Goal: Task Accomplishment & Management: Use online tool/utility

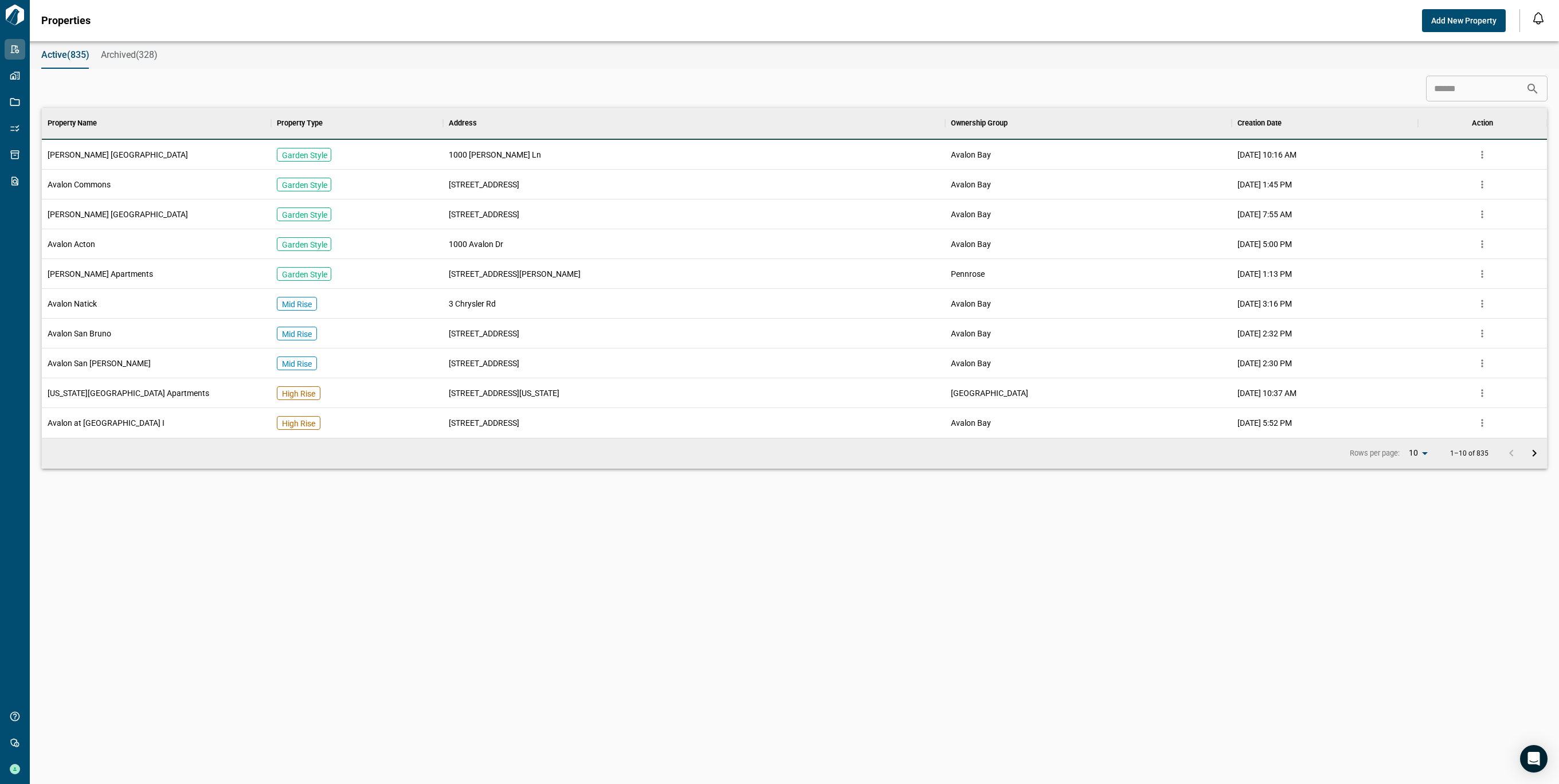
scroll to position [318, 1501]
click at [131, 51] on span "Archived(328)" at bounding box center [129, 55] width 57 height 12
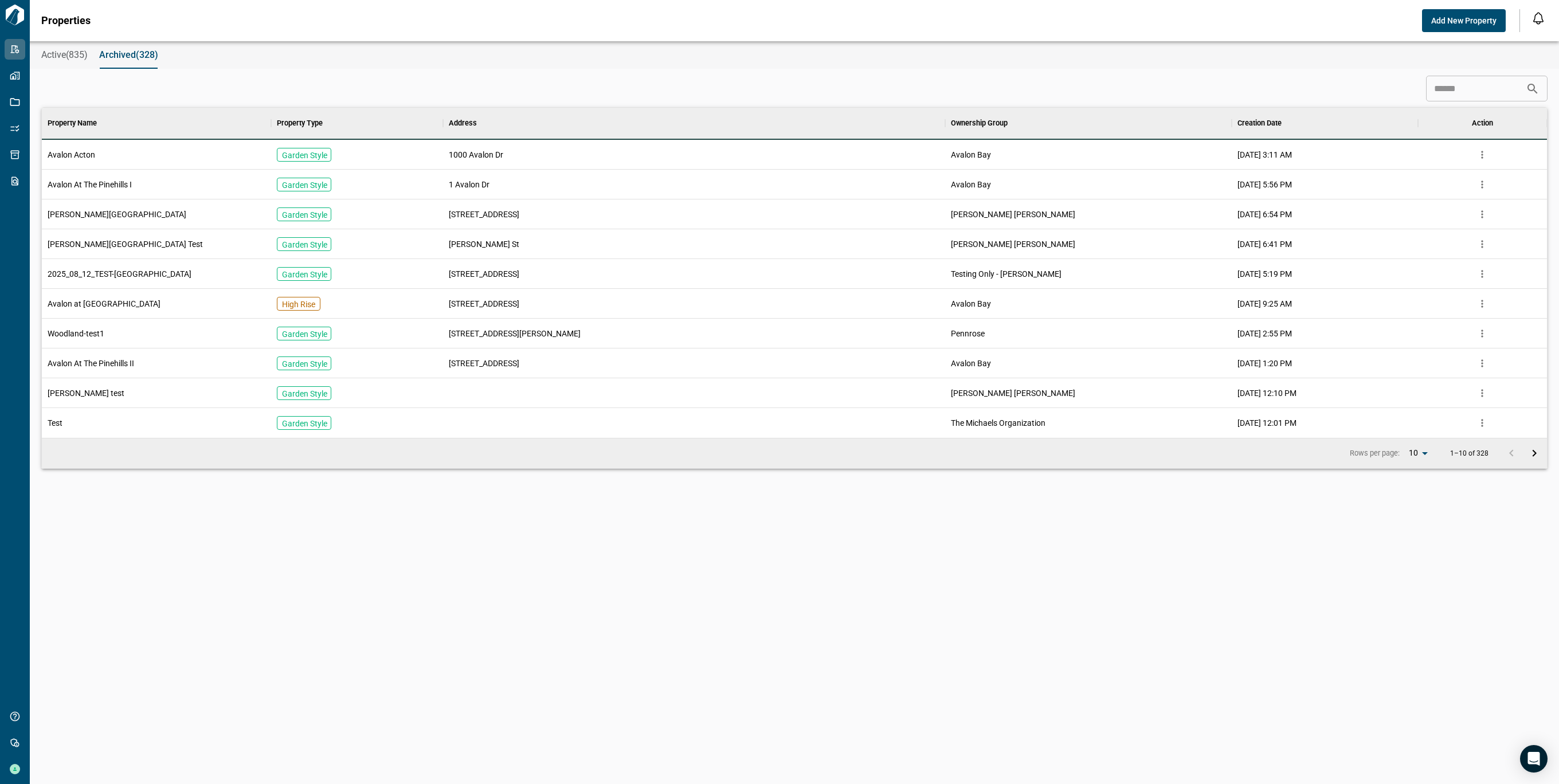
scroll to position [318, 1501]
click at [66, 55] on span "Active(835)" at bounding box center [65, 55] width 47 height 12
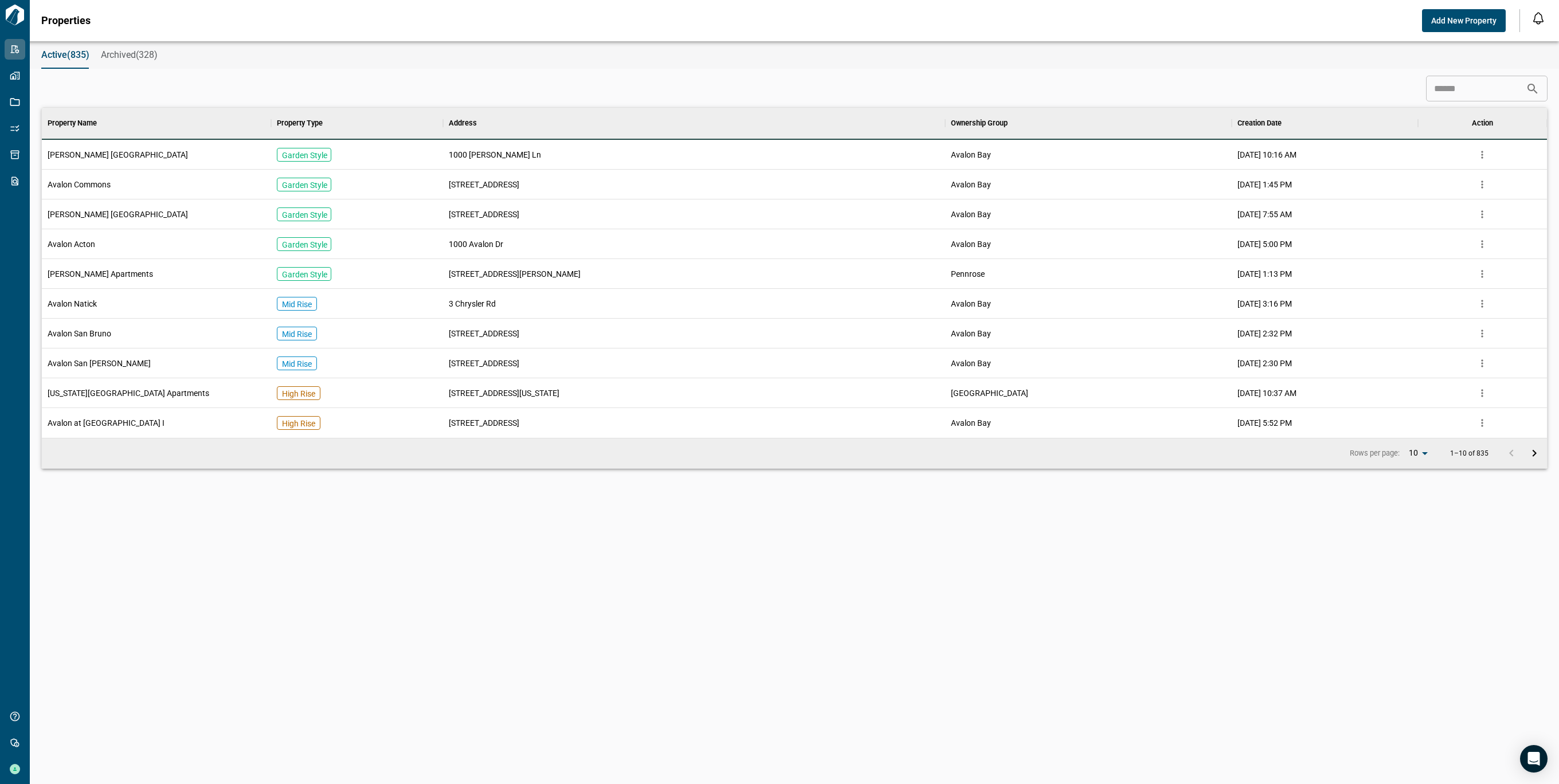
scroll to position [318, 1501]
click at [1436, 89] on input at bounding box center [1476, 89] width 100 height 23
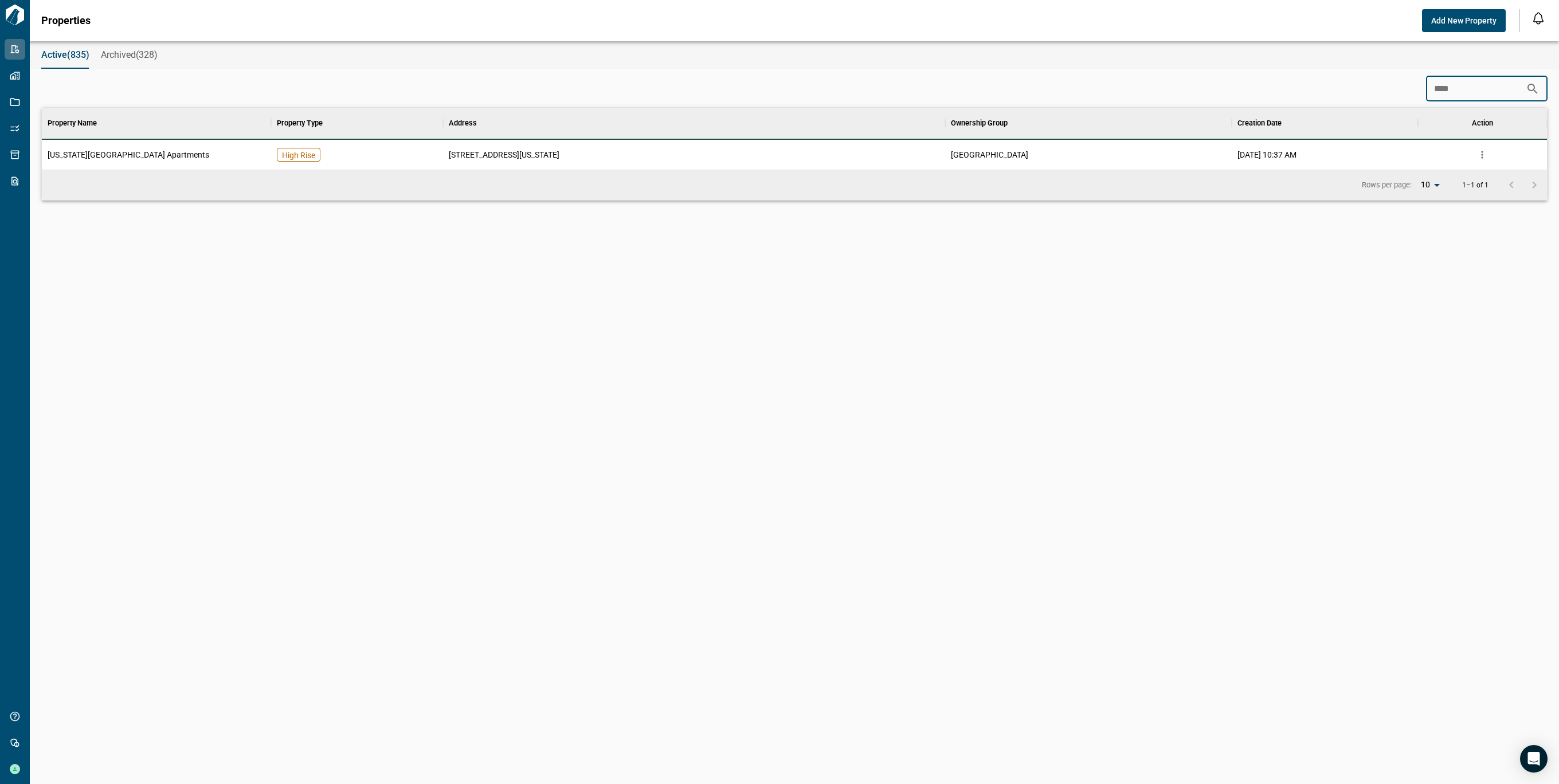
scroll to position [50, 1501]
type input "******"
click at [904, 159] on div "[STREET_ADDRESS][US_STATE]" at bounding box center [693, 155] width 502 height 30
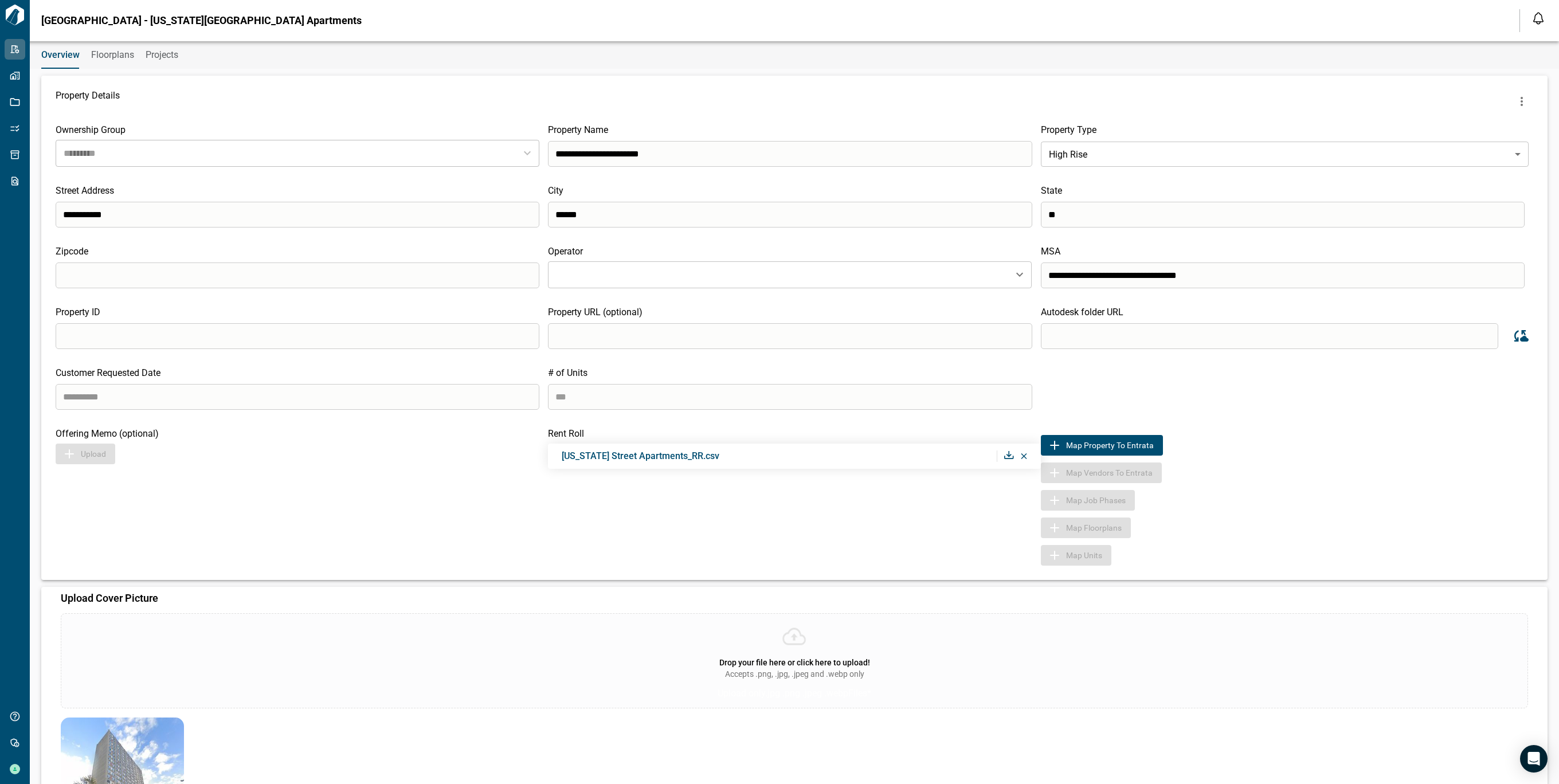
click at [1110, 333] on input "search" at bounding box center [1270, 336] width 457 height 26
paste input "**********"
type input "**********"
click at [1523, 335] on icon "Sync data from Autodesk" at bounding box center [1520, 336] width 17 height 17
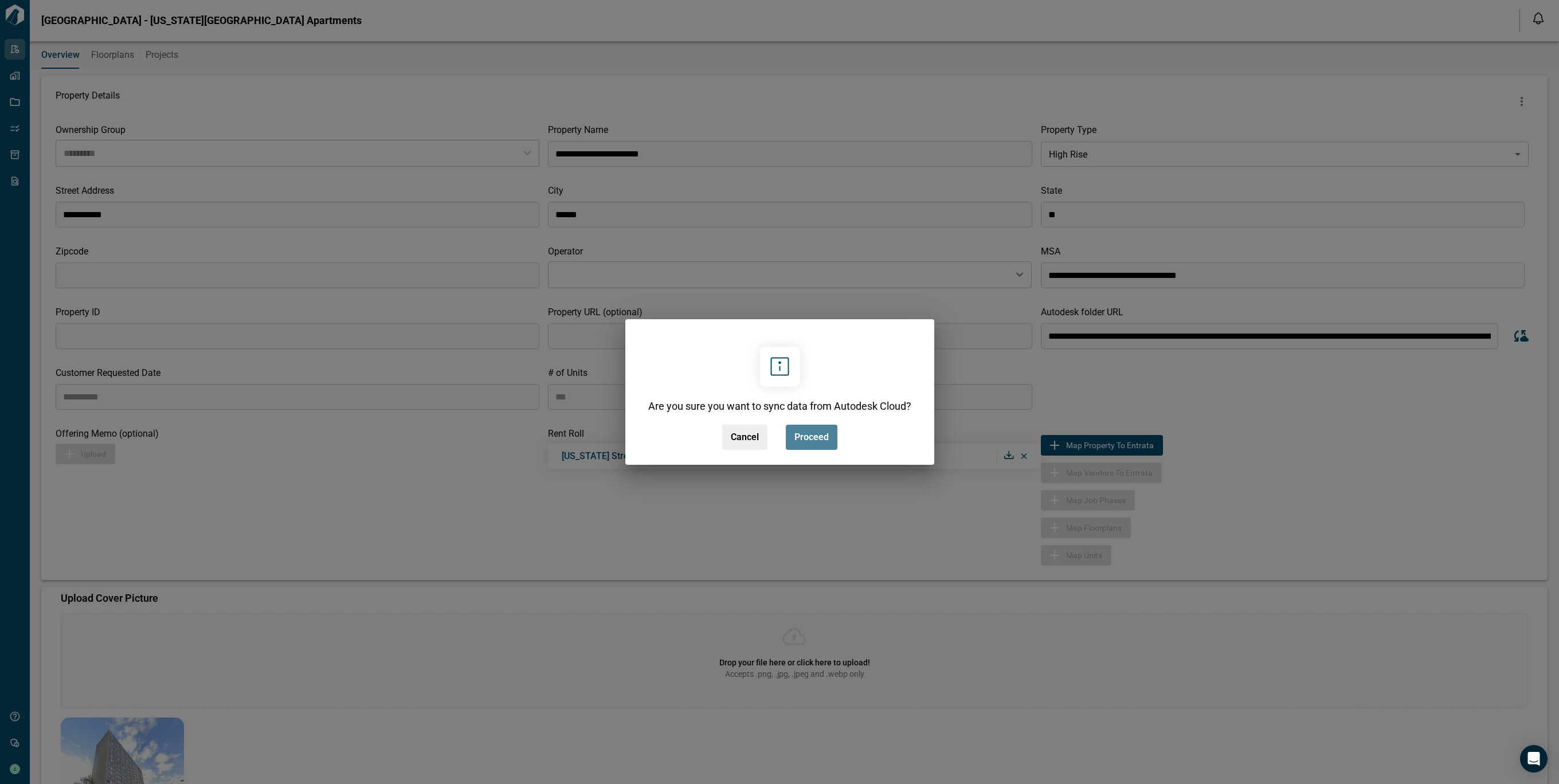
click at [817, 431] on button "Proceed" at bounding box center [812, 437] width 52 height 25
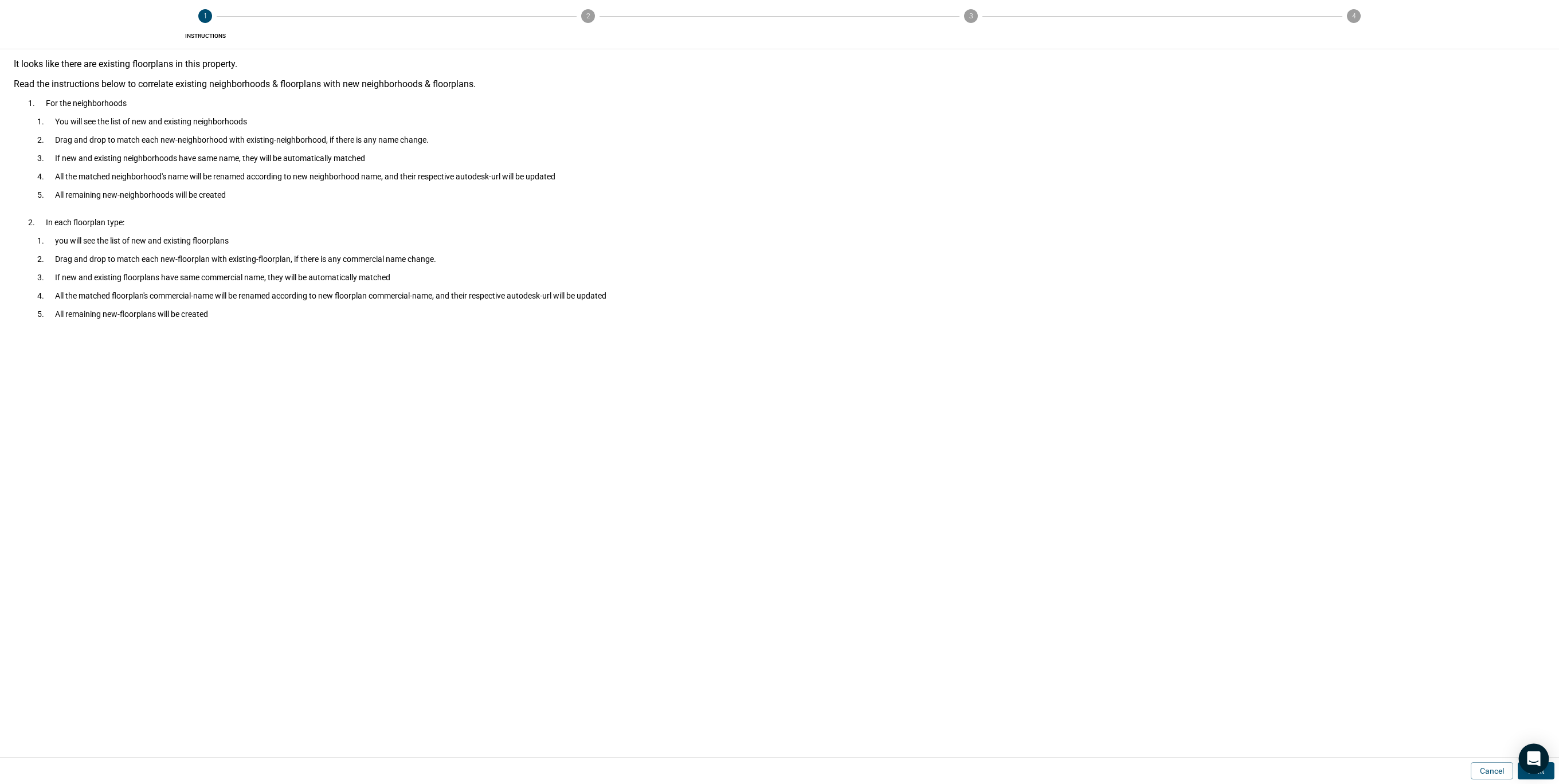
click at [1547, 772] on body "**********" at bounding box center [780, 392] width 1559 height 784
click at [1547, 775] on button "Next" at bounding box center [1536, 770] width 37 height 17
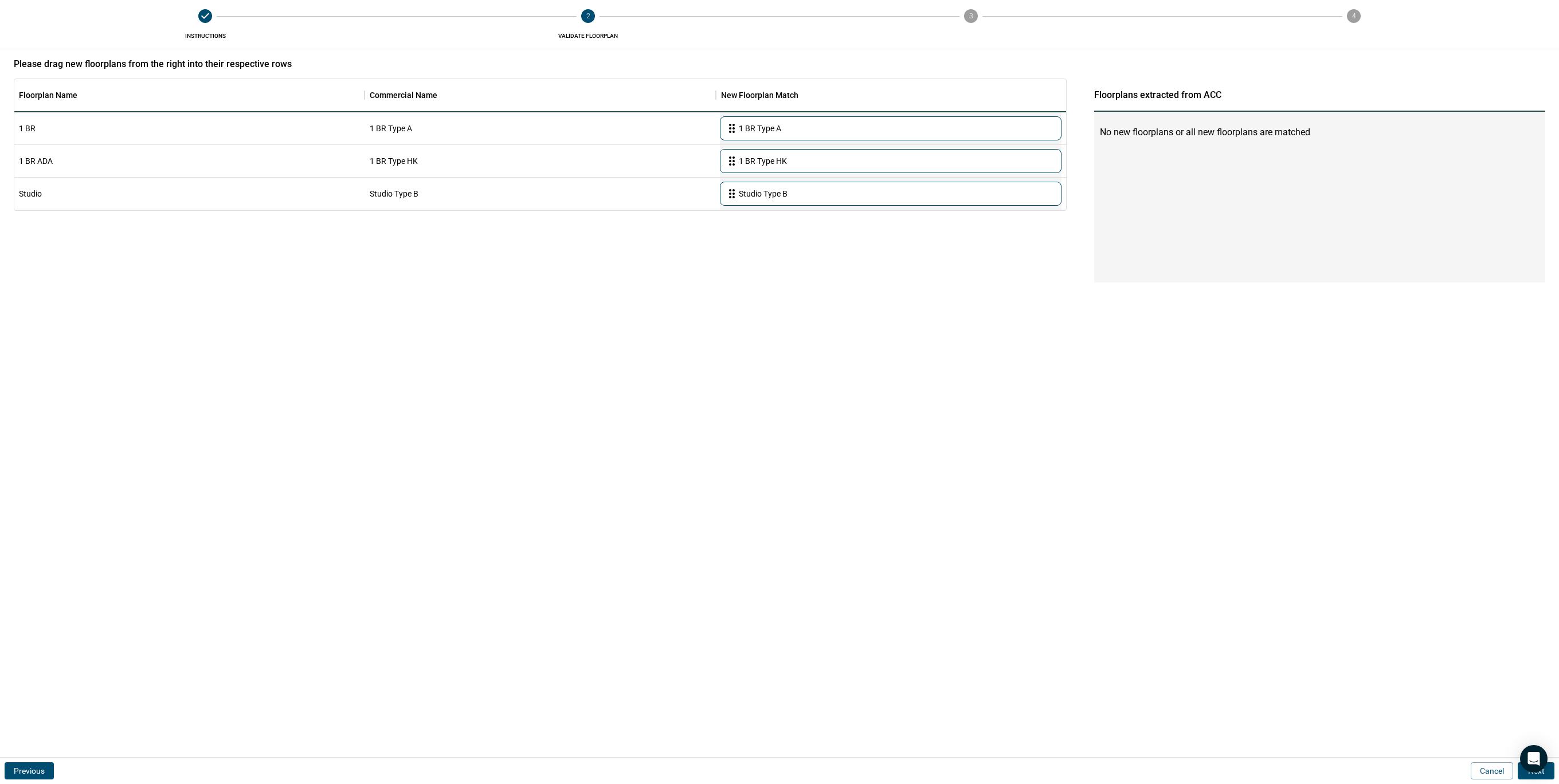
click at [1547, 775] on button "Next" at bounding box center [1536, 770] width 37 height 17
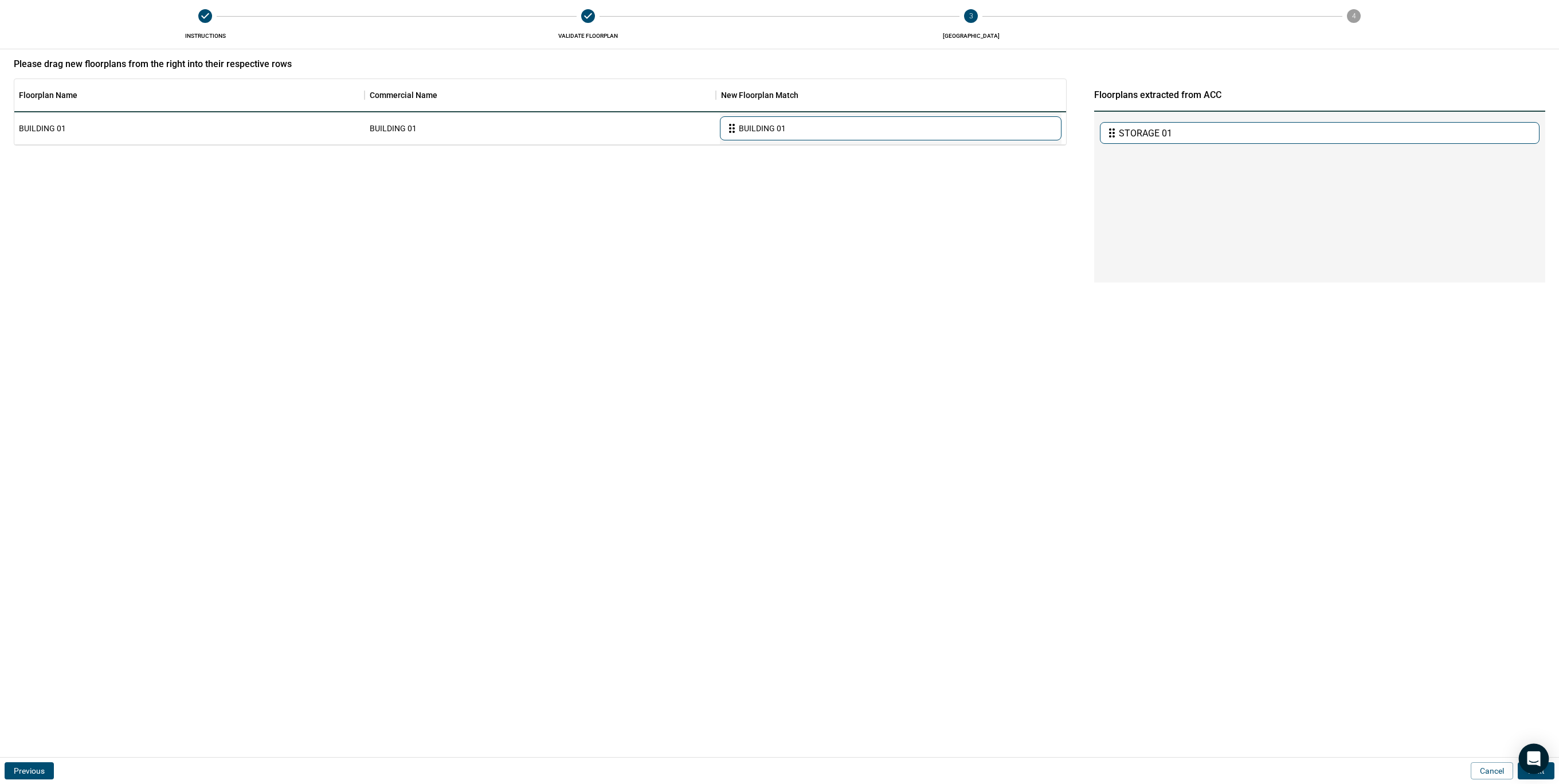
click at [1547, 772] on body "**********" at bounding box center [780, 392] width 1559 height 784
click at [1549, 773] on button "Next" at bounding box center [1536, 770] width 37 height 17
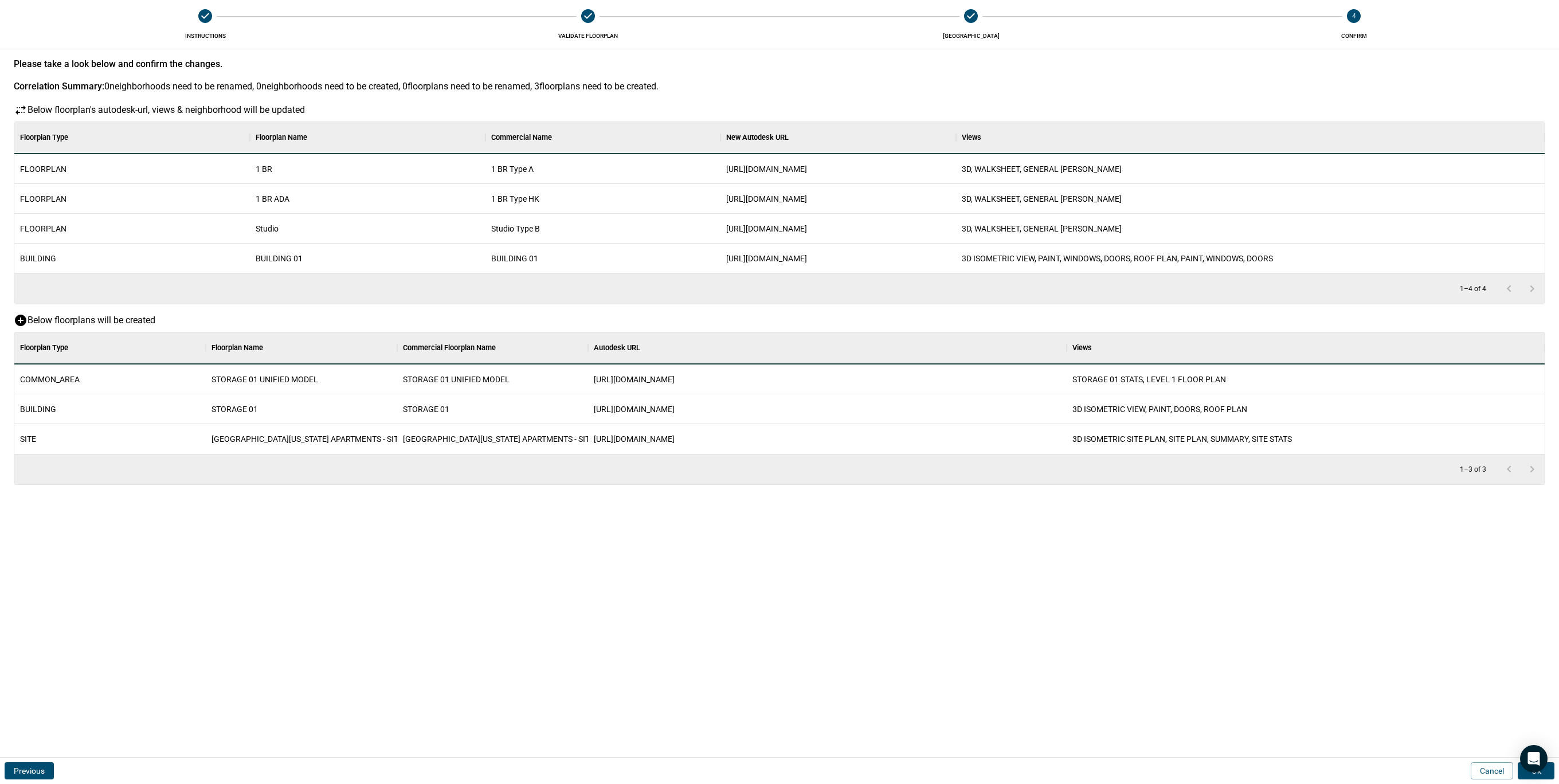
scroll to position [110, 1526]
click at [1549, 773] on button "Ok" at bounding box center [1536, 770] width 37 height 17
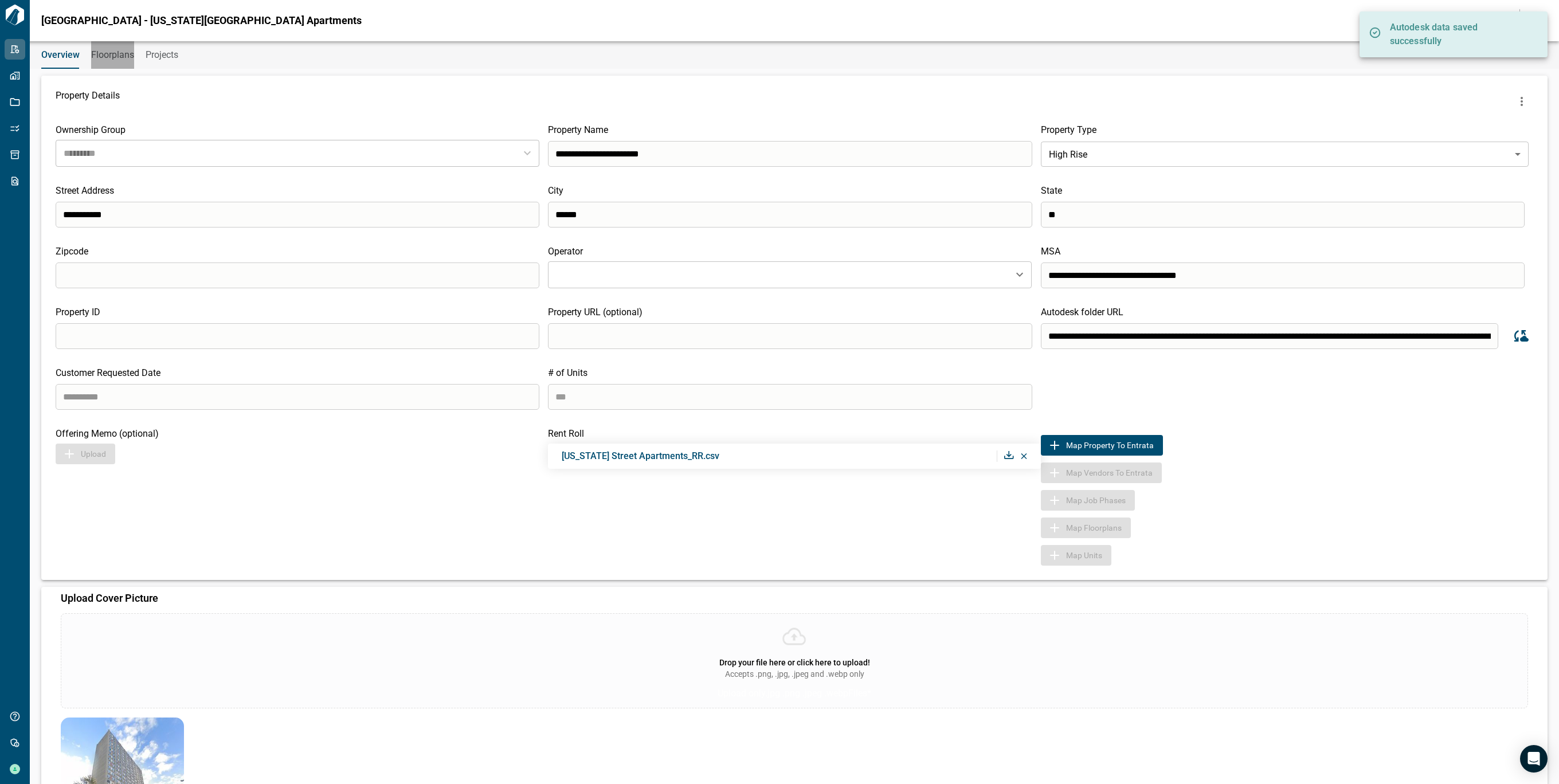
click at [105, 57] on span "Floorplans" at bounding box center [113, 55] width 43 height 12
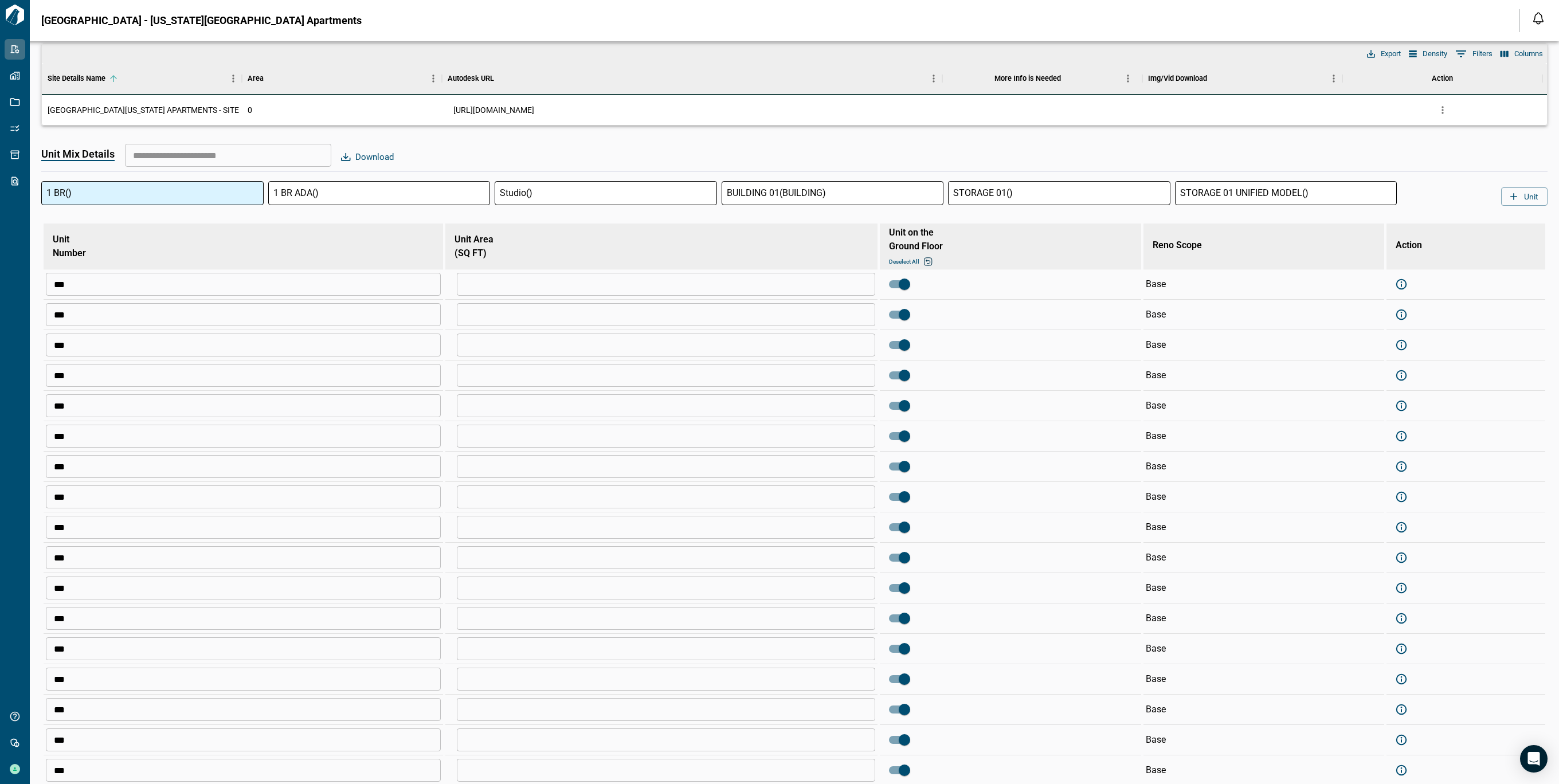
scroll to position [1070, 0]
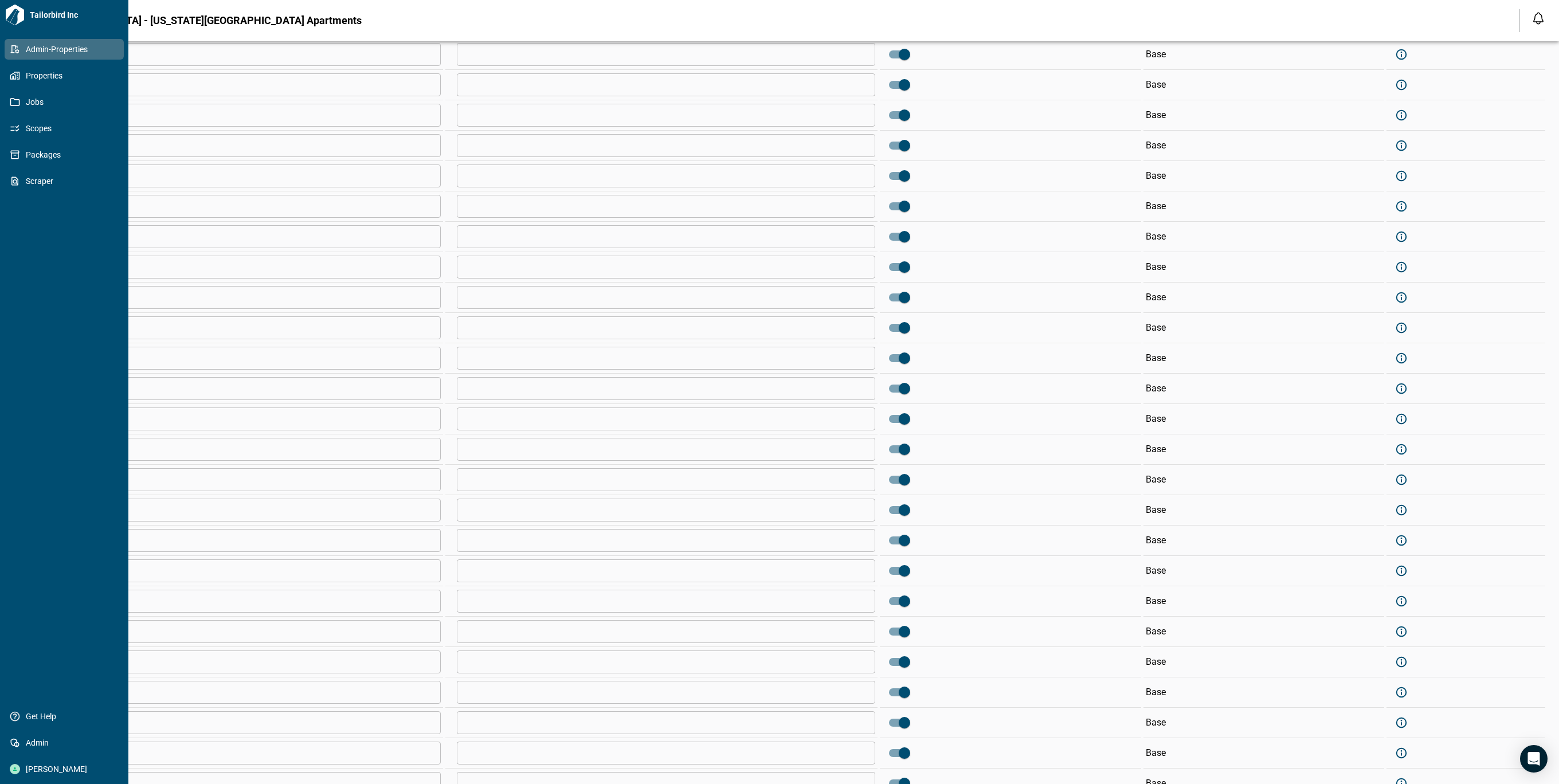
click at [18, 47] on icon at bounding box center [15, 49] width 10 height 10
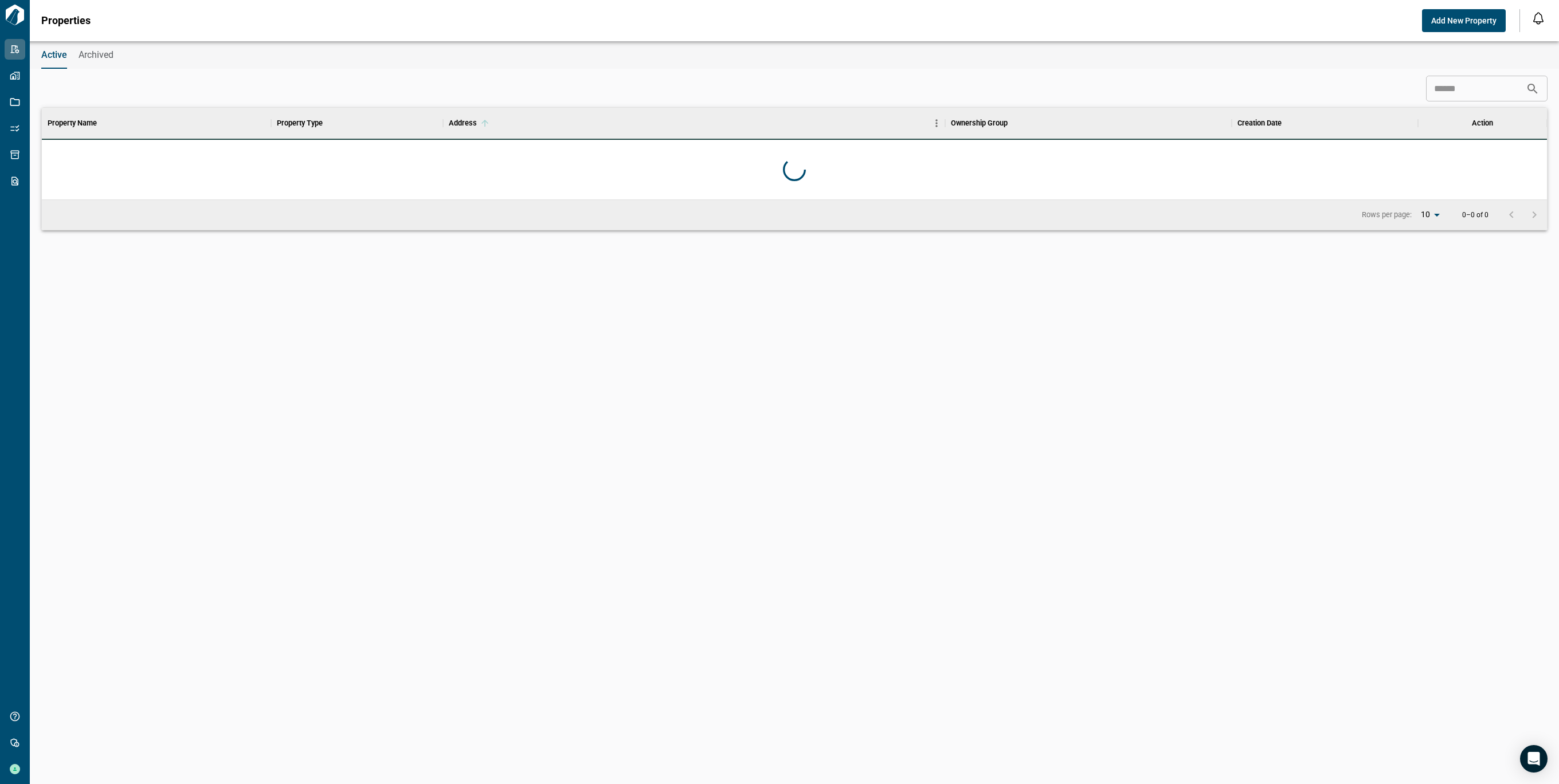
scroll to position [80, 1501]
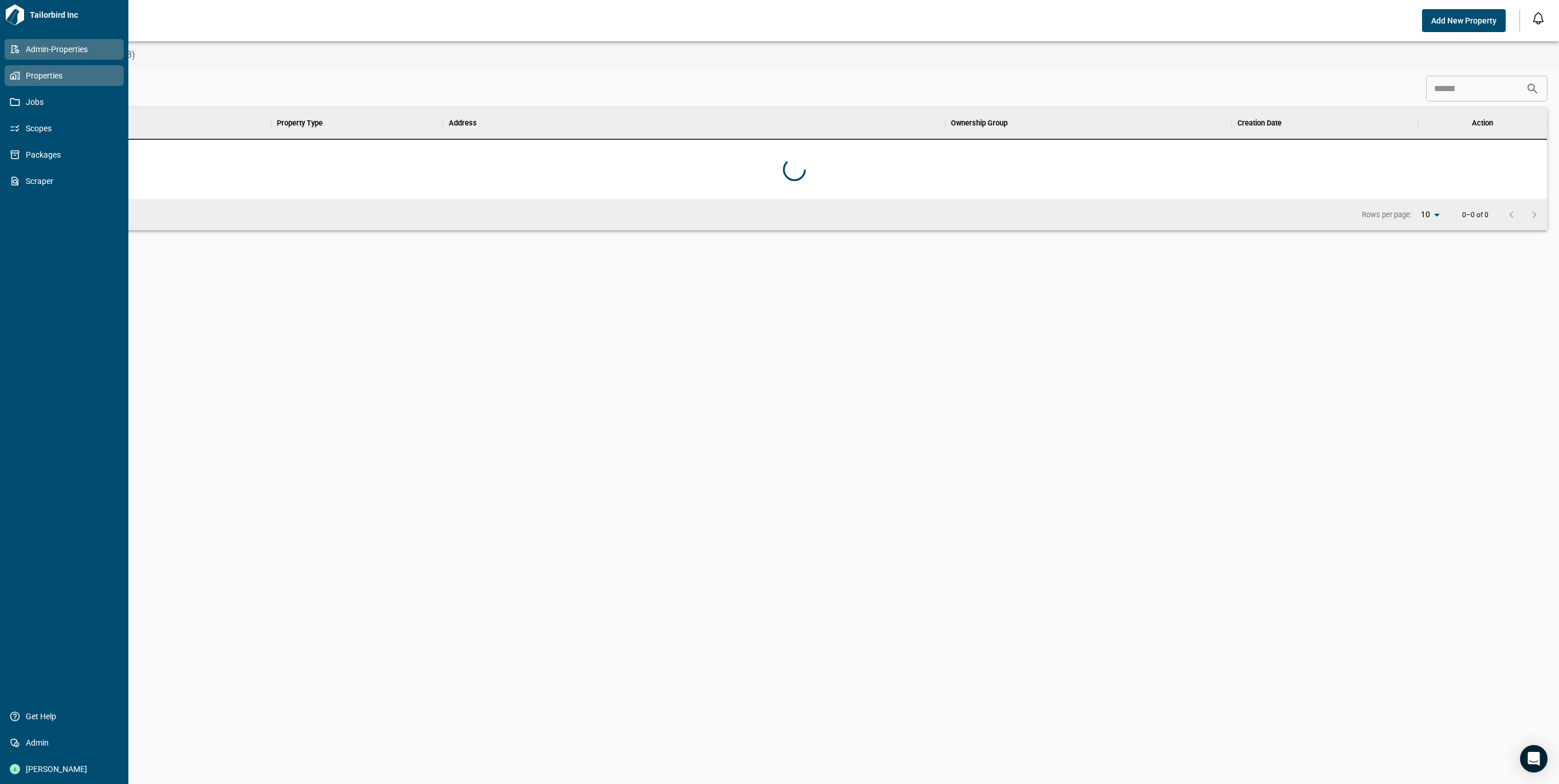
click at [6, 78] on link "Properties" at bounding box center [64, 76] width 119 height 21
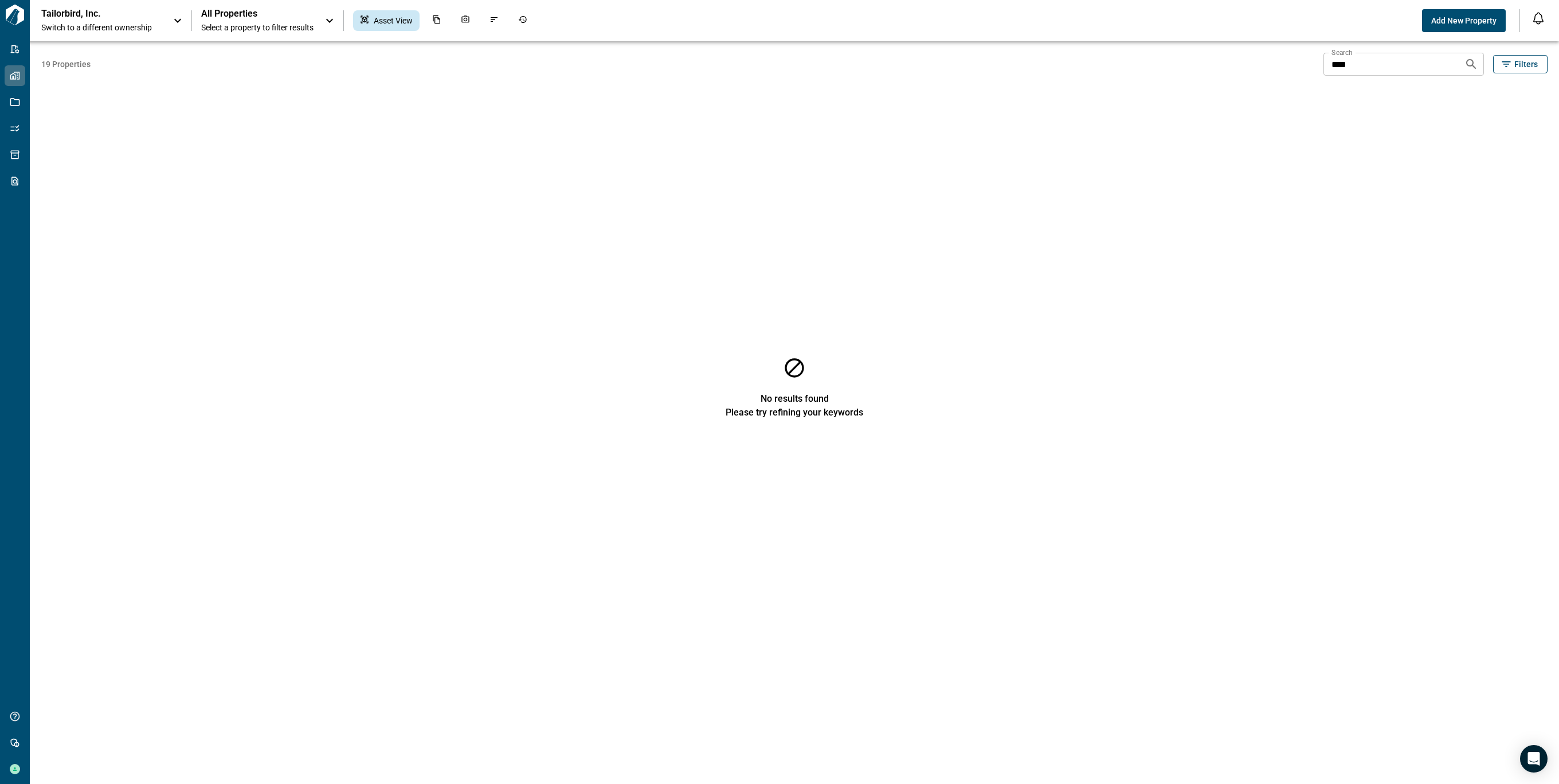
click at [121, 14] on p "Tailorbird, Inc." at bounding box center [93, 14] width 103 height 12
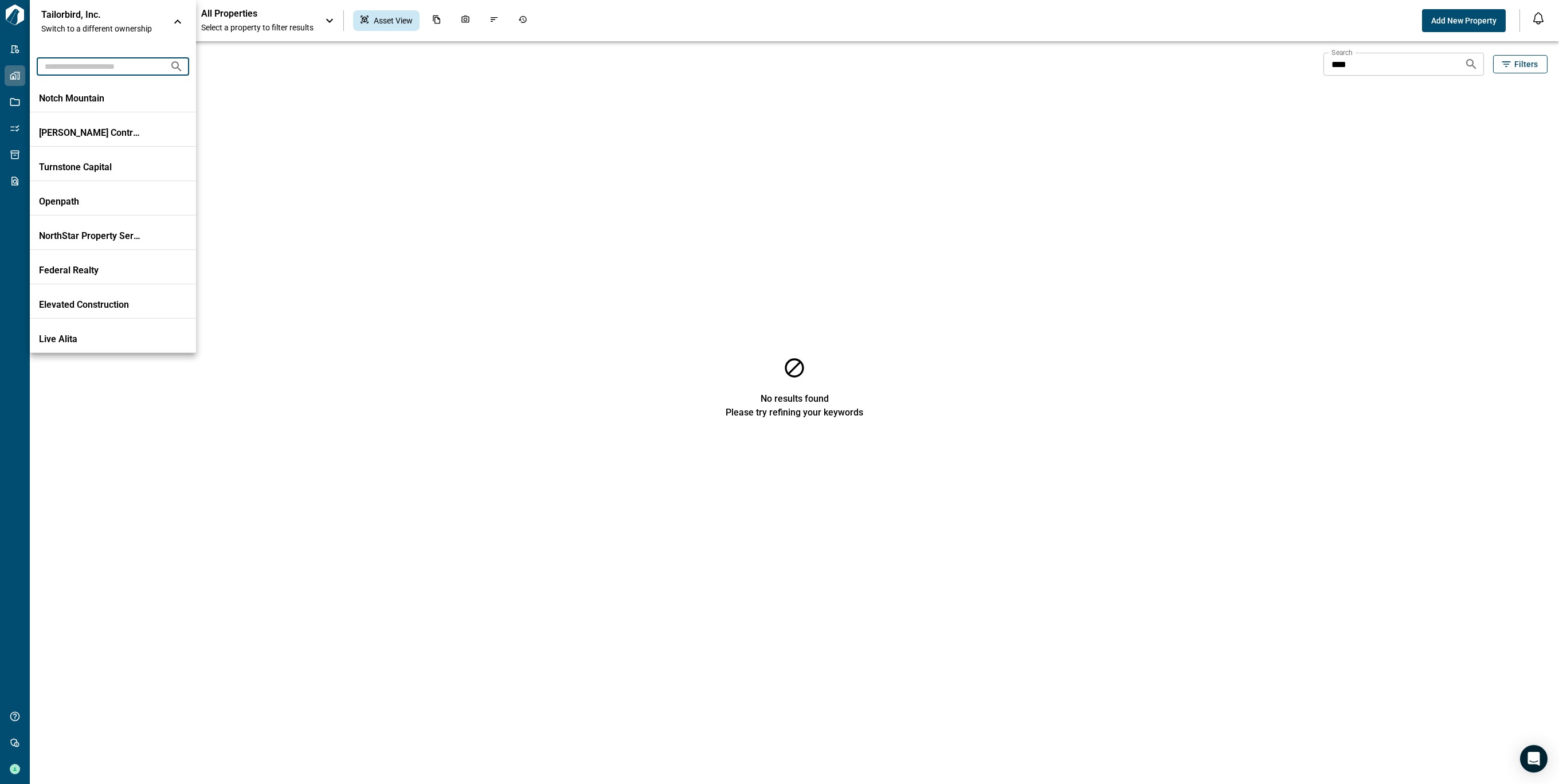
click at [98, 62] on input "text" at bounding box center [98, 66] width 124 height 21
type input "**"
click at [102, 100] on p "[GEOGRAPHIC_DATA]" at bounding box center [90, 98] width 103 height 12
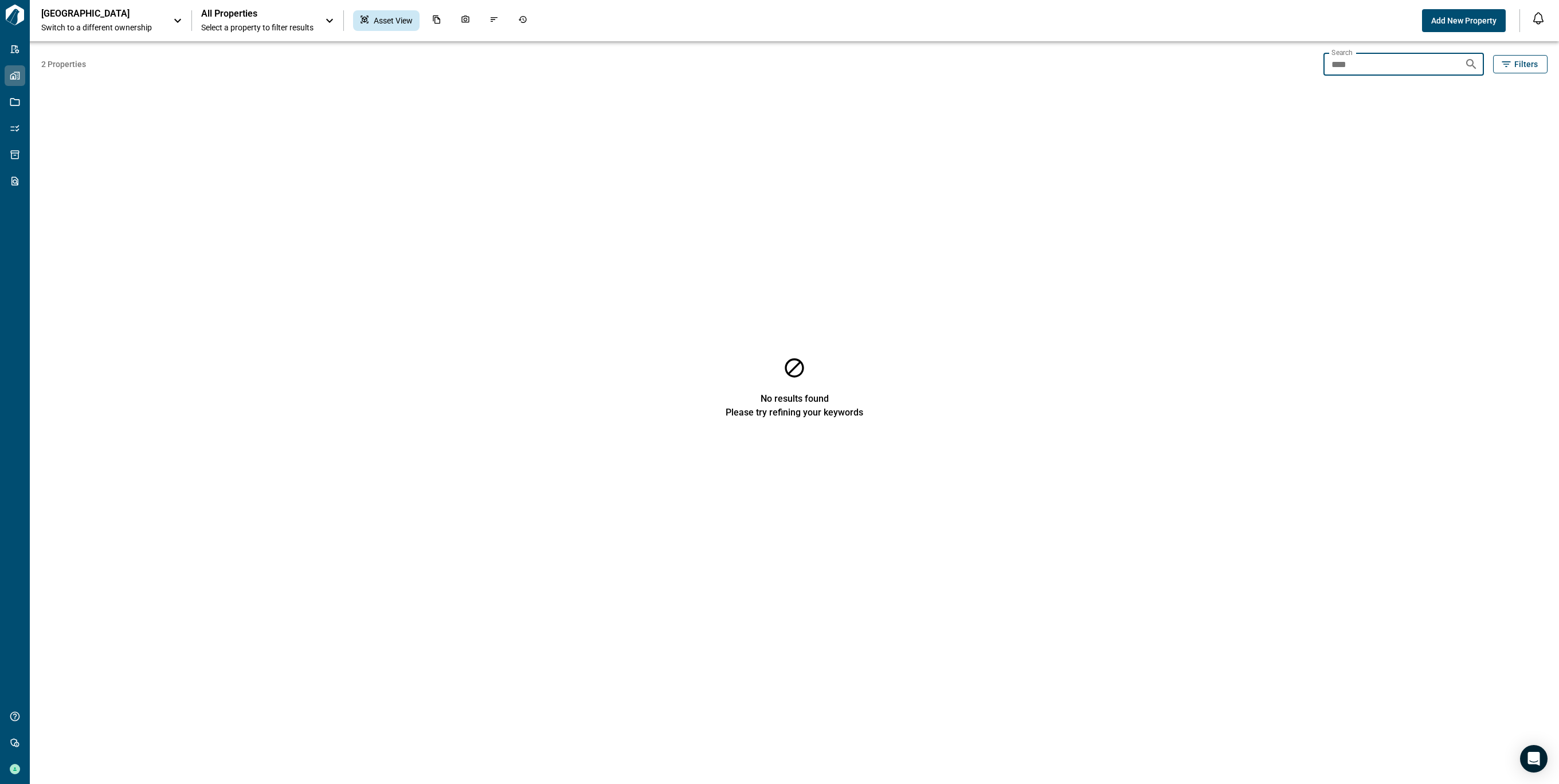
click at [1382, 71] on input "****" at bounding box center [1389, 63] width 132 height 23
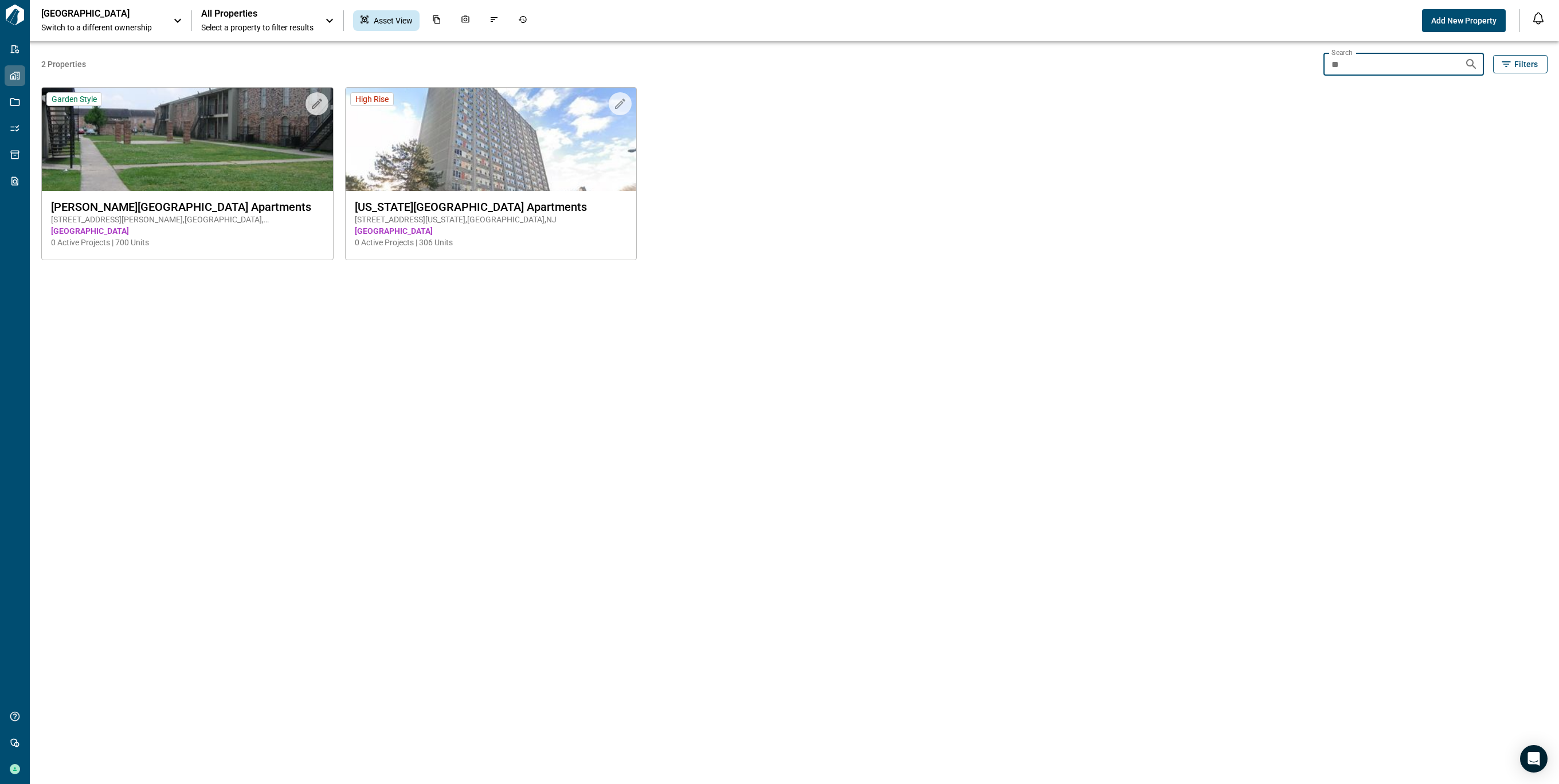
type input "*"
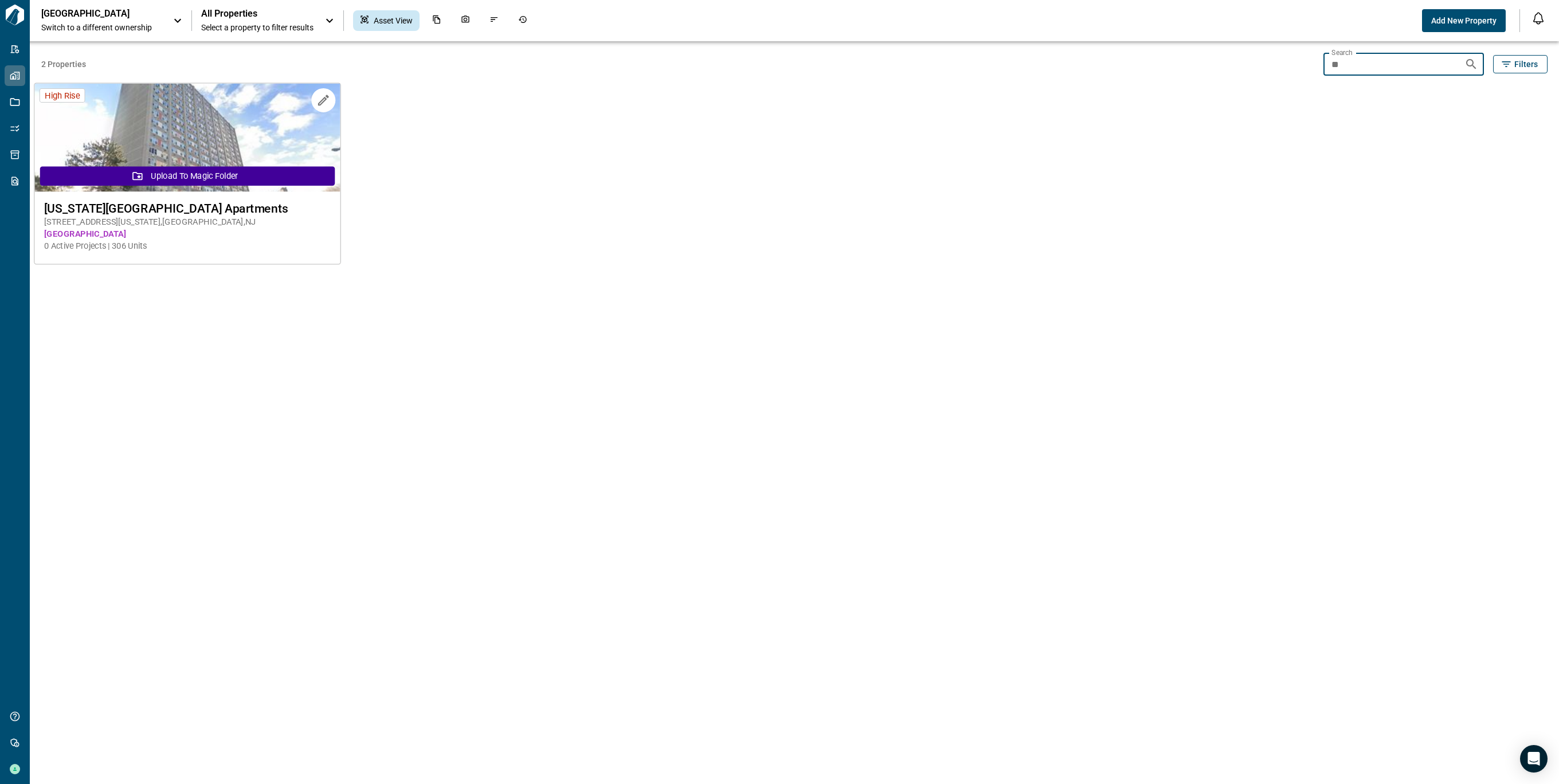
type input "**"
click at [177, 124] on img at bounding box center [187, 137] width 306 height 108
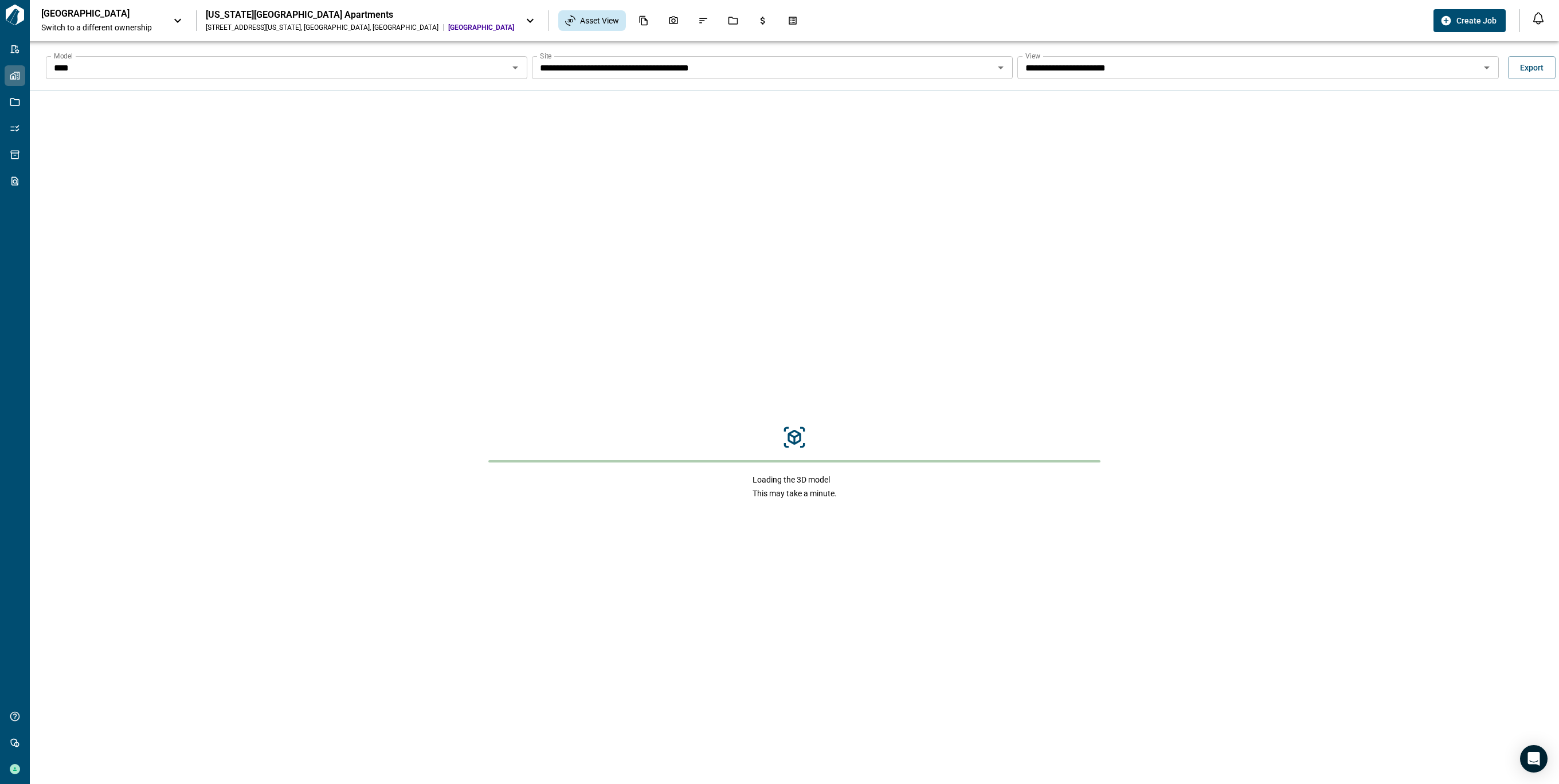
click at [513, 71] on icon "Open" at bounding box center [515, 67] width 14 height 14
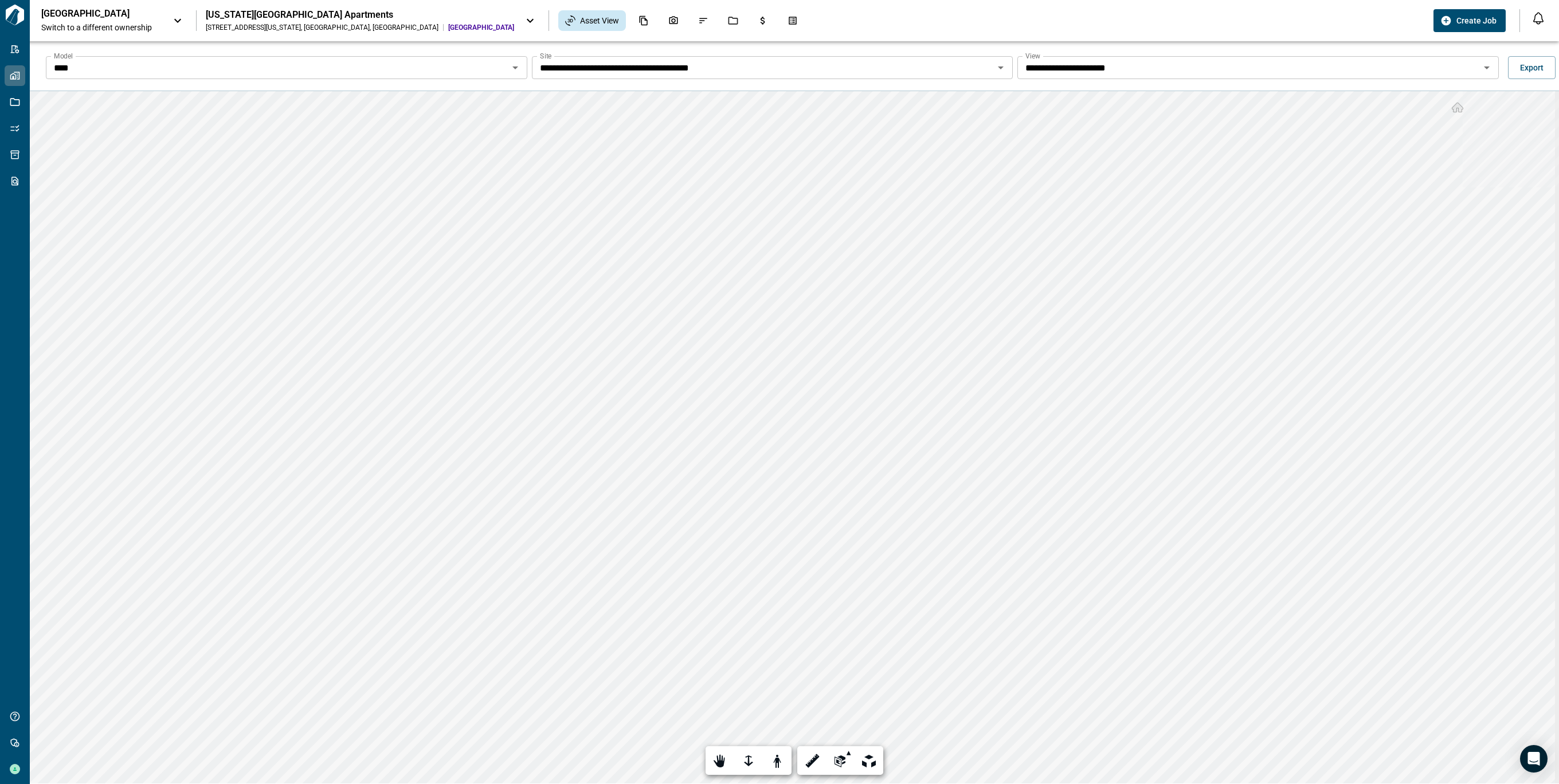
click at [516, 62] on icon "Open" at bounding box center [515, 67] width 14 height 14
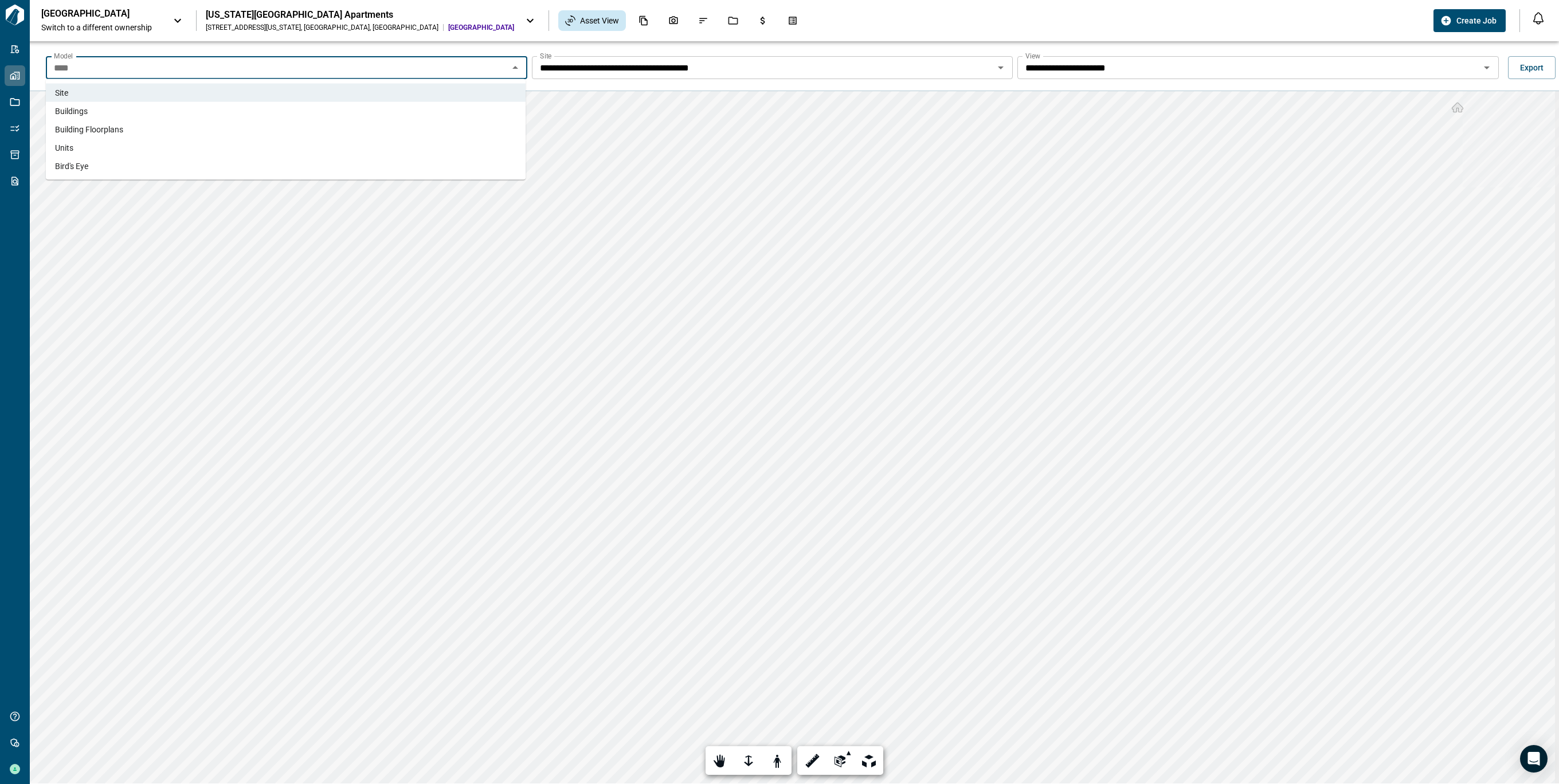
click at [333, 113] on li "Buildings" at bounding box center [286, 111] width 480 height 18
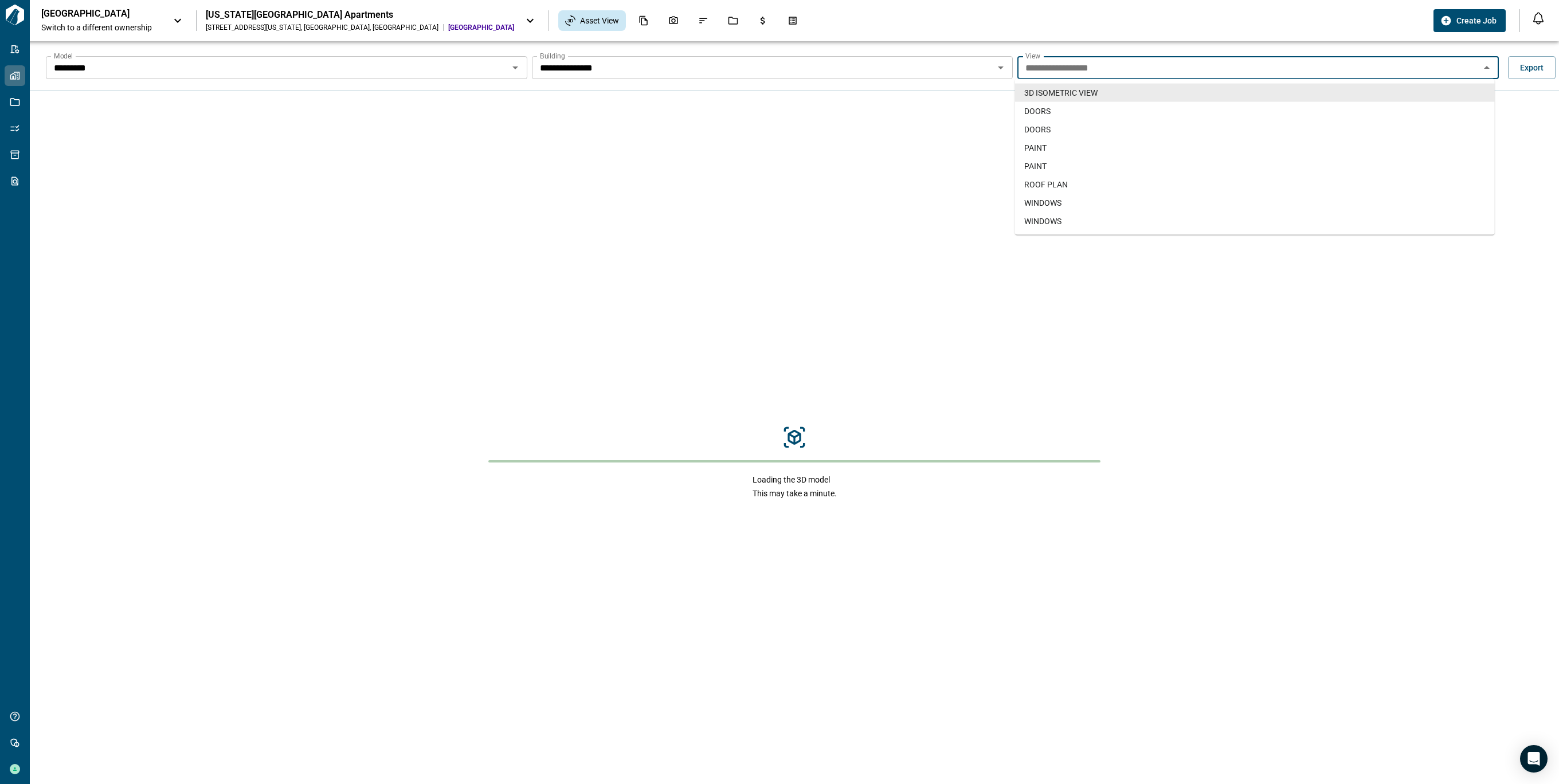
click at [1471, 73] on input "**********" at bounding box center [1249, 67] width 456 height 16
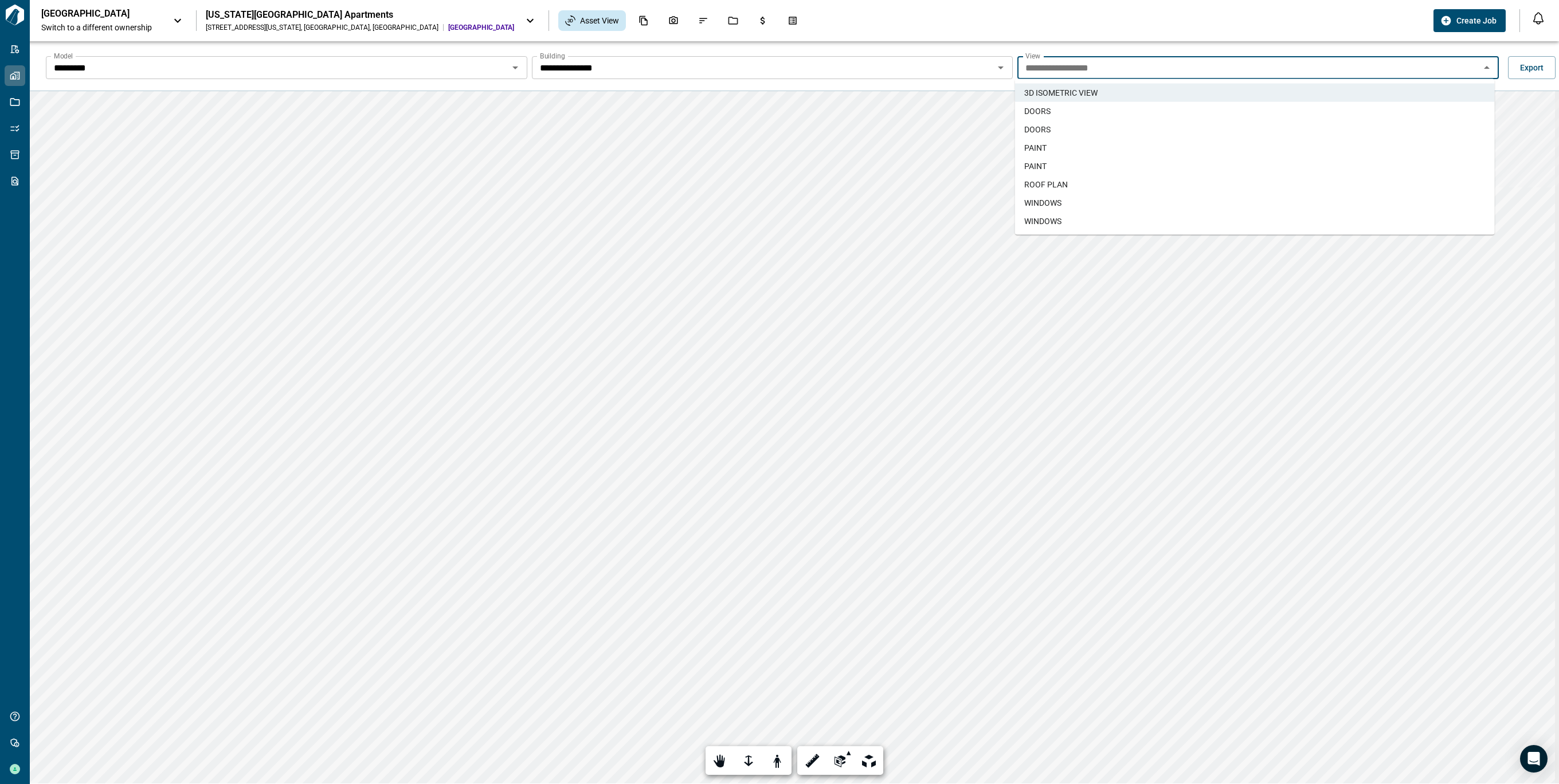
click at [516, 71] on icon "Open" at bounding box center [515, 67] width 14 height 14
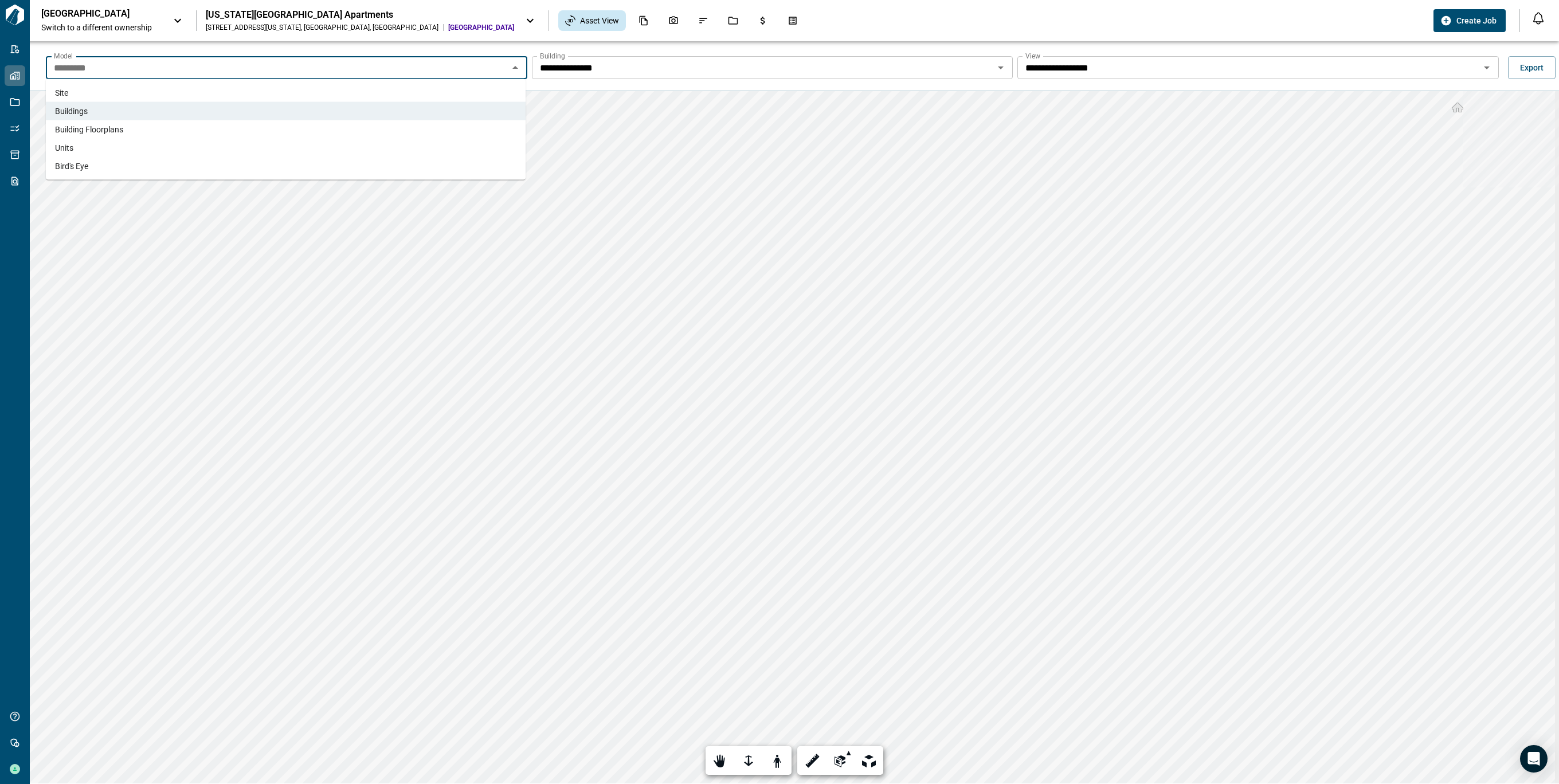
click at [116, 131] on span "Building Floorplans" at bounding box center [89, 129] width 68 height 12
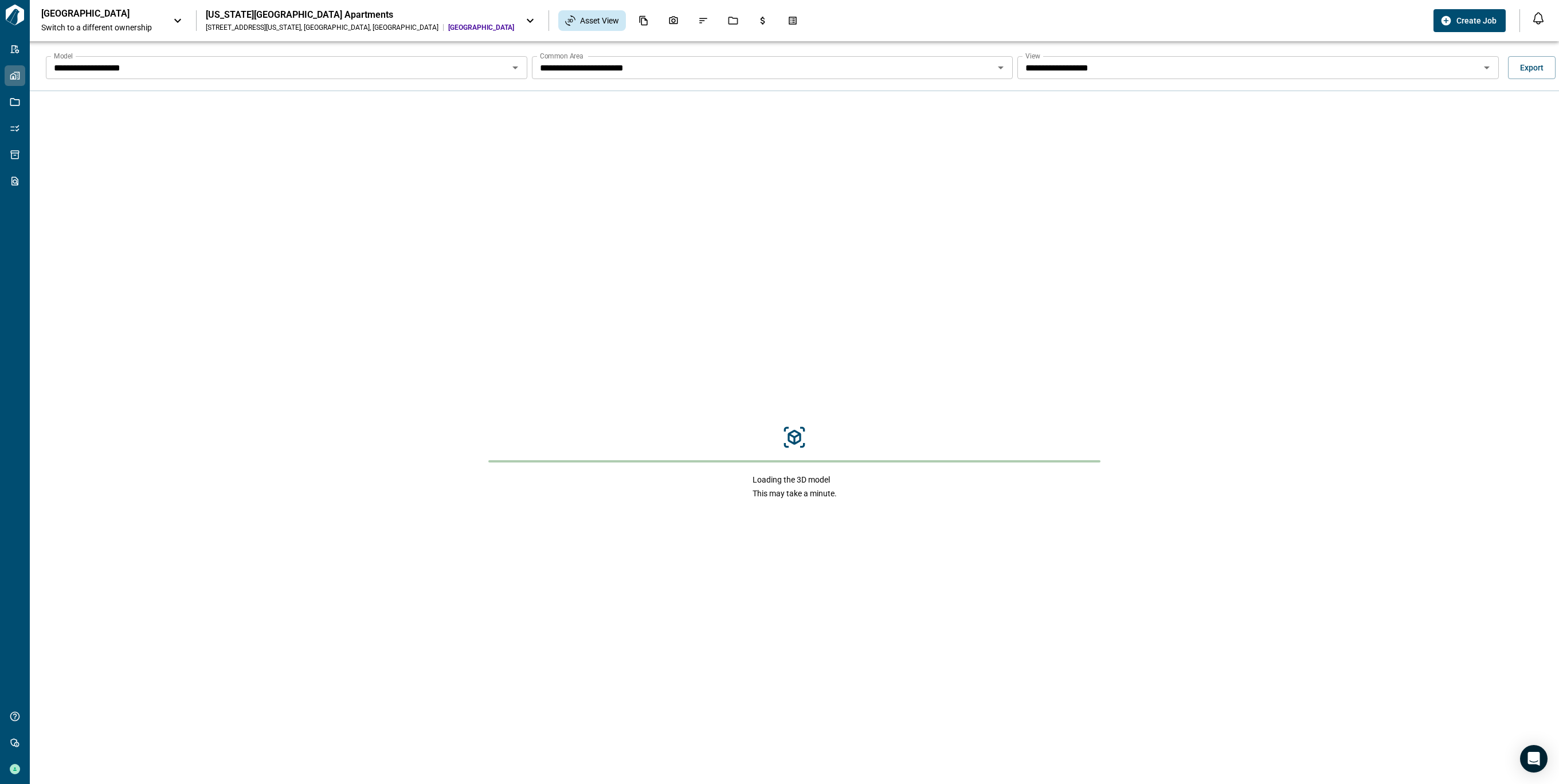
click at [997, 66] on icon "Open" at bounding box center [1000, 67] width 14 height 14
click at [846, 174] on div "Loading the 3D model This may take a minute." at bounding box center [794, 462] width 1529 height 743
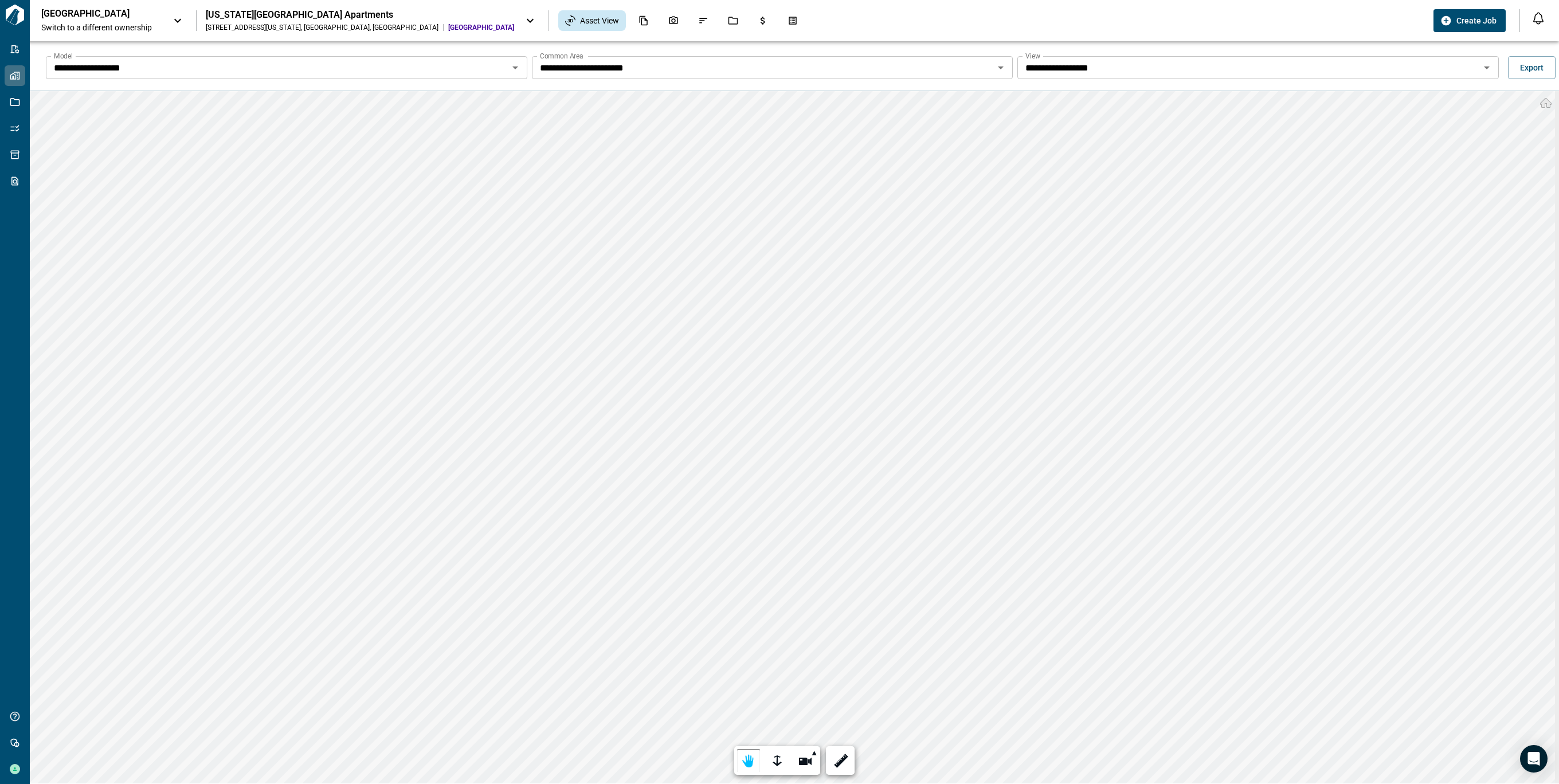
click at [513, 67] on icon "Open" at bounding box center [515, 68] width 6 height 3
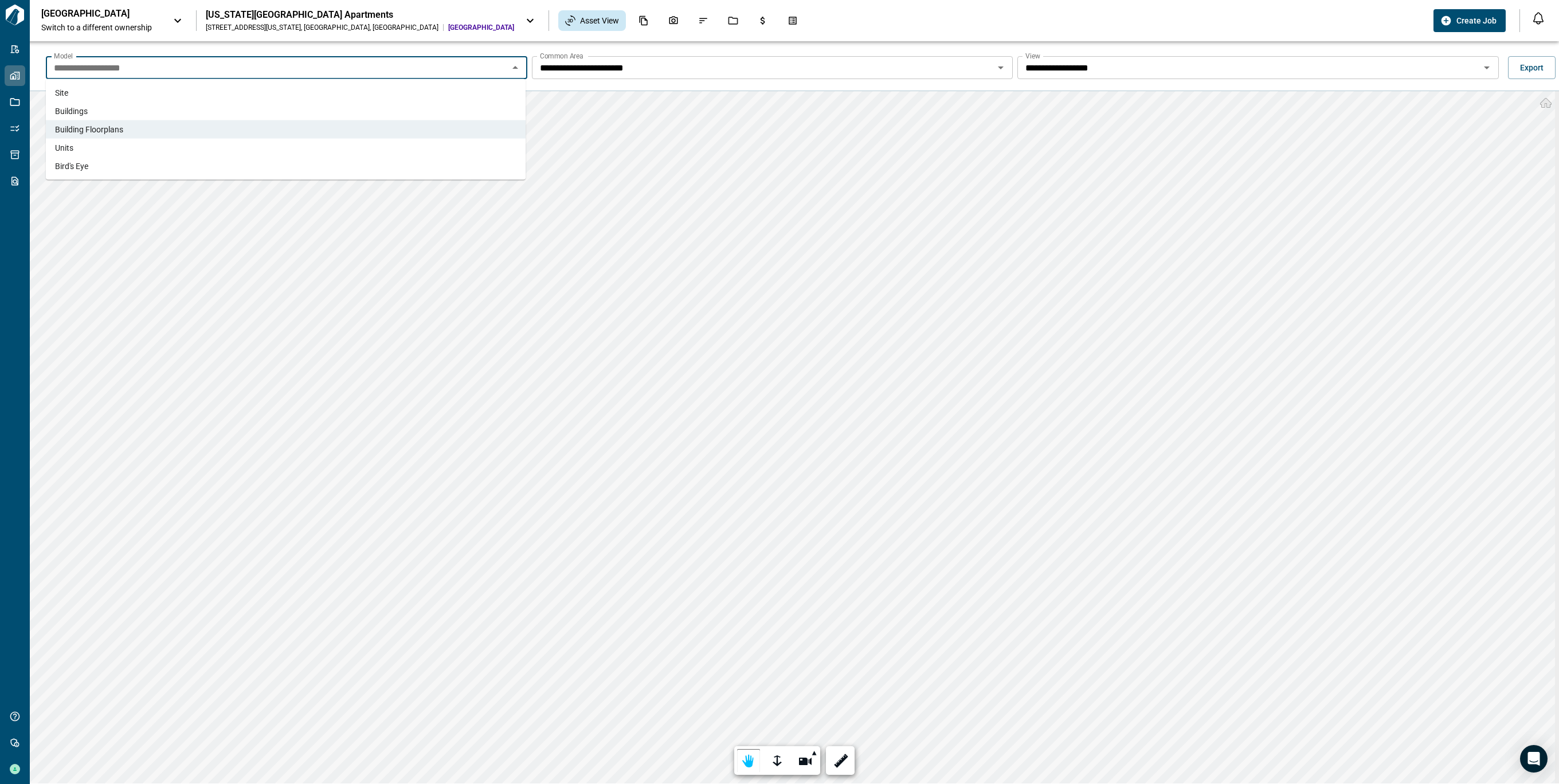
click at [117, 113] on li "Buildings" at bounding box center [286, 111] width 480 height 18
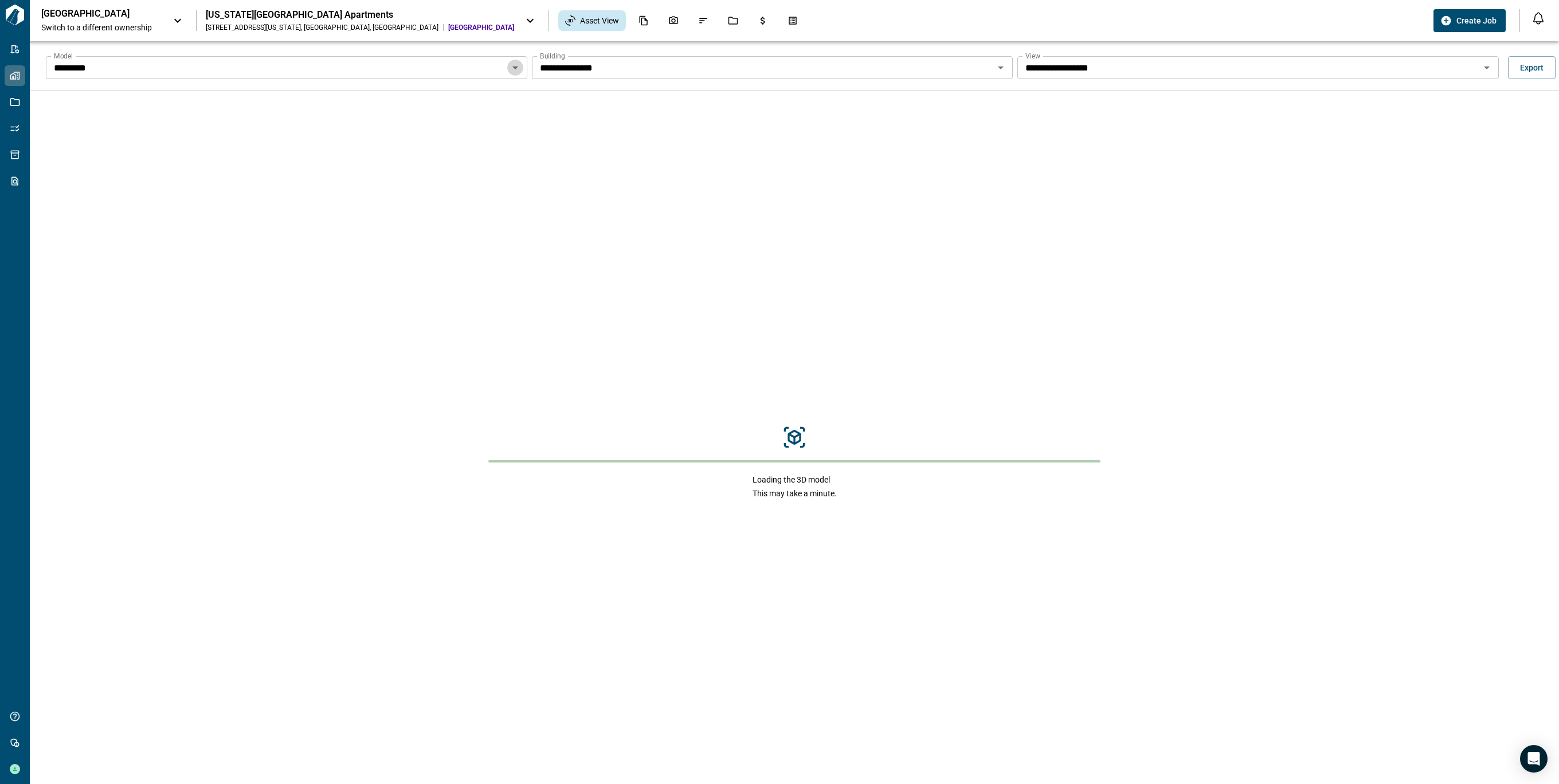
click at [509, 67] on icon "Open" at bounding box center [515, 67] width 14 height 14
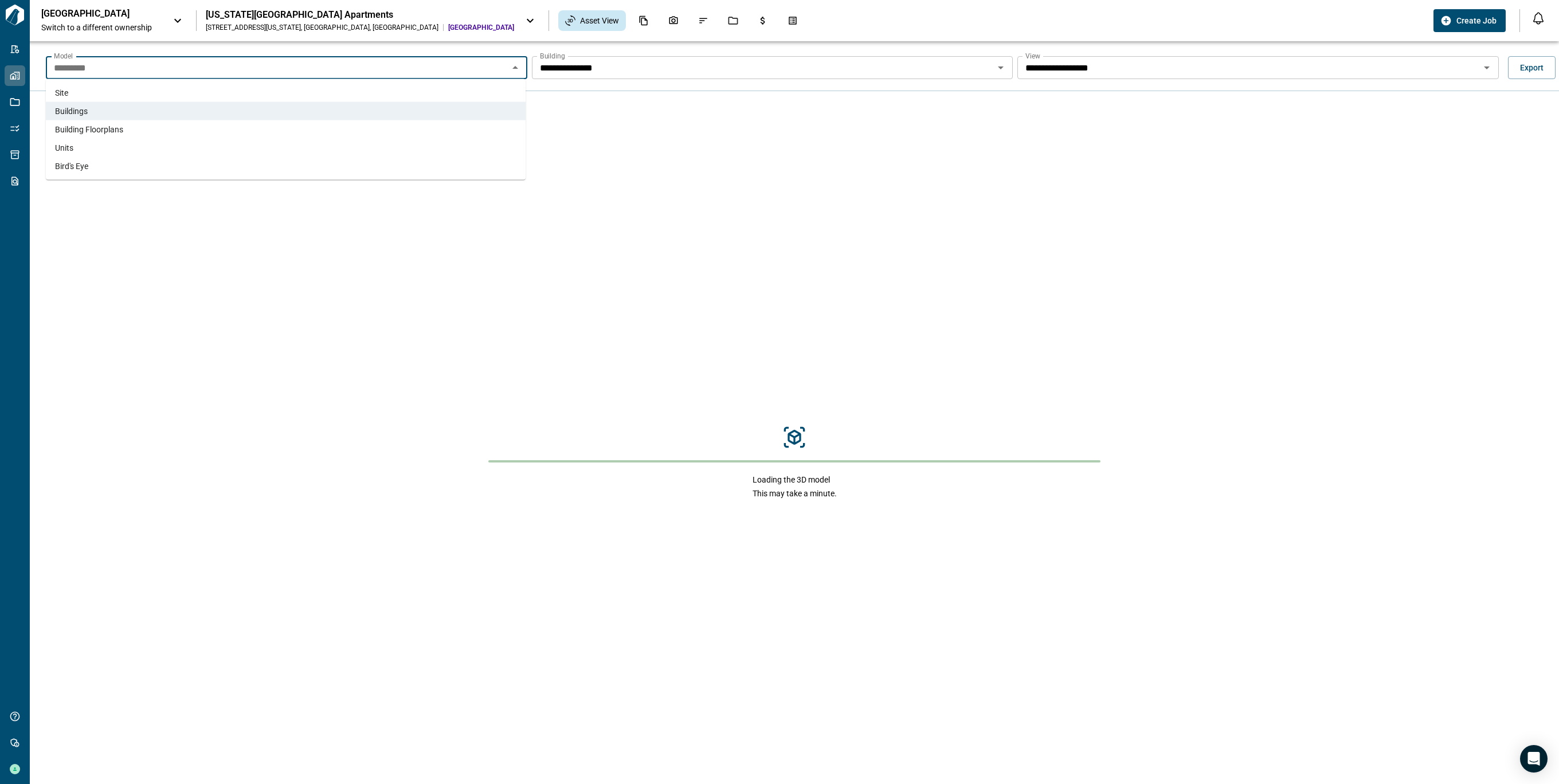
click at [321, 126] on li "Building Floorplans" at bounding box center [286, 129] width 480 height 18
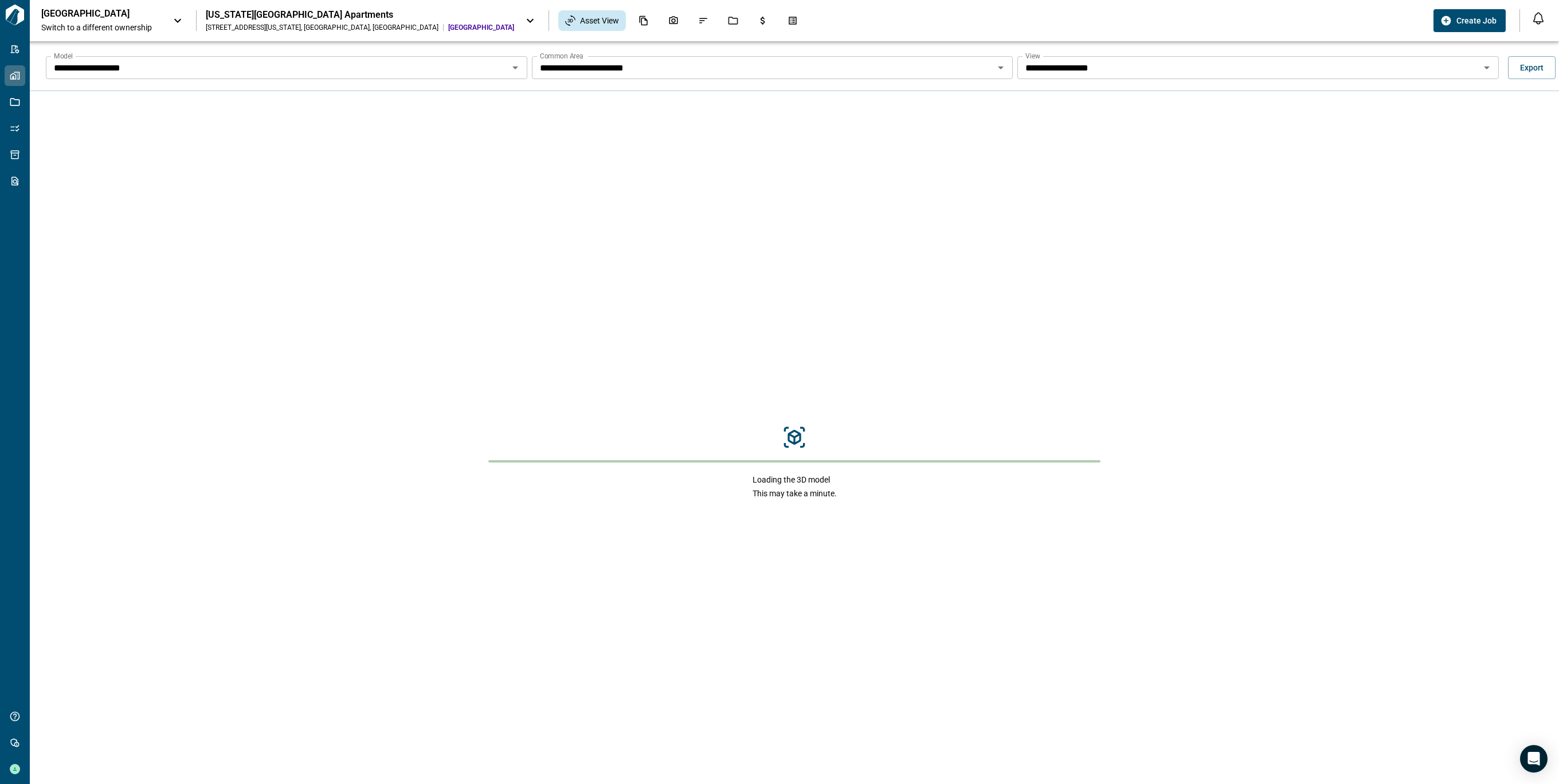
click at [1001, 67] on icon "Open" at bounding box center [1000, 67] width 14 height 14
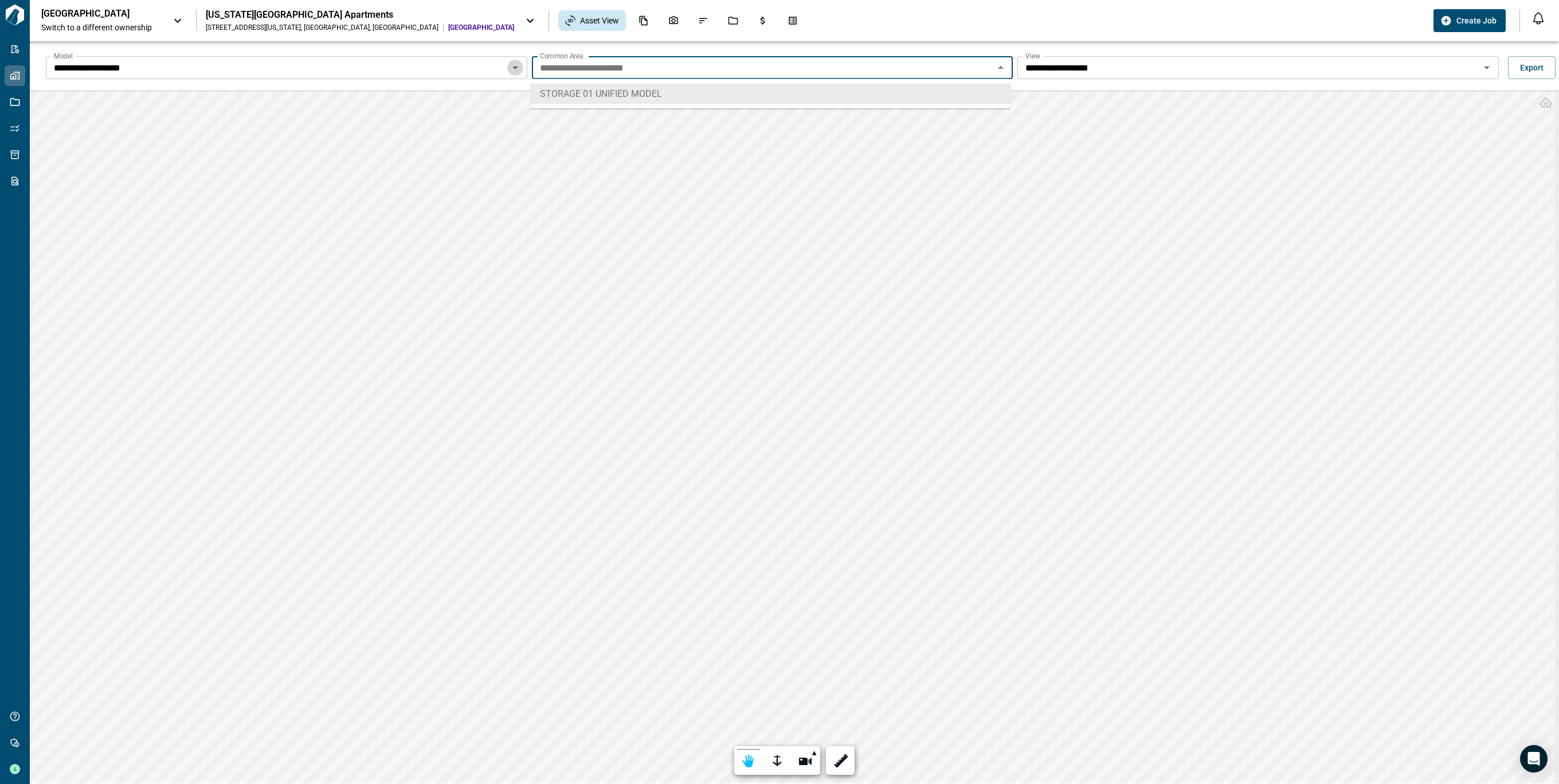
click at [511, 63] on icon "Open" at bounding box center [515, 67] width 14 height 14
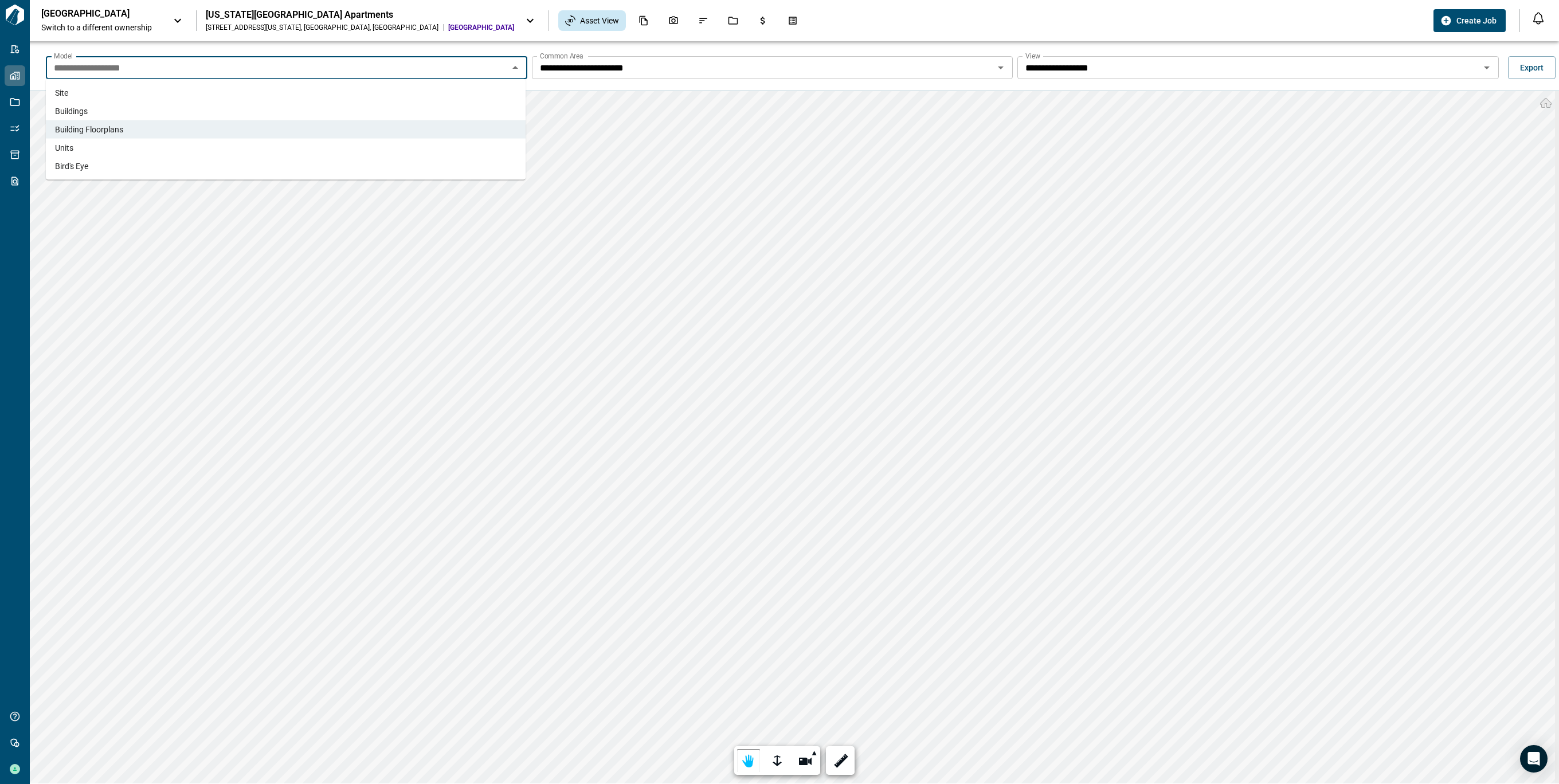
click at [241, 103] on li "Buildings" at bounding box center [286, 111] width 480 height 18
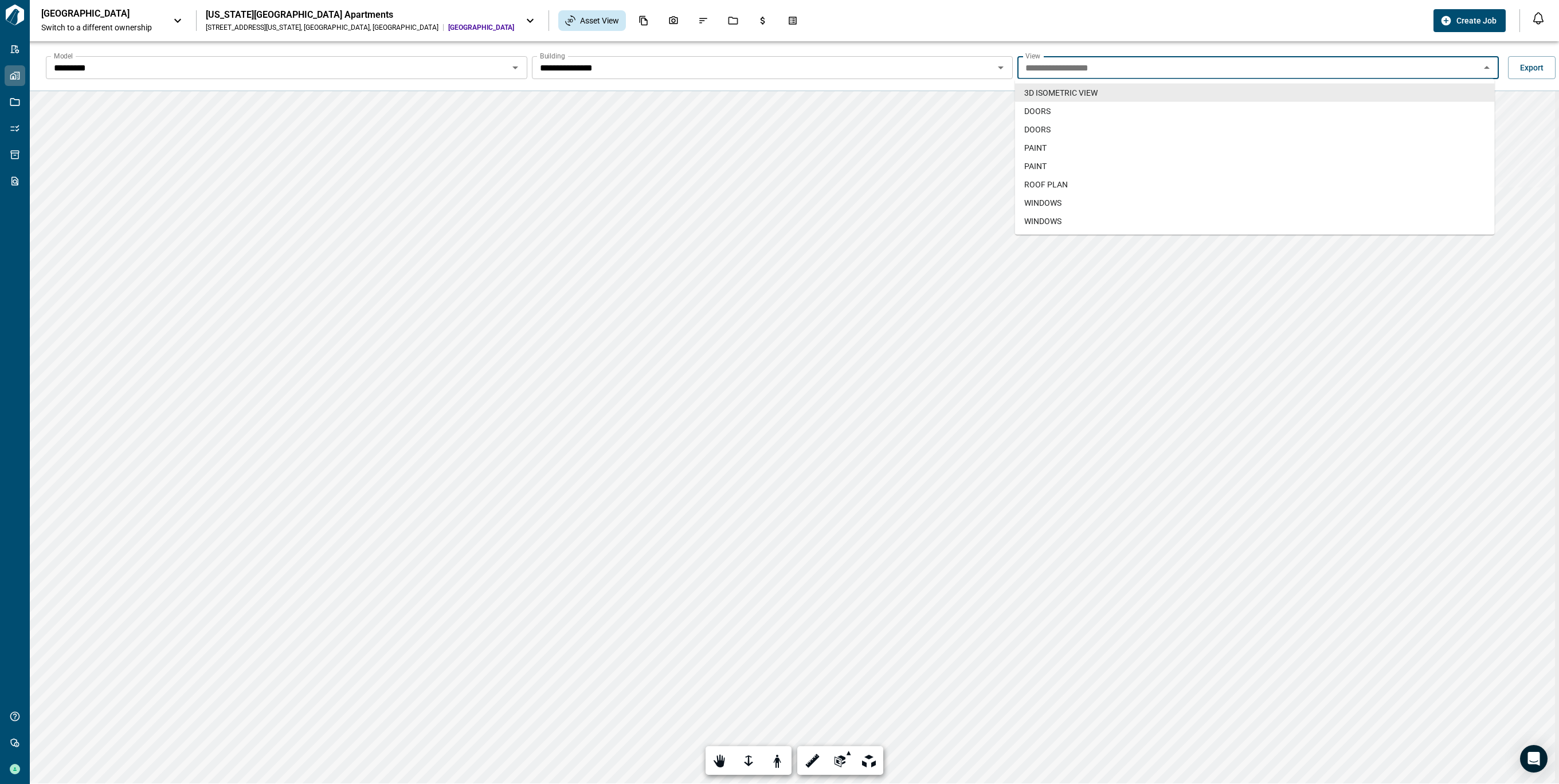
click at [1285, 67] on input "**********" at bounding box center [1249, 67] width 456 height 16
click at [1048, 179] on span "ROOF PLAN" at bounding box center [1046, 185] width 43 height 12
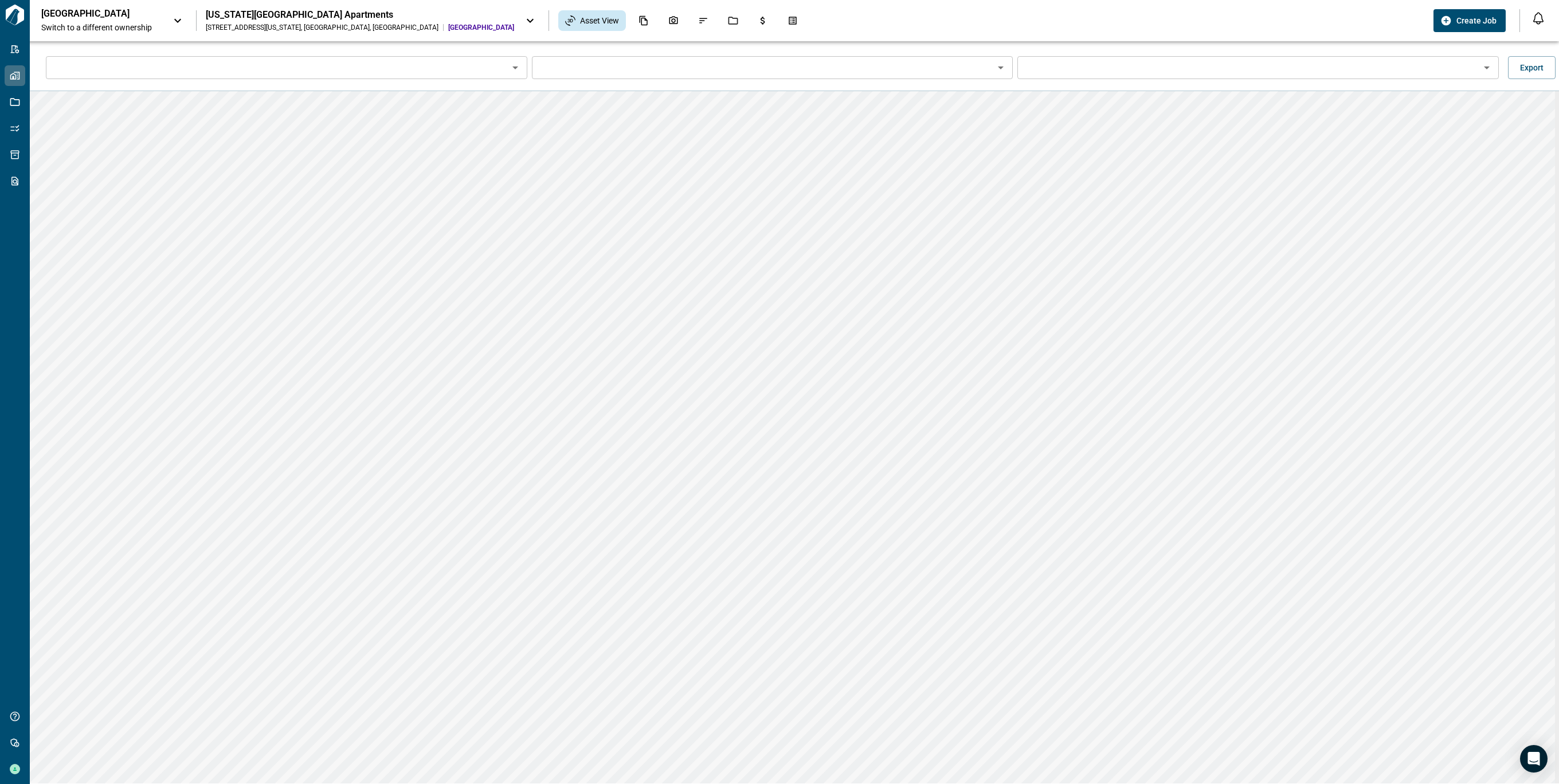
type input "*********"
type input "**********"
type input "*********"
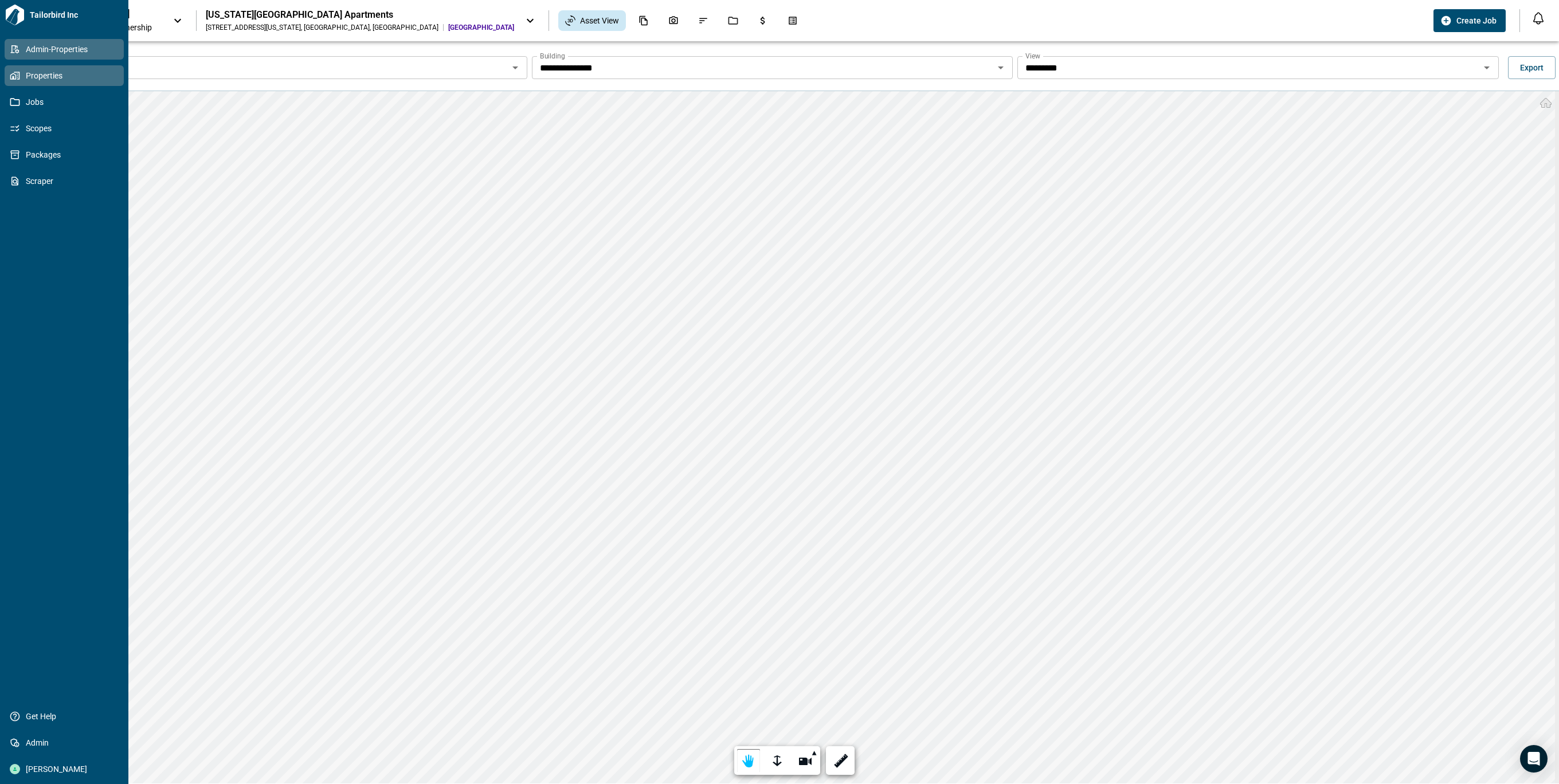
click at [13, 48] on icon at bounding box center [15, 49] width 10 height 10
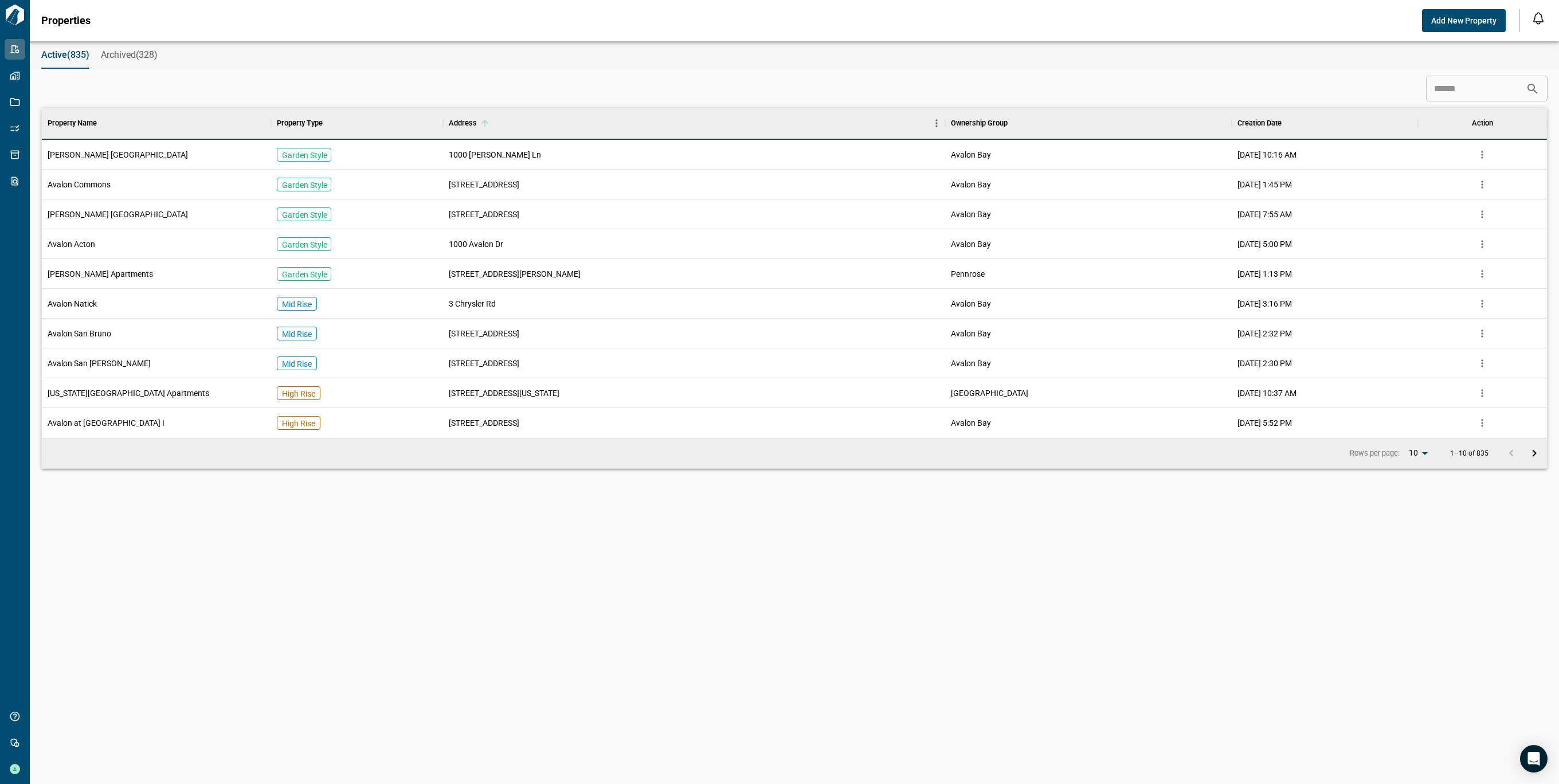
scroll to position [318, 1501]
click at [1472, 82] on input at bounding box center [1476, 89] width 100 height 23
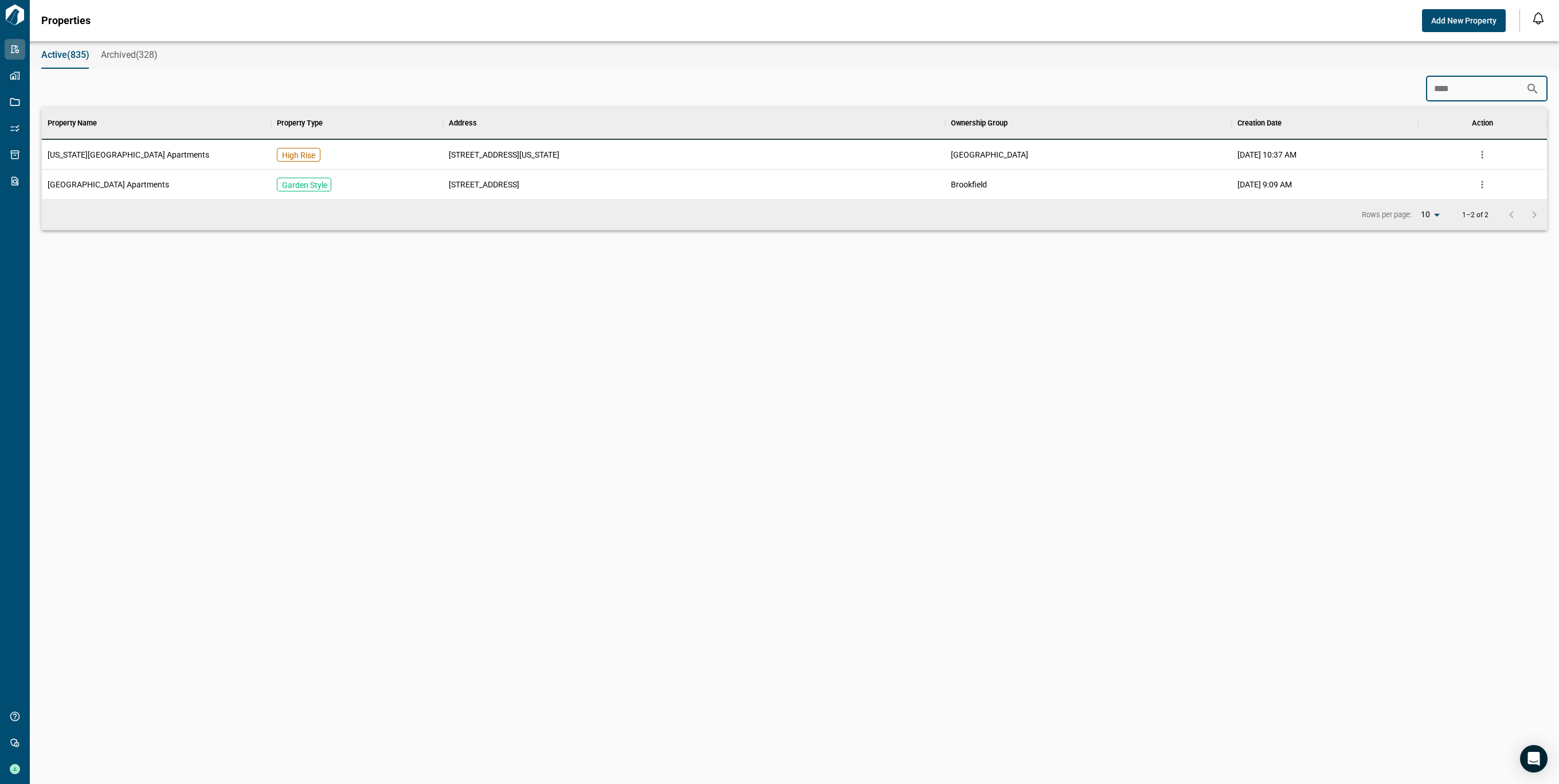
scroll to position [50, 1501]
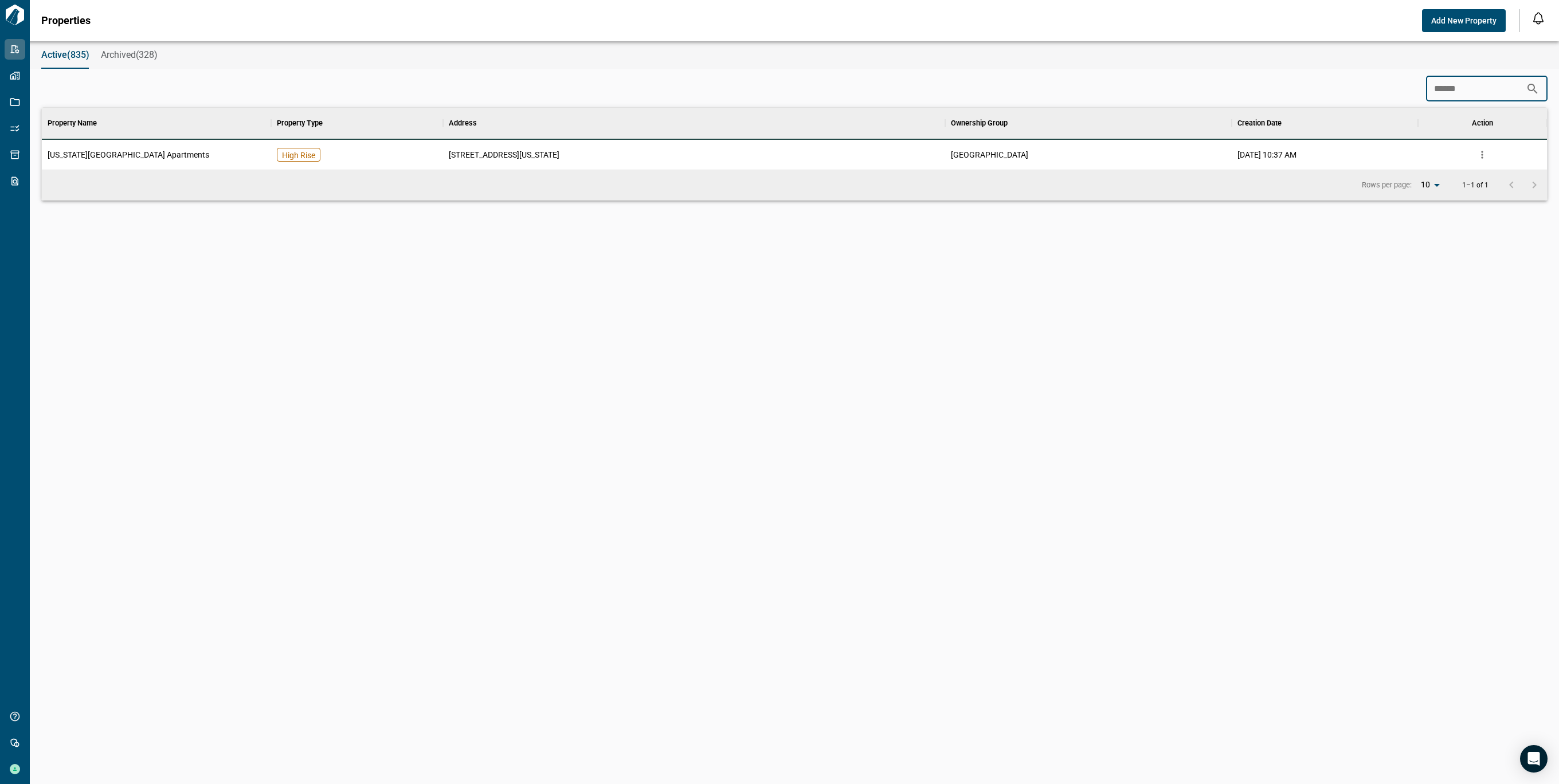
type input "******"
click at [201, 153] on div "[US_STATE][GEOGRAPHIC_DATA] Apartments" at bounding box center [157, 155] width 229 height 30
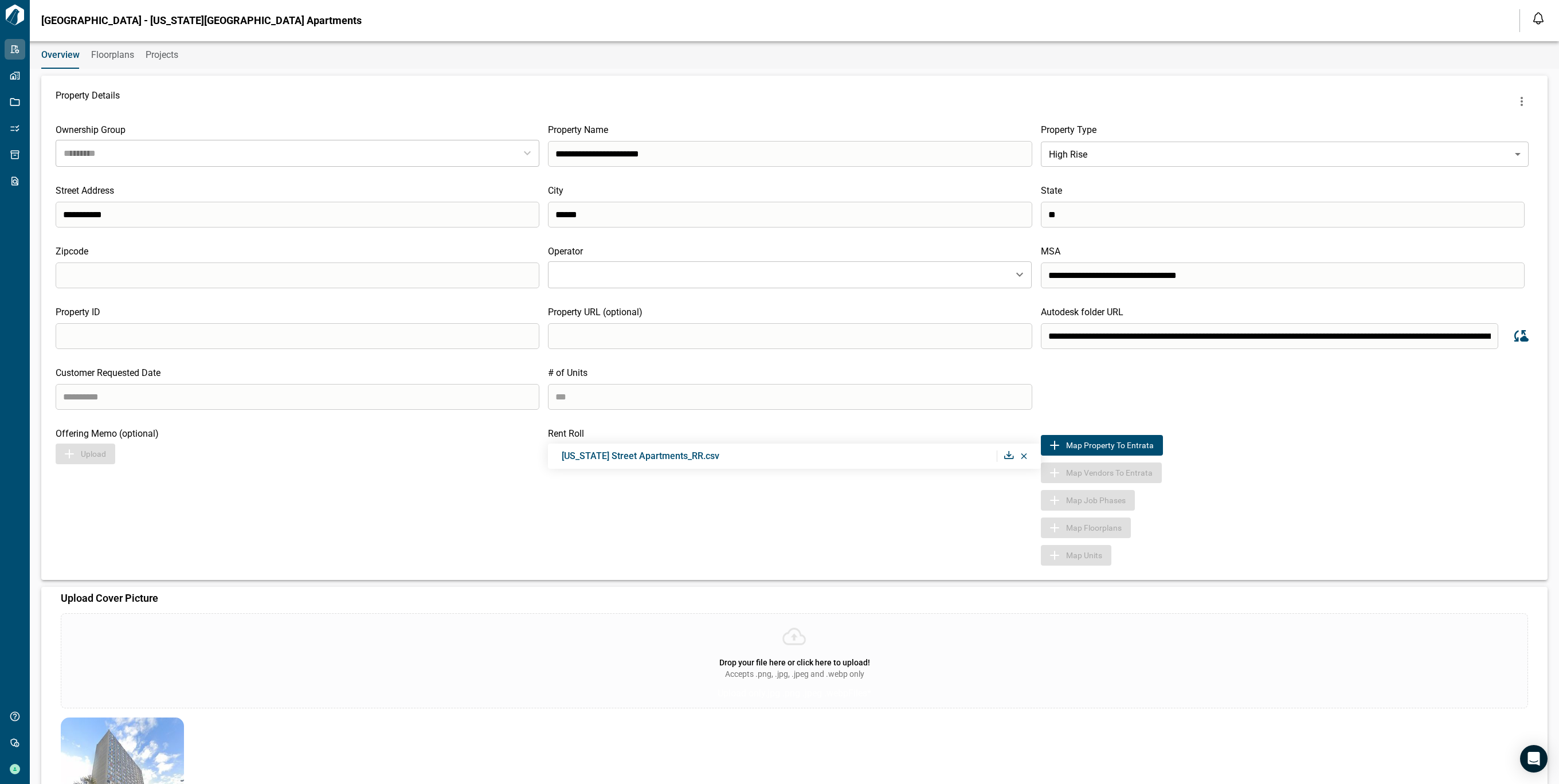
click at [111, 60] on span "Floorplans" at bounding box center [113, 55] width 43 height 12
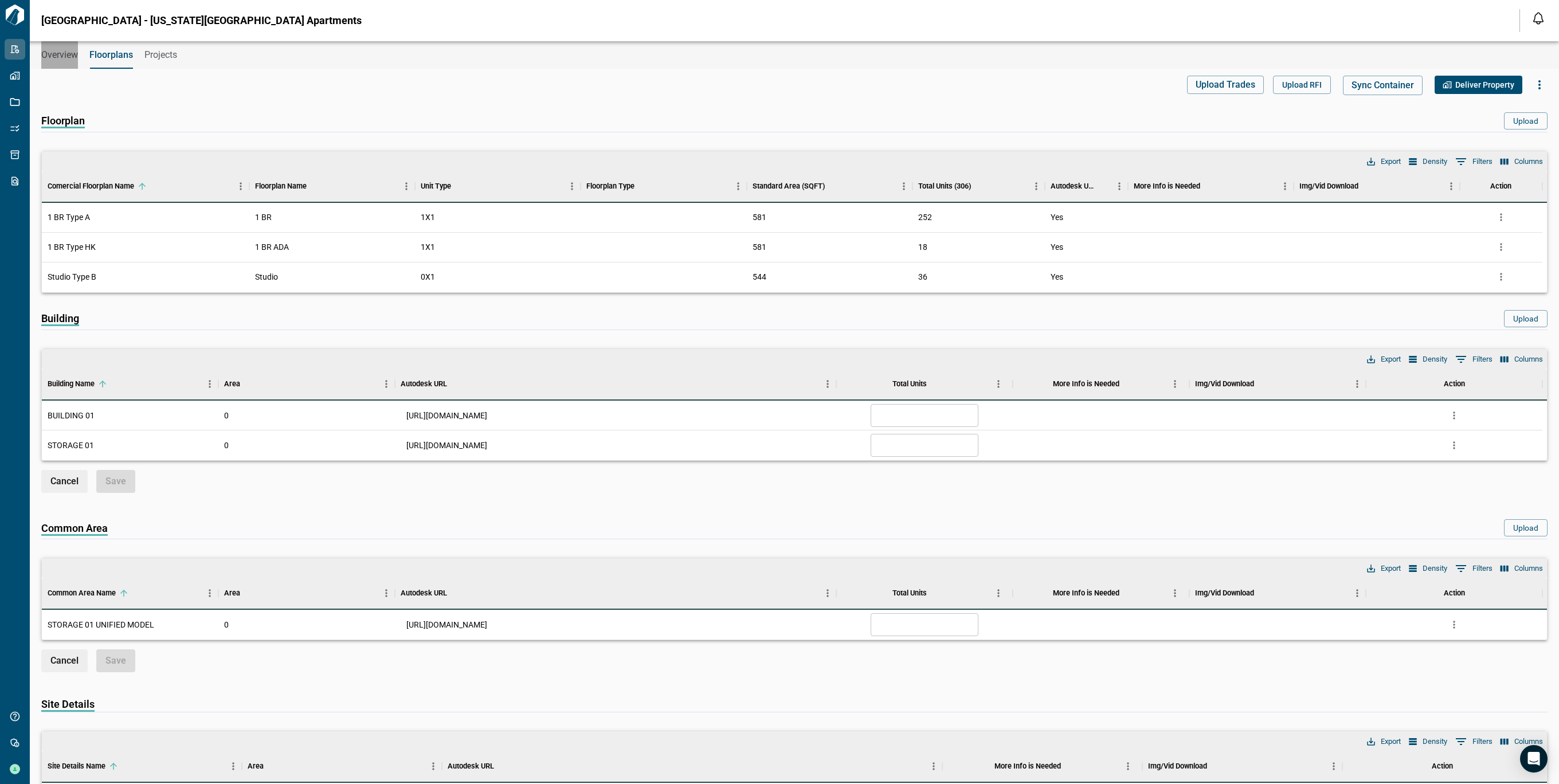
click at [50, 54] on span "Overview" at bounding box center [60, 55] width 37 height 12
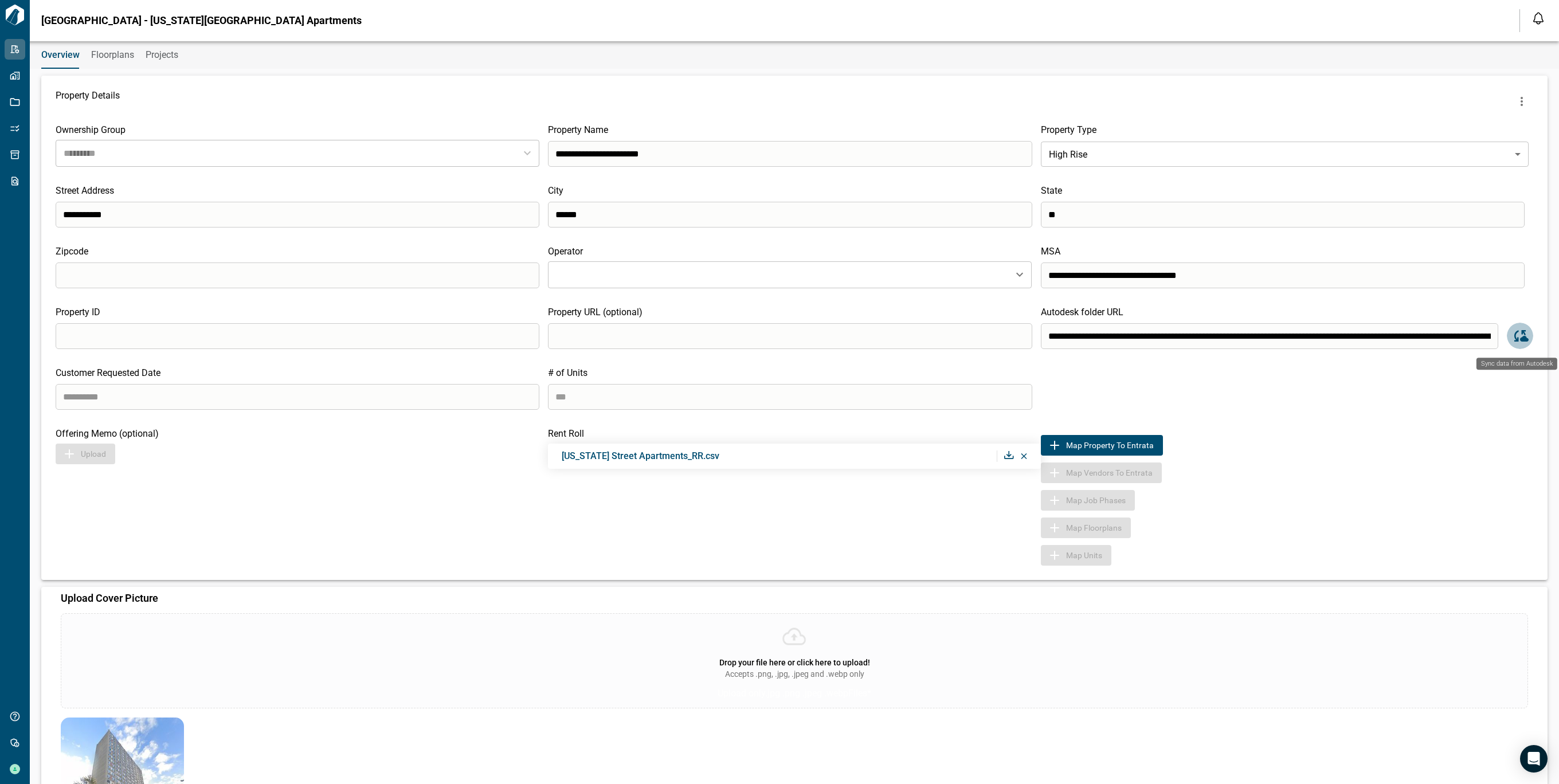
click at [1521, 337] on icon "Sync data from Autodesk" at bounding box center [1520, 336] width 17 height 17
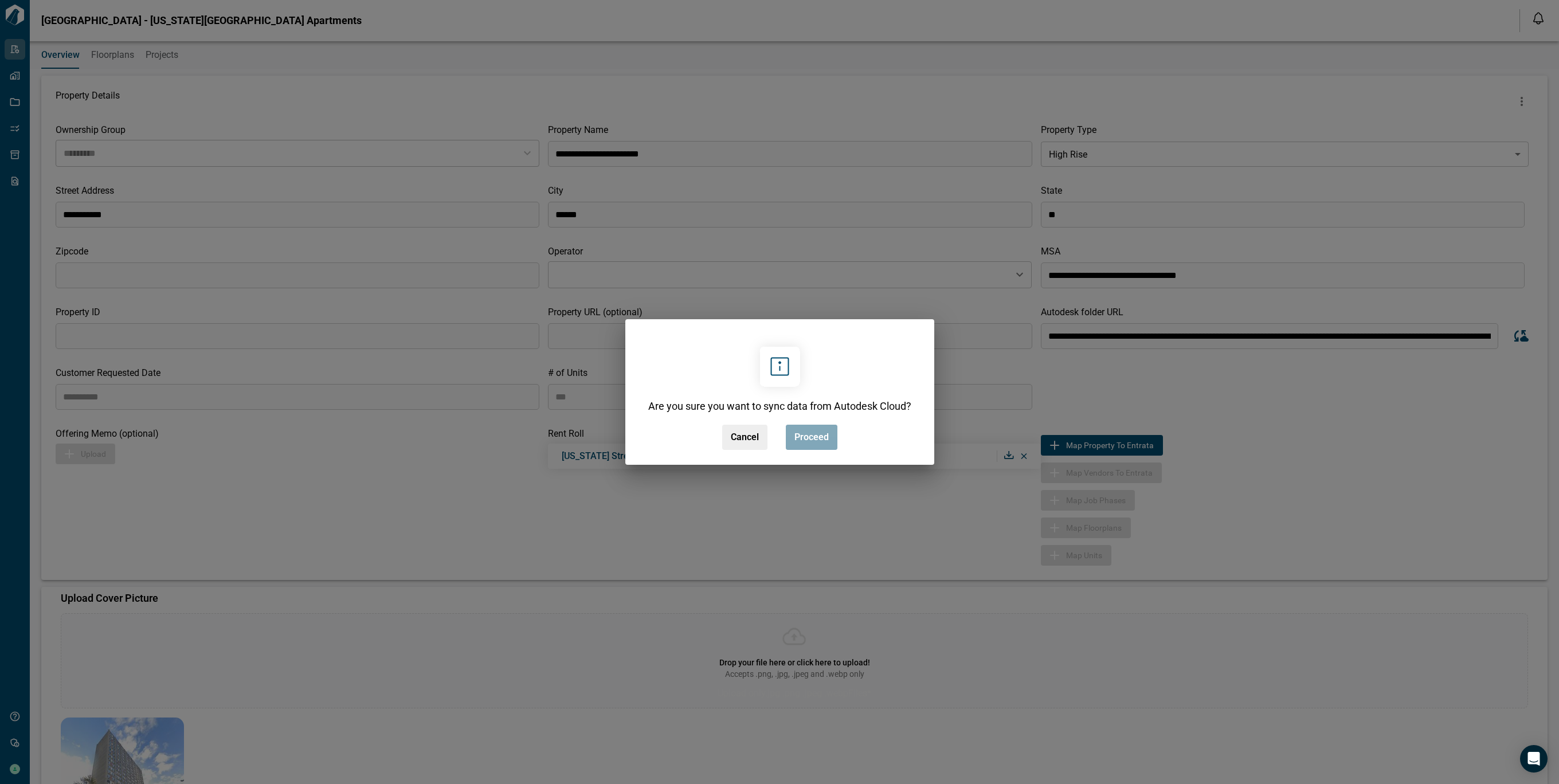
click at [820, 447] on button "Proceed" at bounding box center [812, 437] width 52 height 25
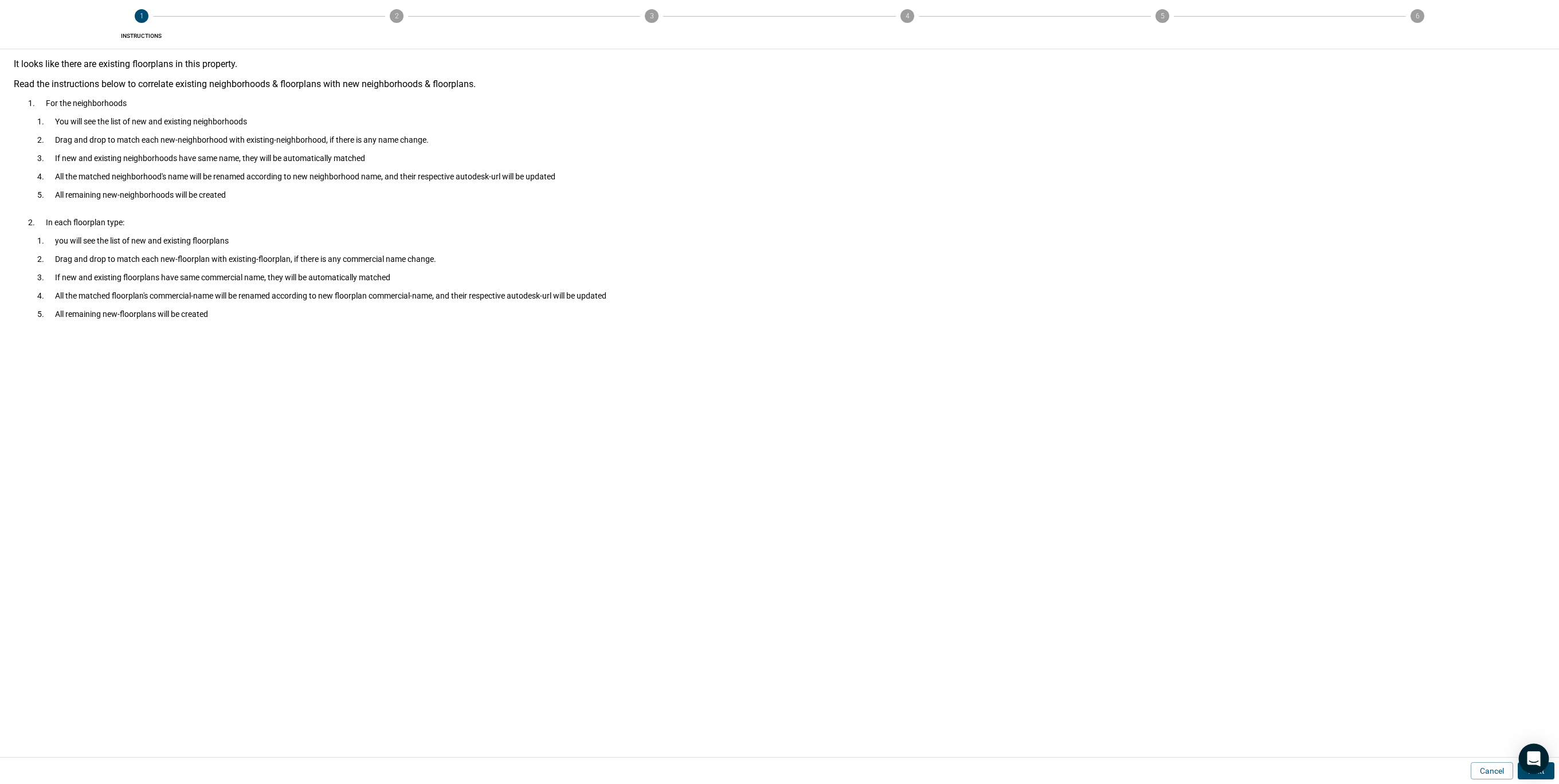
click at [1547, 772] on body "**********" at bounding box center [780, 392] width 1559 height 784
click at [1551, 776] on button "Next" at bounding box center [1536, 770] width 37 height 17
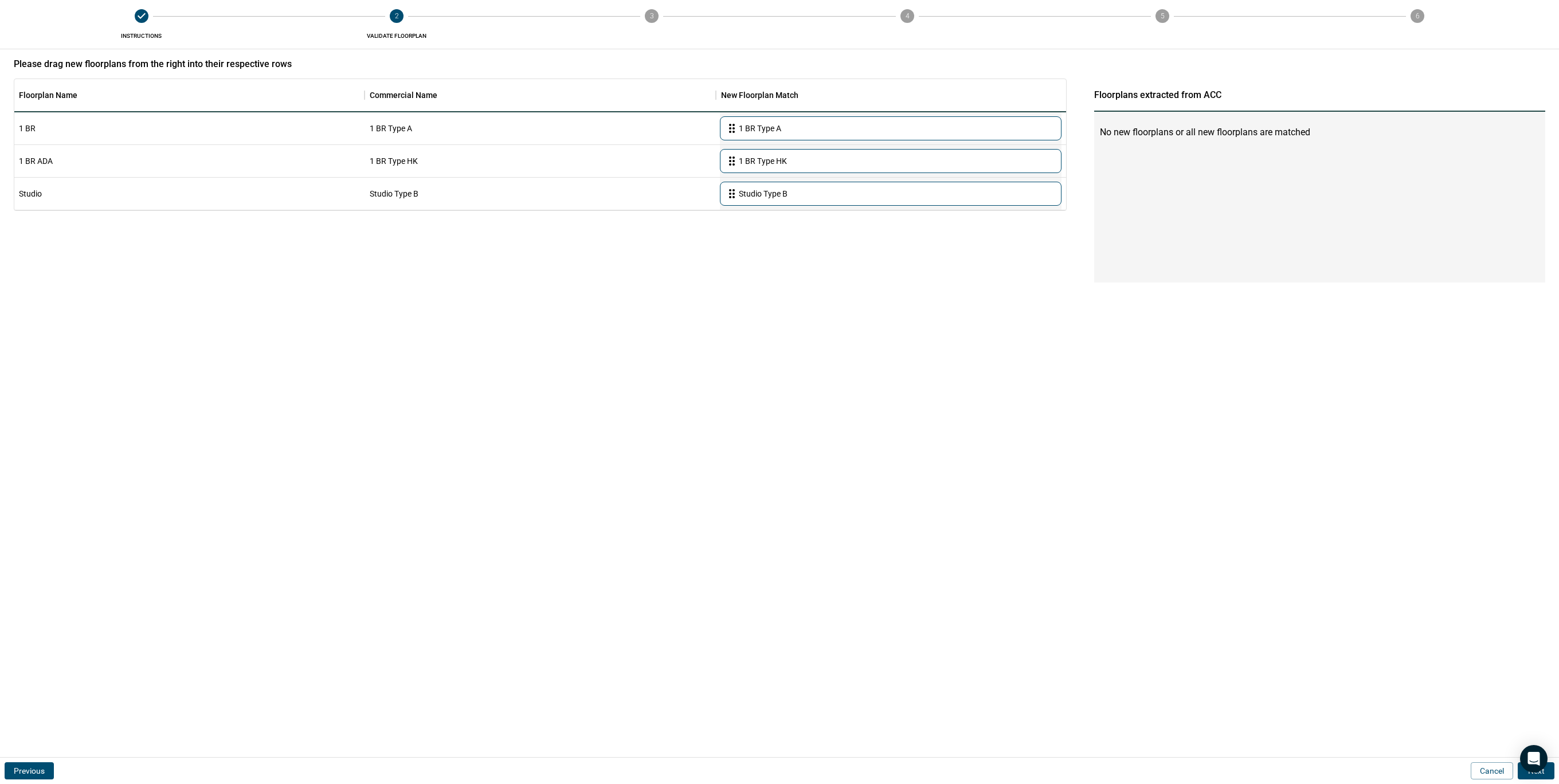
click at [1551, 776] on button "Next" at bounding box center [1536, 770] width 37 height 17
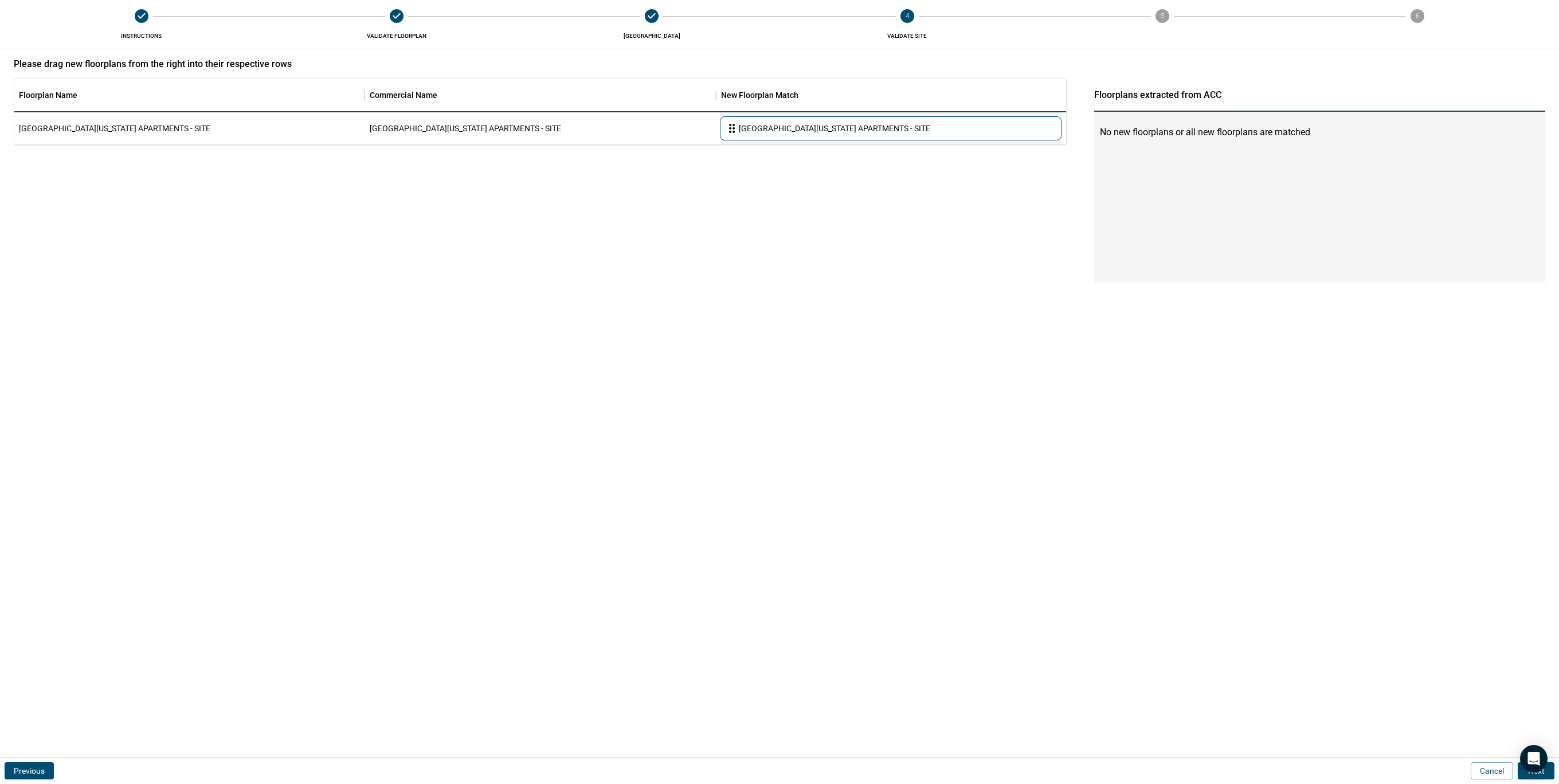
click at [1551, 776] on button "Next" at bounding box center [1536, 770] width 37 height 17
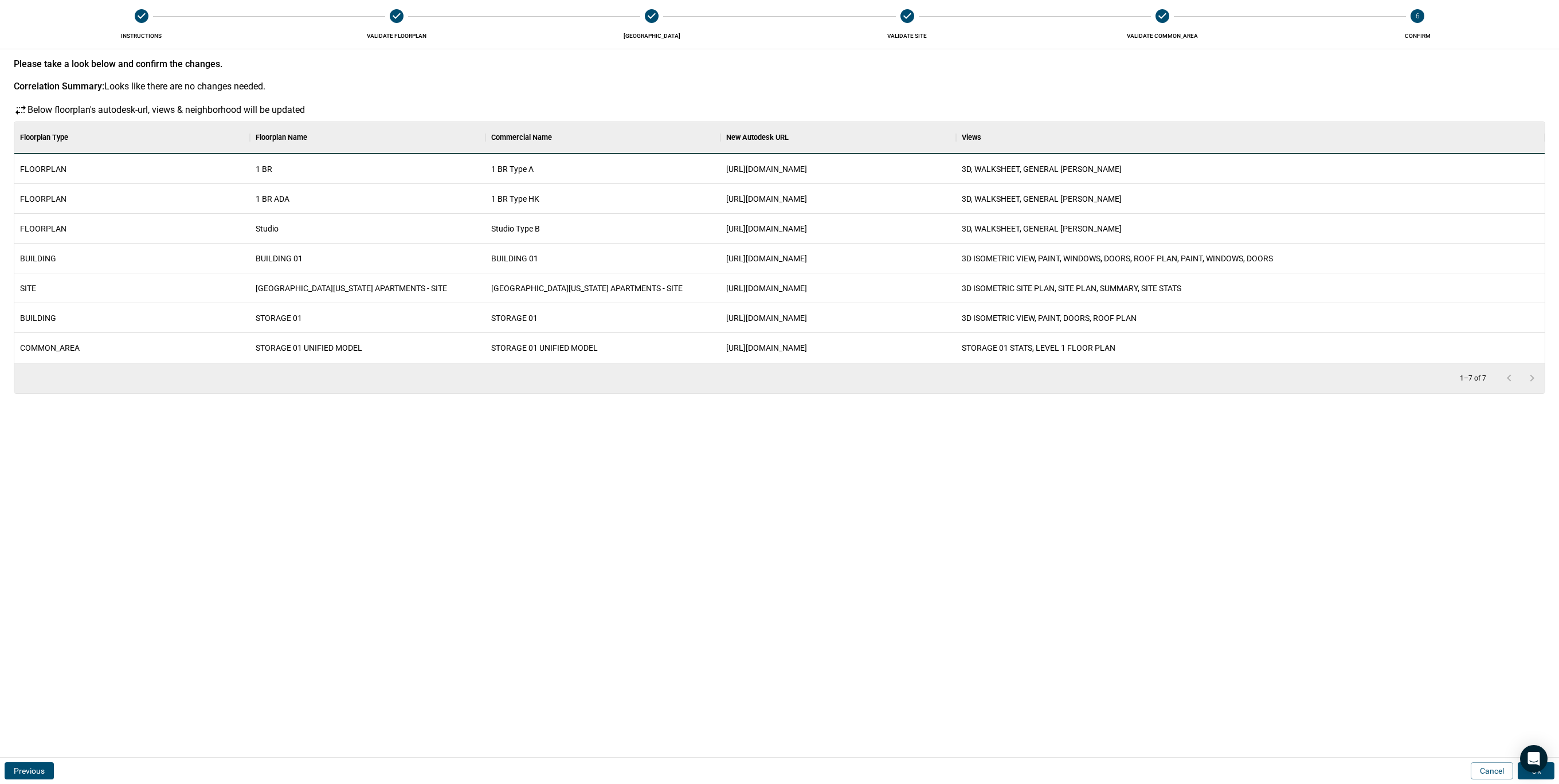
scroll to position [229, 1526]
click at [1551, 776] on button "Ok" at bounding box center [1536, 770] width 37 height 17
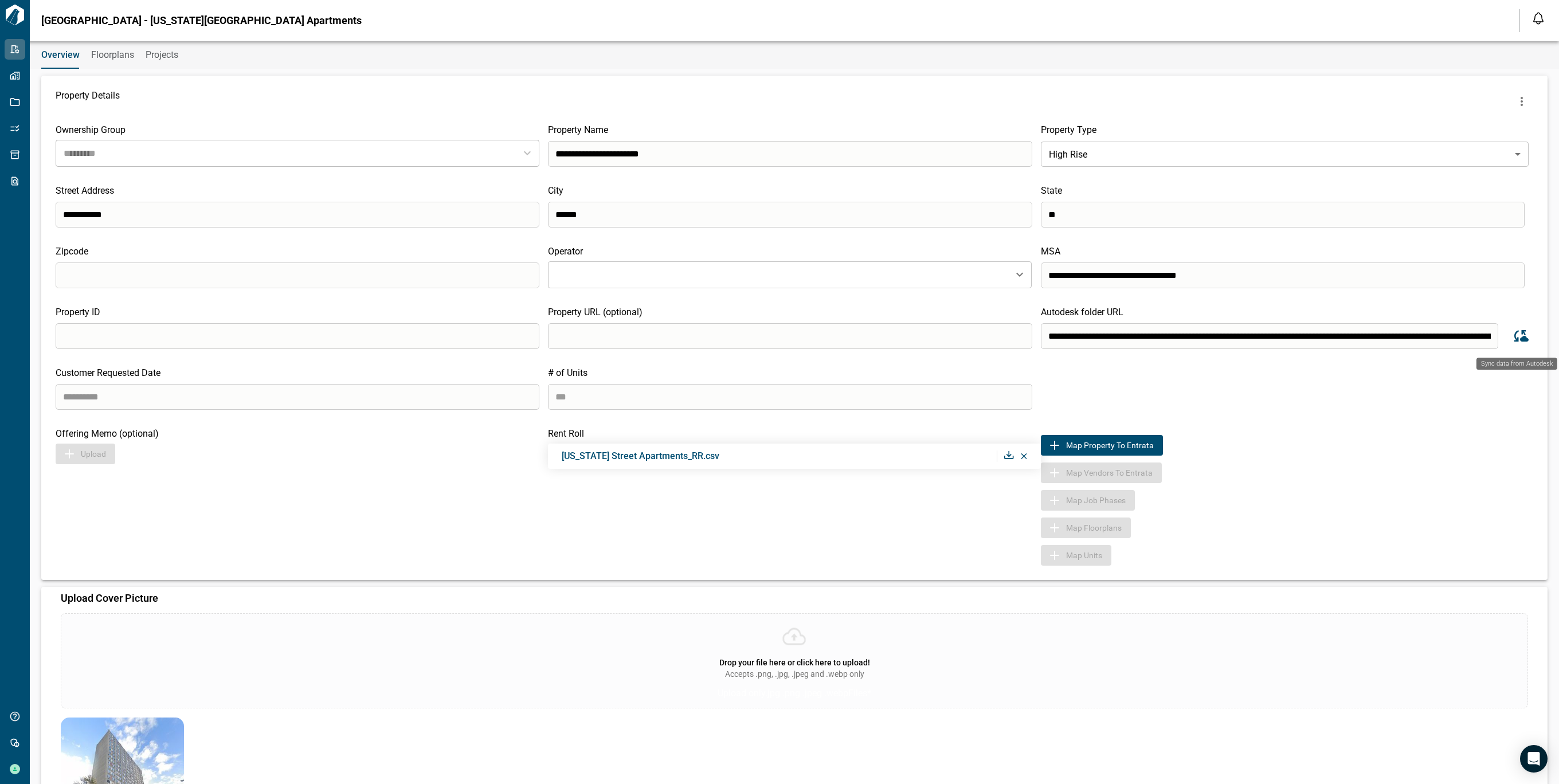
click at [1512, 344] on icon "Sync data from Autodesk" at bounding box center [1520, 336] width 17 height 17
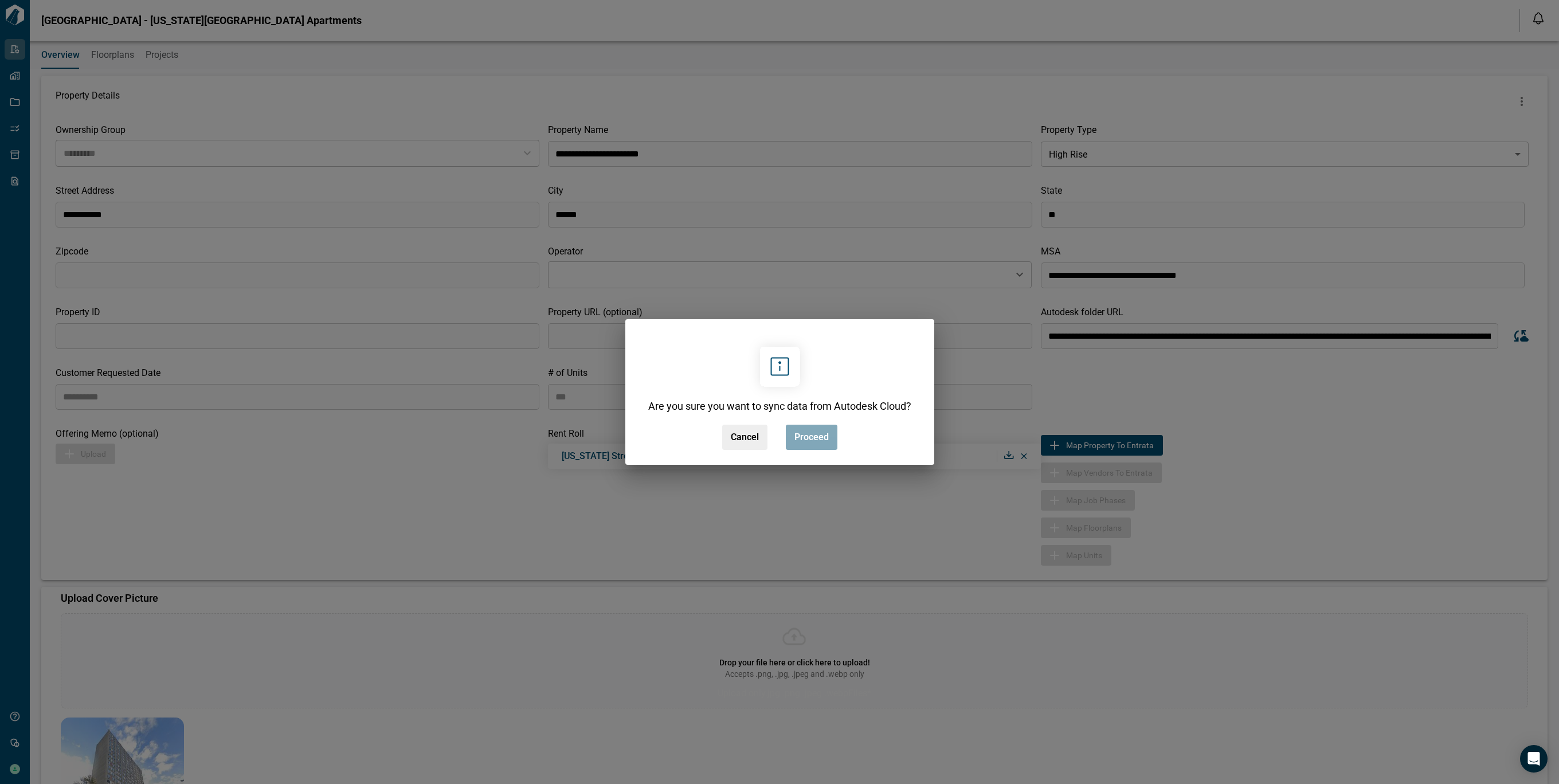
click at [812, 442] on span "Proceed" at bounding box center [811, 438] width 34 height 12
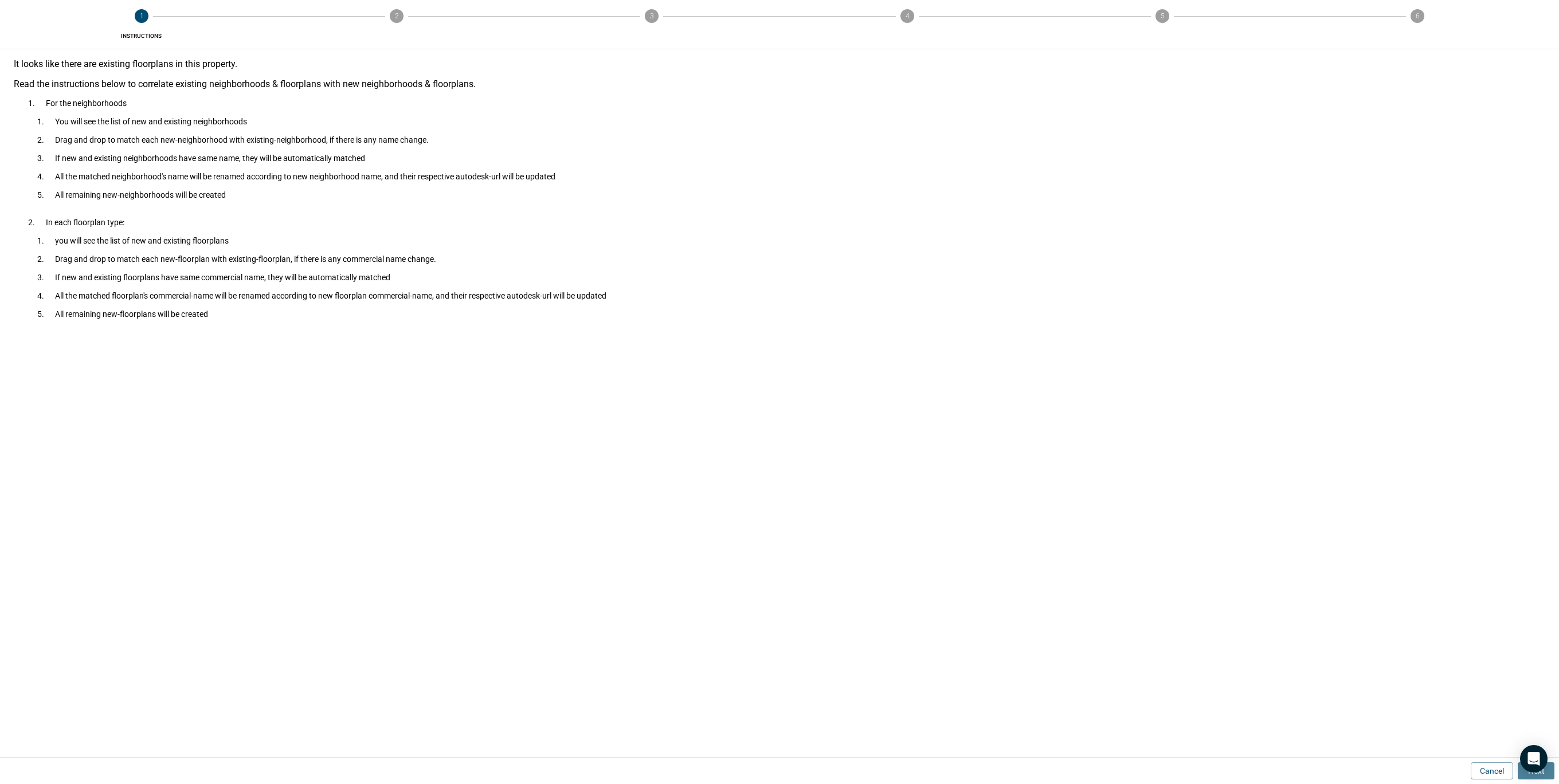
click at [1551, 772] on button "Next" at bounding box center [1536, 770] width 37 height 17
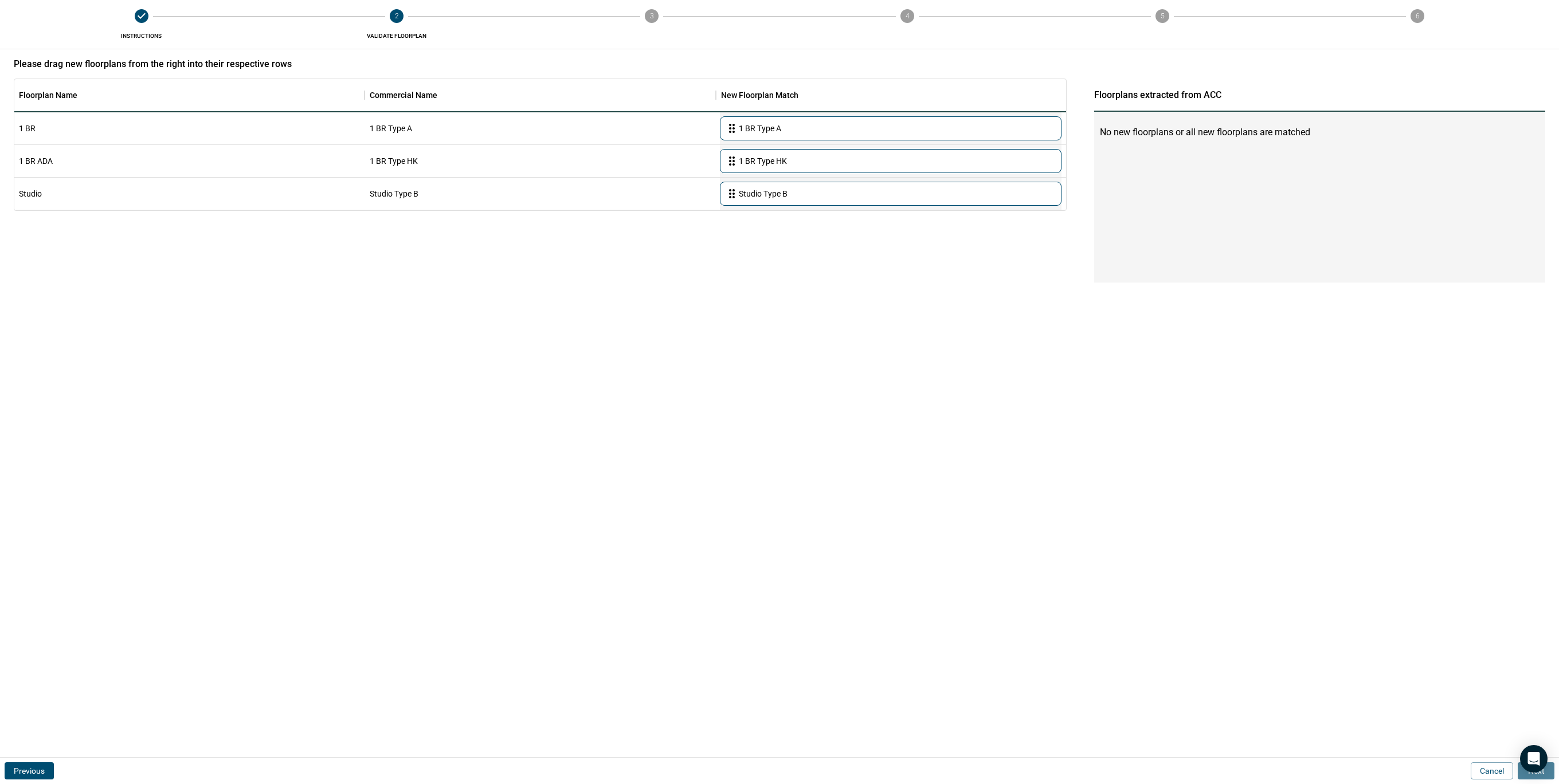
click at [1551, 772] on button "Next" at bounding box center [1536, 770] width 37 height 17
click at [1551, 773] on button "Next" at bounding box center [1536, 770] width 37 height 17
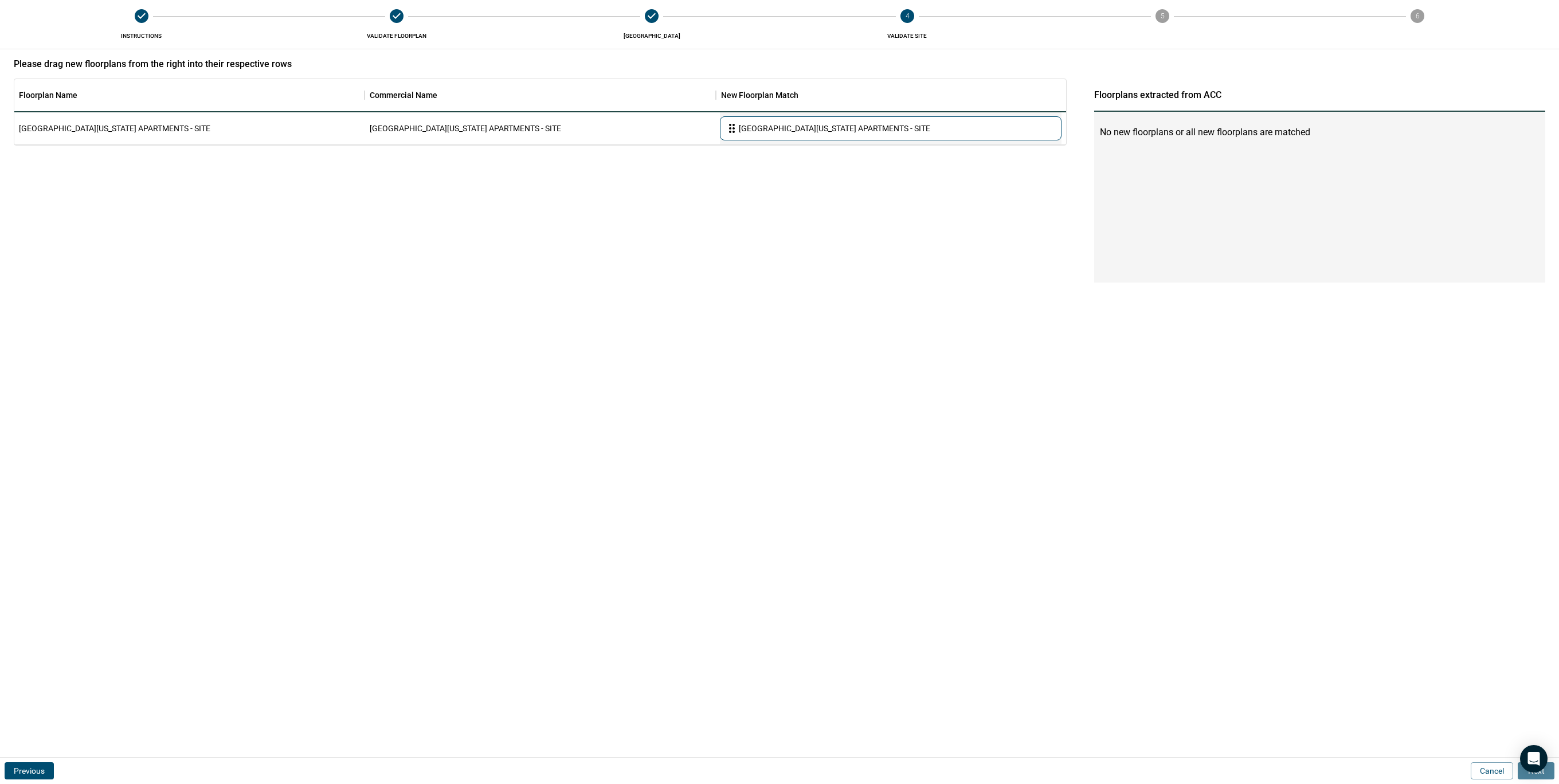
click at [1551, 773] on button "Next" at bounding box center [1536, 770] width 37 height 17
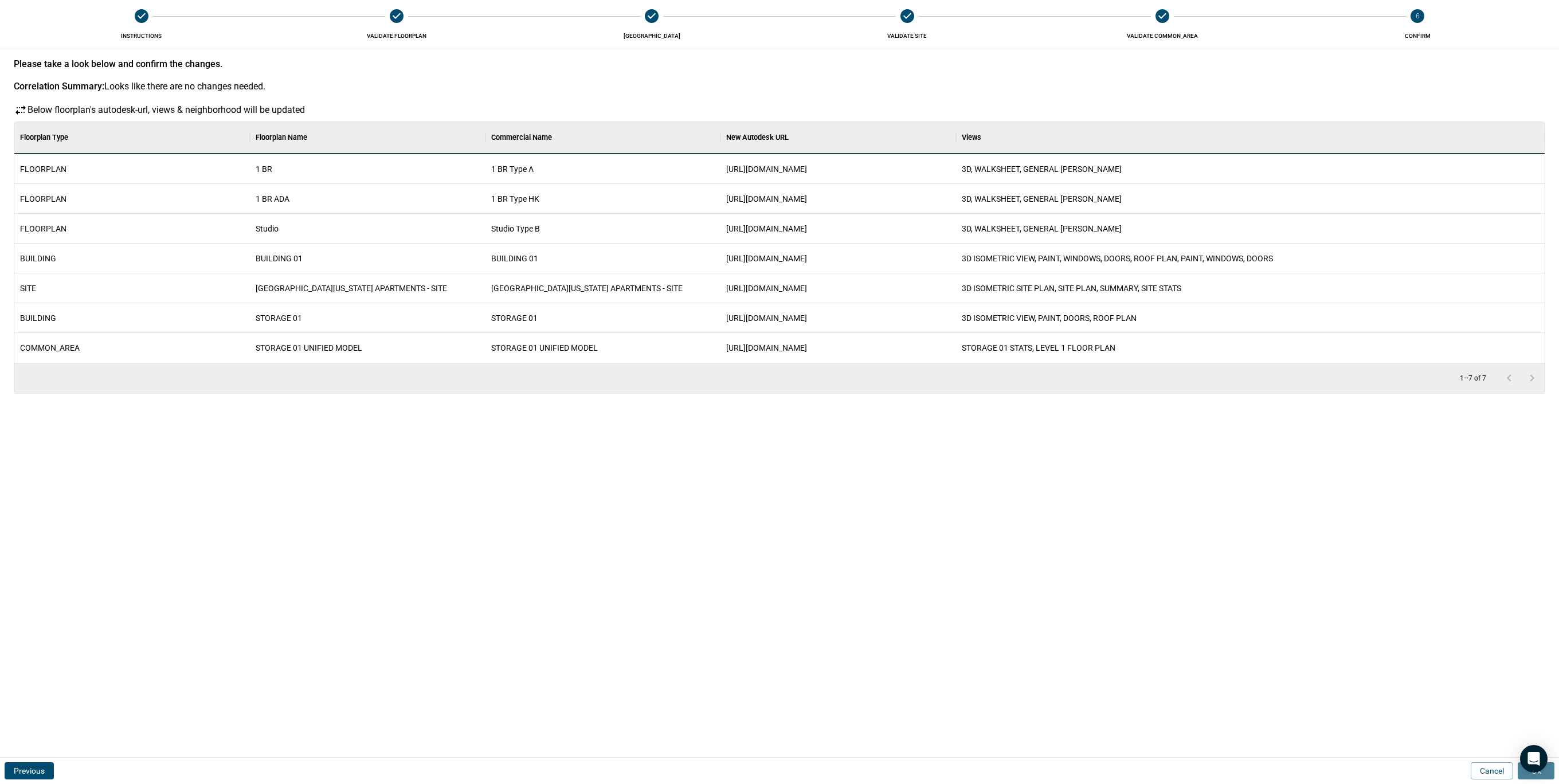
click at [1551, 773] on button "Ok" at bounding box center [1536, 770] width 37 height 17
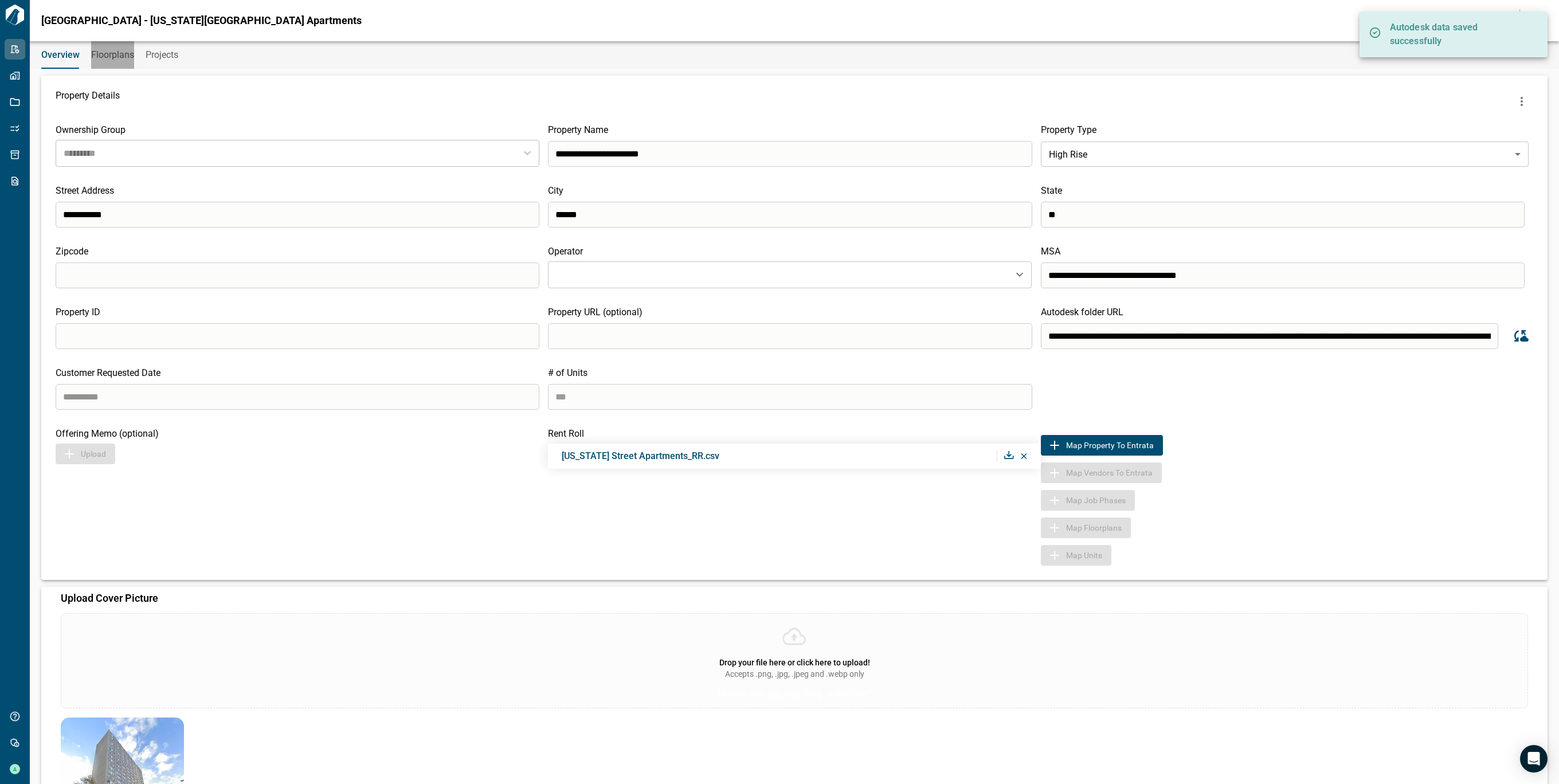
click at [91, 57] on span "Floorplans" at bounding box center [113, 55] width 43 height 12
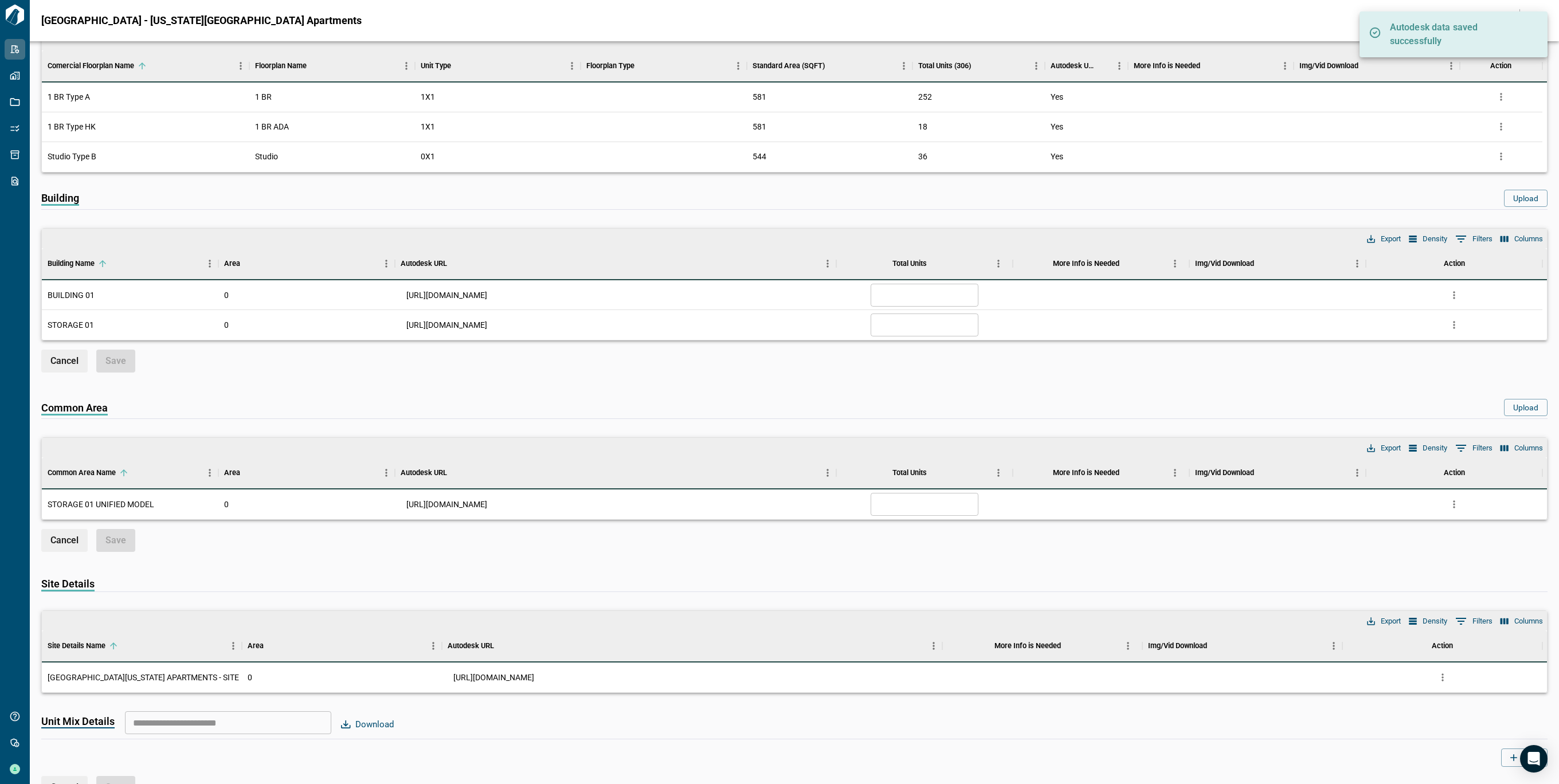
scroll to position [144, 0]
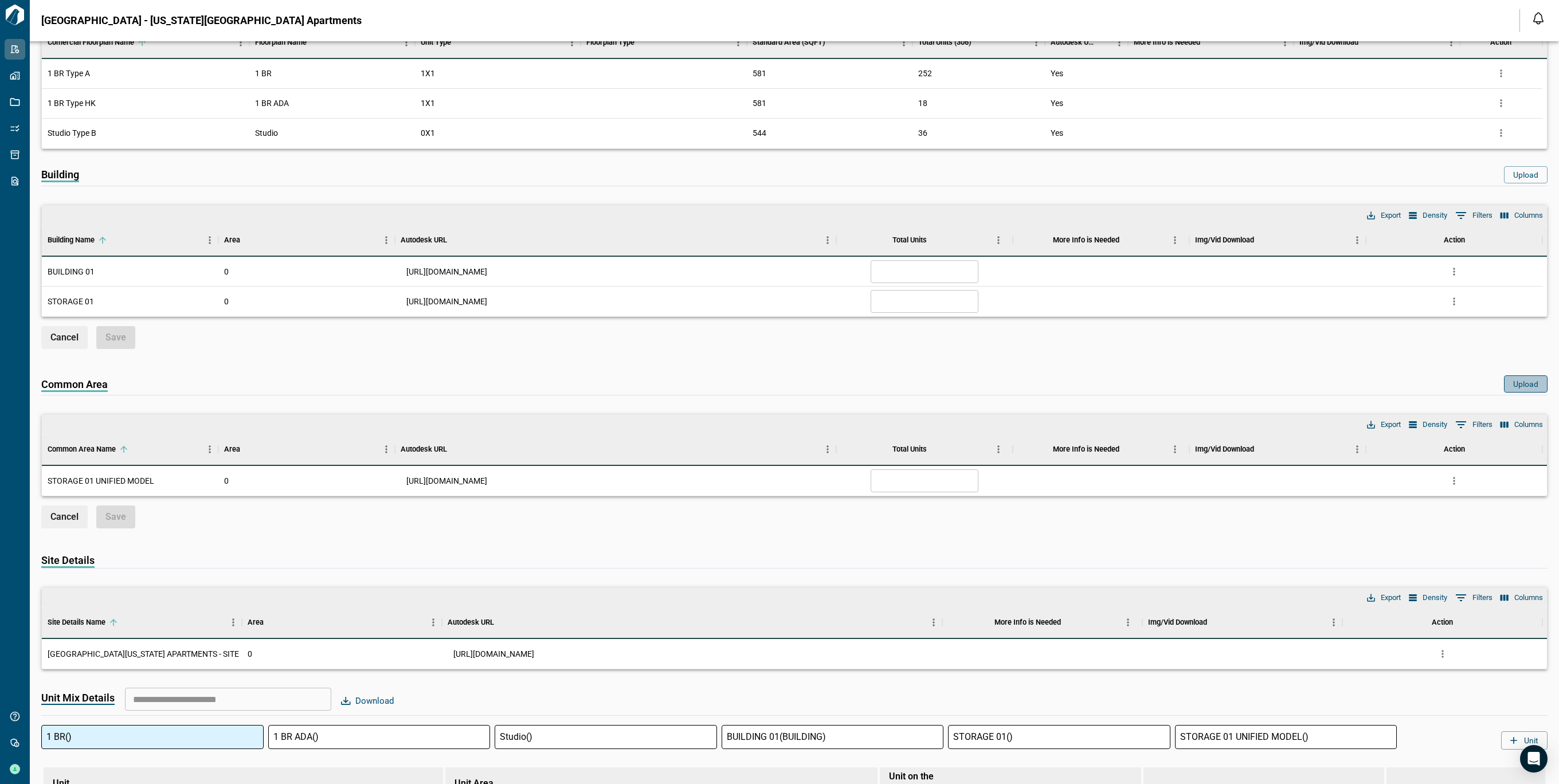
click at [1528, 382] on button "Upload" at bounding box center [1525, 384] width 43 height 17
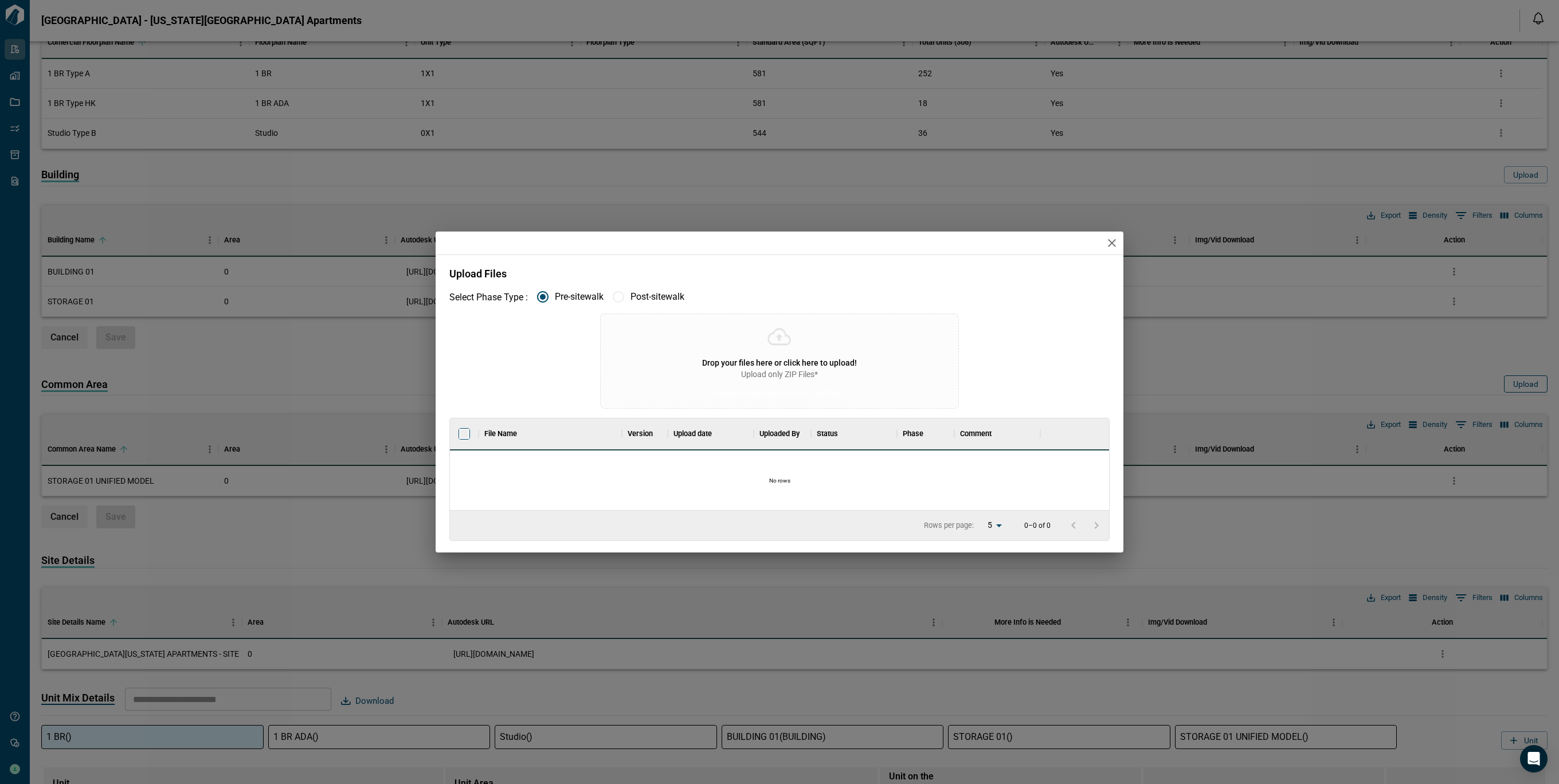
scroll to position [80, 655]
click at [1119, 245] on button "button" at bounding box center [1112, 243] width 23 height 23
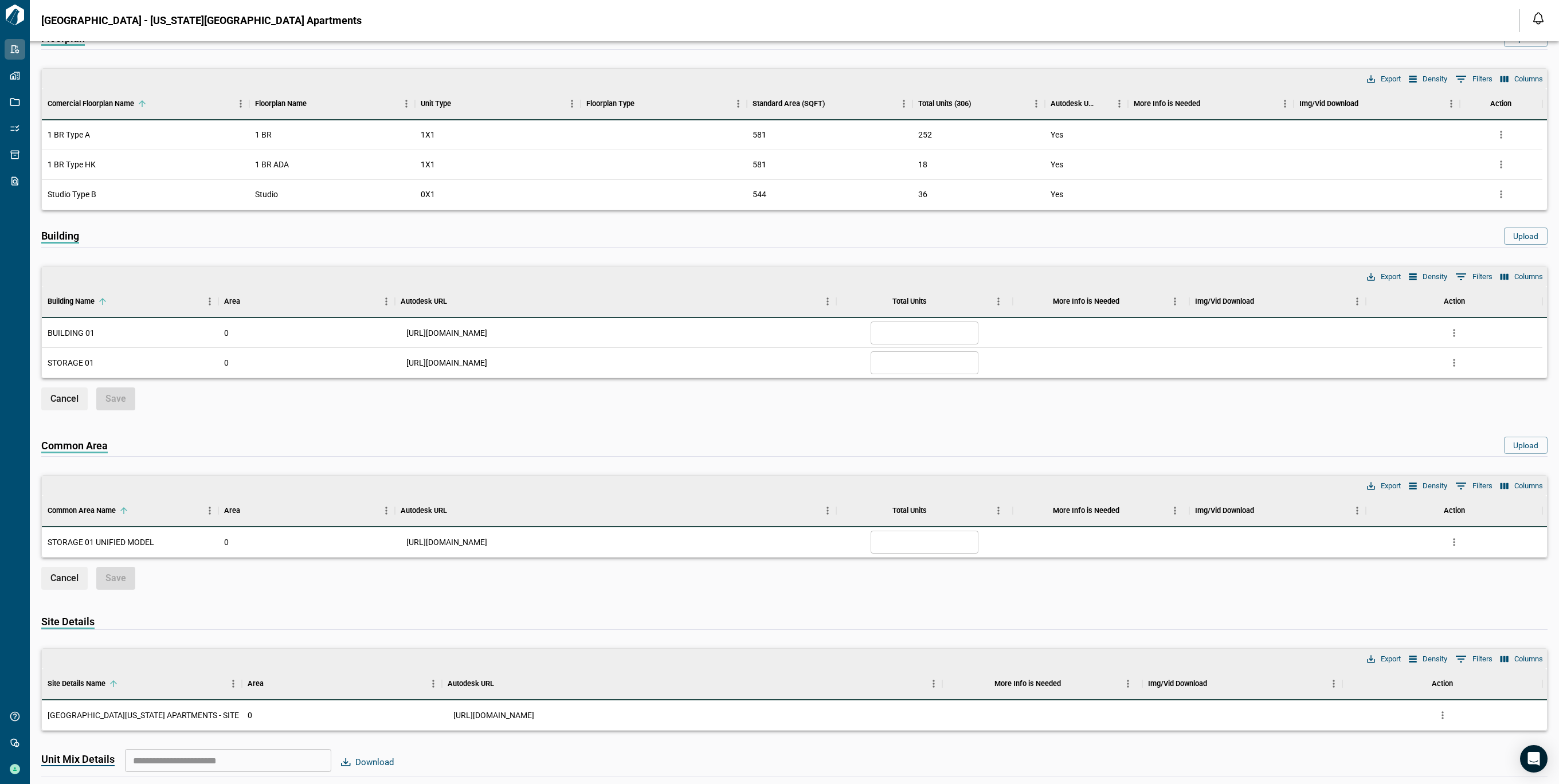
scroll to position [0, 0]
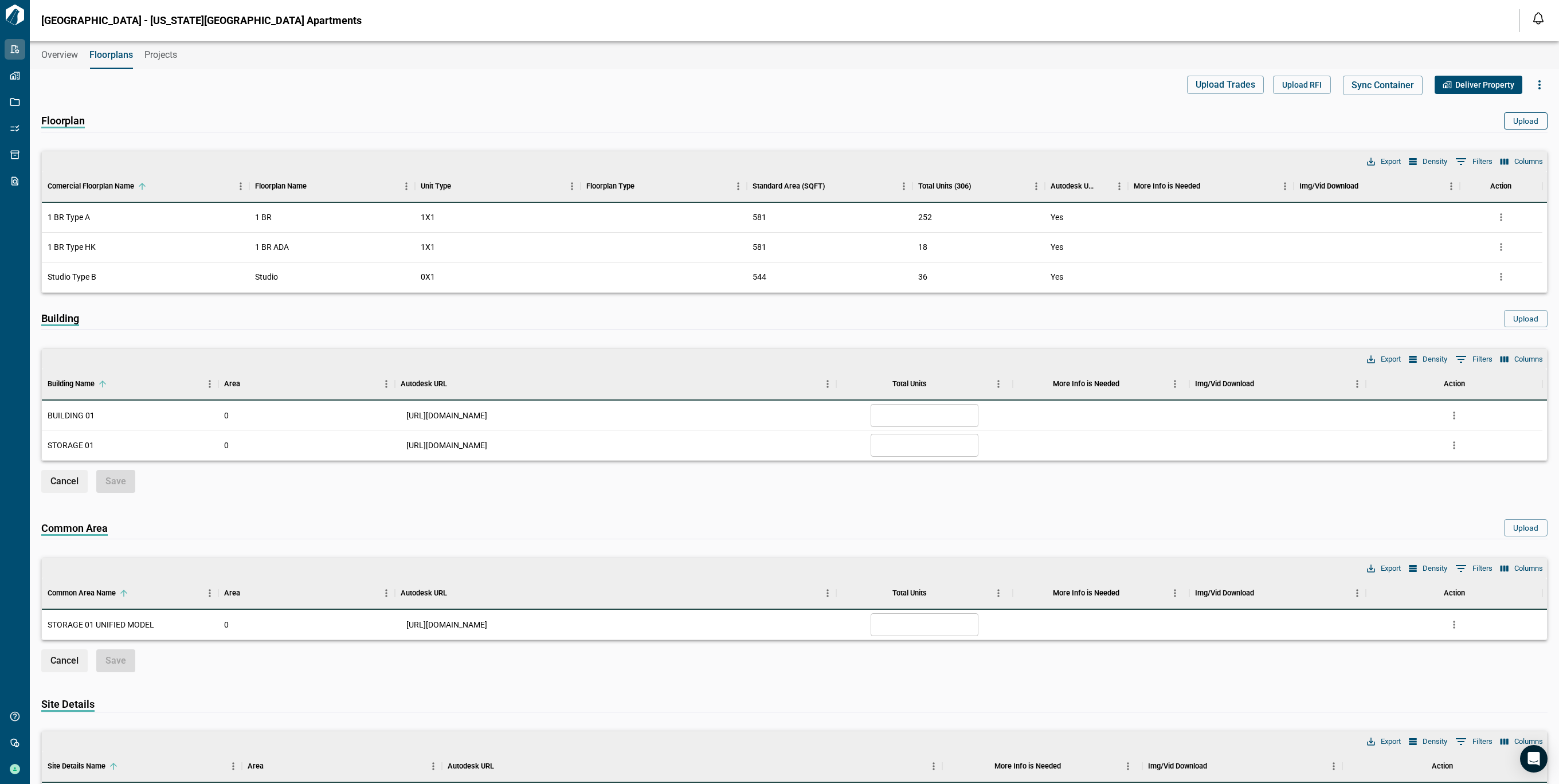
click at [1514, 117] on button "Upload" at bounding box center [1525, 121] width 43 height 17
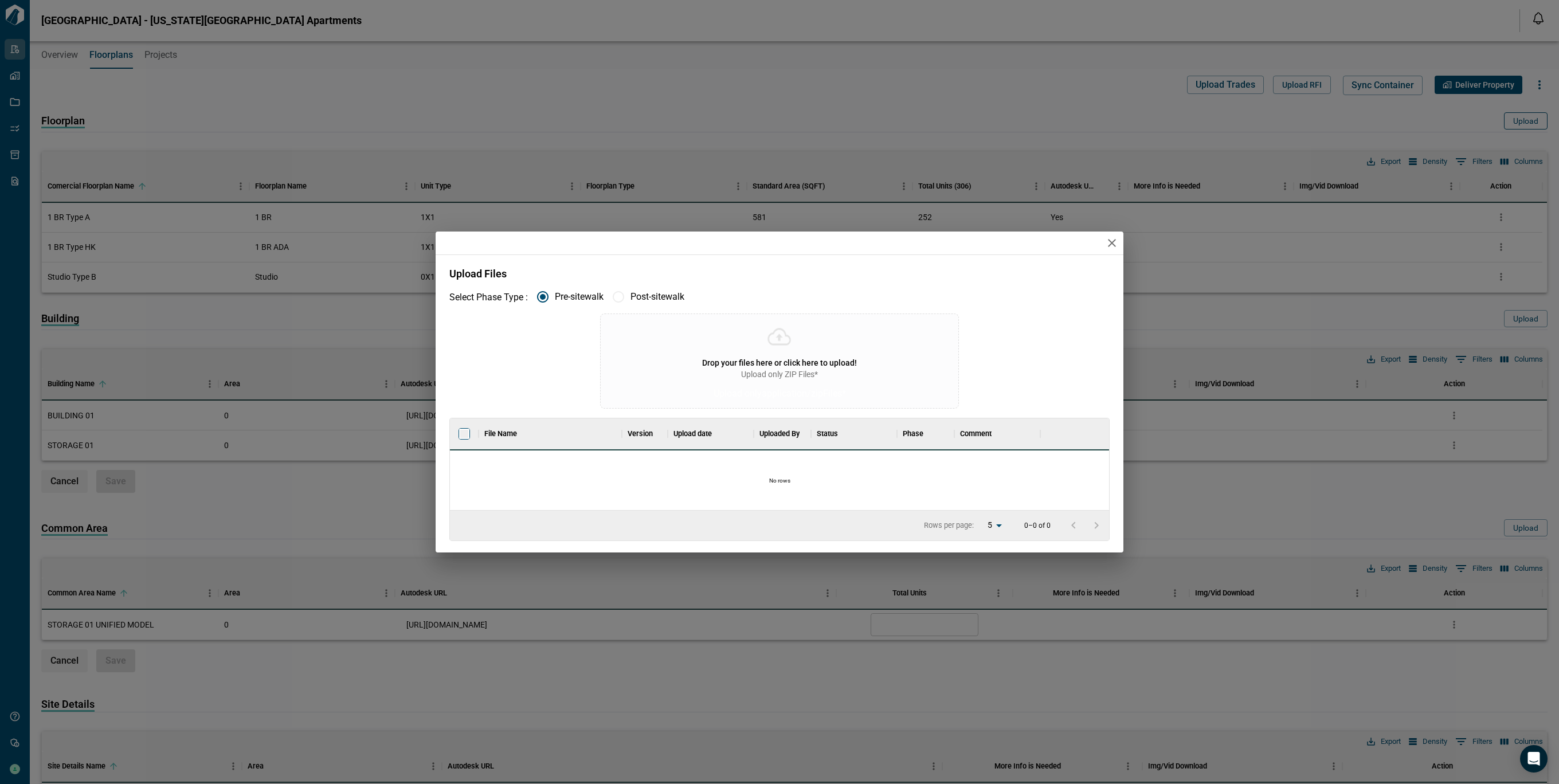
scroll to position [80, 655]
click at [1116, 248] on icon "button" at bounding box center [1112, 243] width 14 height 14
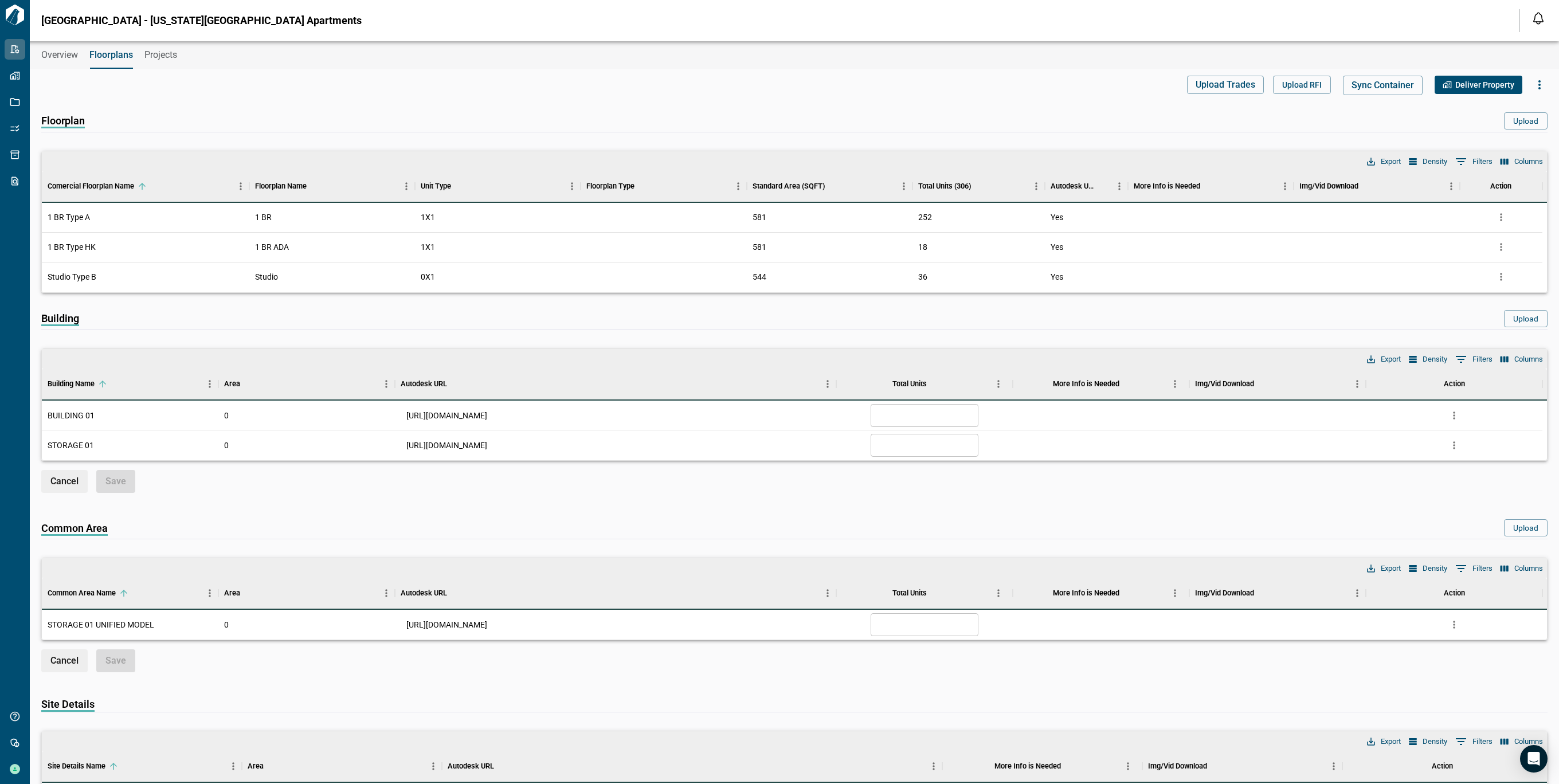
click at [50, 54] on span "Overview" at bounding box center [60, 55] width 37 height 12
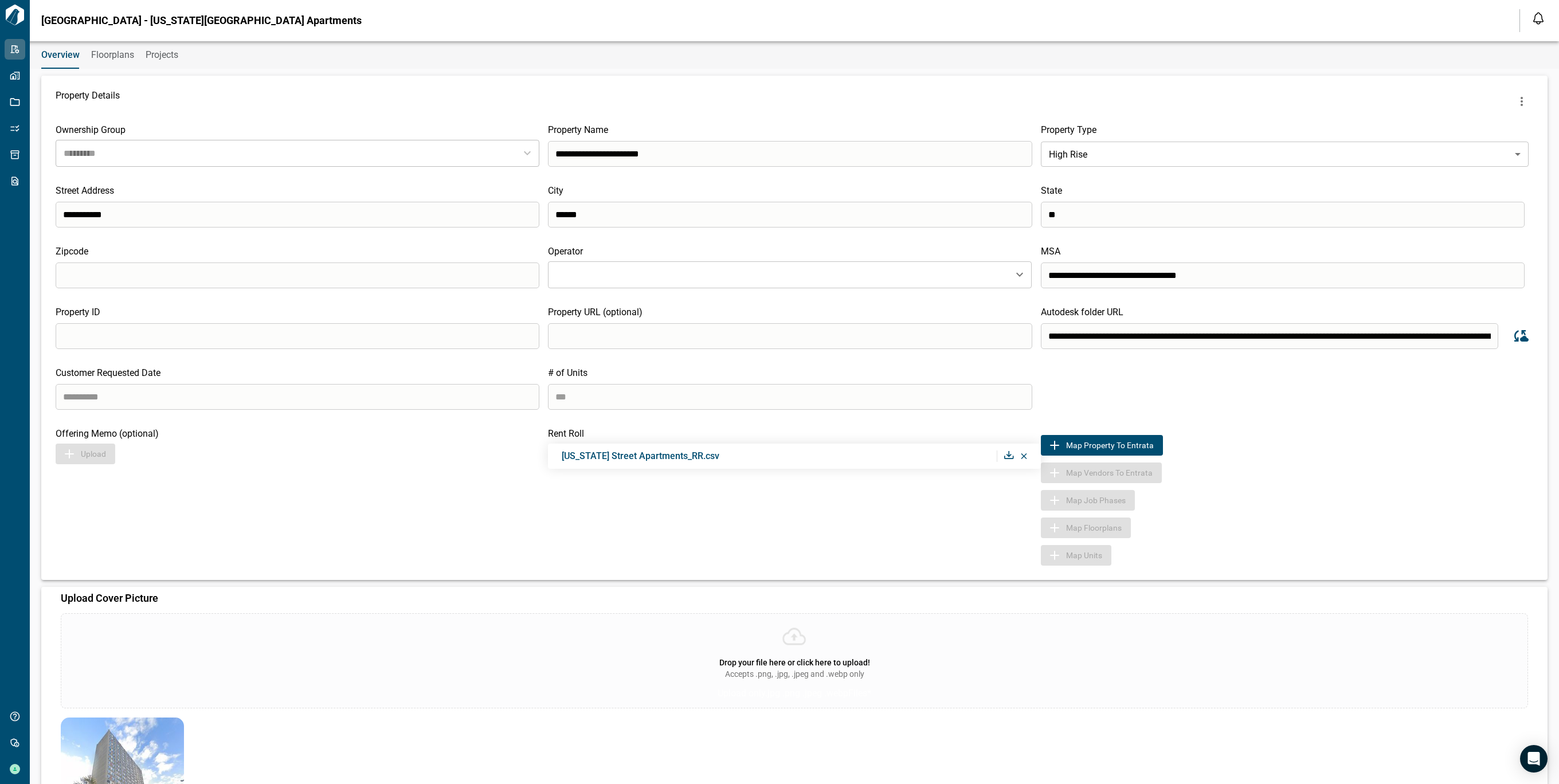
click at [1525, 100] on button "more" at bounding box center [1521, 101] width 23 height 23
click at [1458, 152] on li "Sync Revit Views" at bounding box center [1486, 148] width 124 height 21
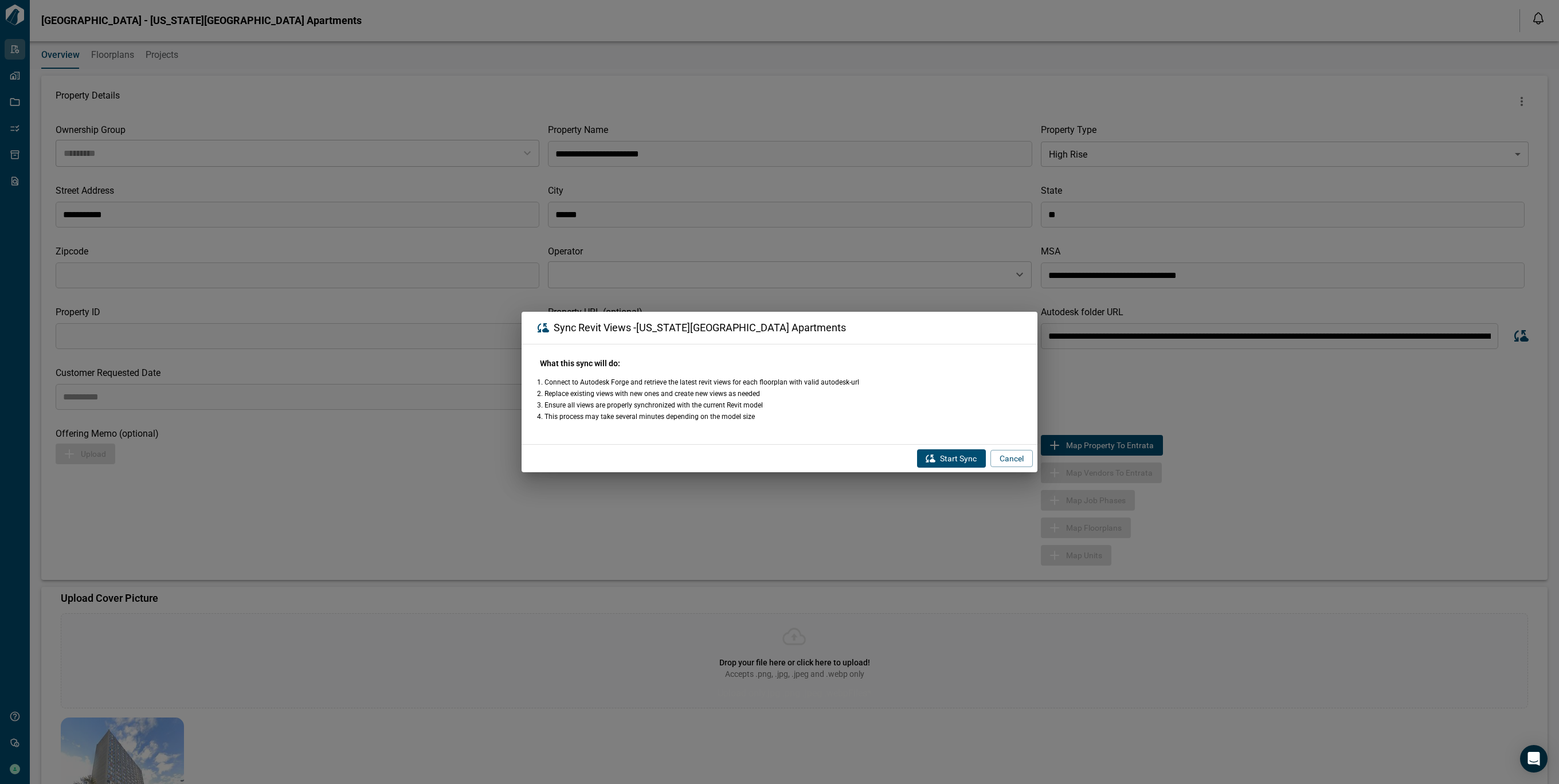
click at [952, 464] on button "Start Sync" at bounding box center [951, 458] width 69 height 18
click at [799, 407] on li "Ensure all views are properly synchronized with the current Revit model" at bounding box center [781, 405] width 475 height 9
click at [918, 381] on li "Connect to Autodesk Forge and retrieve the latest revit views for each floorpla…" at bounding box center [781, 382] width 475 height 9
click at [950, 465] on div "Start Sync Cancel" at bounding box center [780, 458] width 516 height 27
click at [920, 427] on div "What this sync will do: Connect to Autodesk Forge and retrieve the latest revit…" at bounding box center [780, 394] width 488 height 82
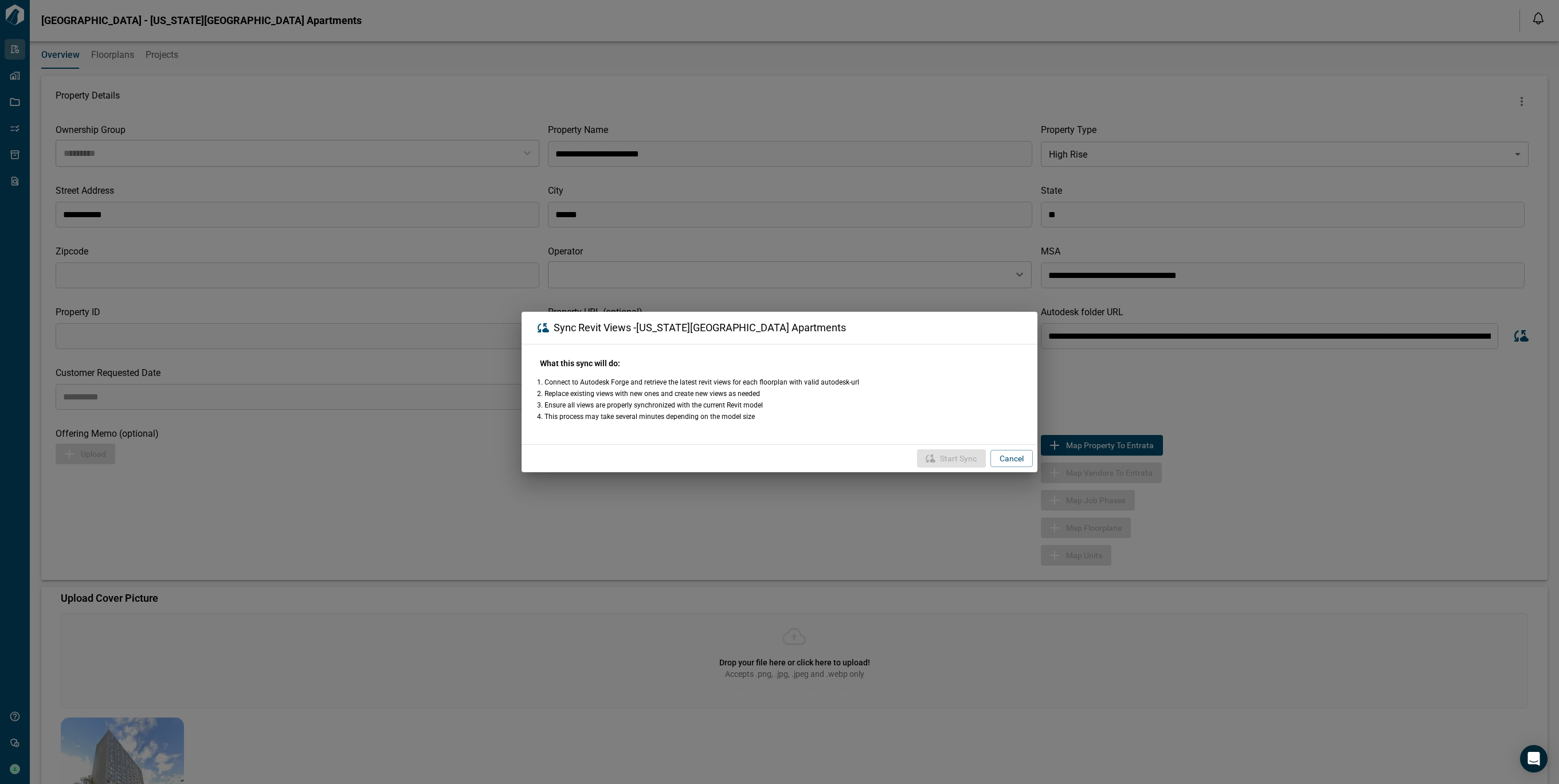
click at [891, 392] on li "Replace existing views with new ones and create new views as needed" at bounding box center [781, 394] width 475 height 9
click at [1300, 425] on div "Sync Revit Views - [US_STATE][GEOGRAPHIC_DATA] Apartments What this sync will d…" at bounding box center [780, 392] width 1559 height 784
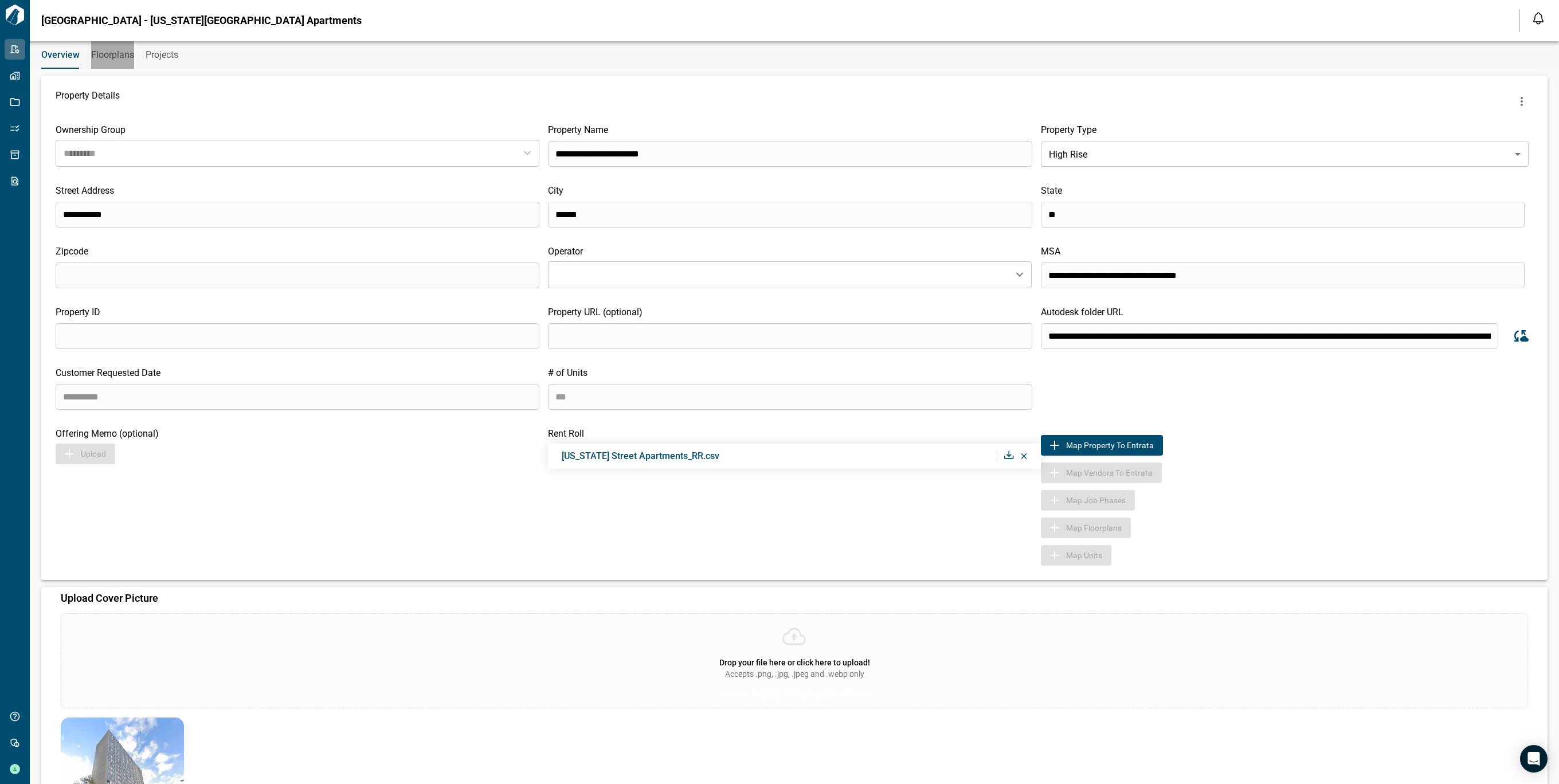
click at [104, 52] on span "Floorplans" at bounding box center [113, 55] width 43 height 12
